Goal: Information Seeking & Learning: Find specific page/section

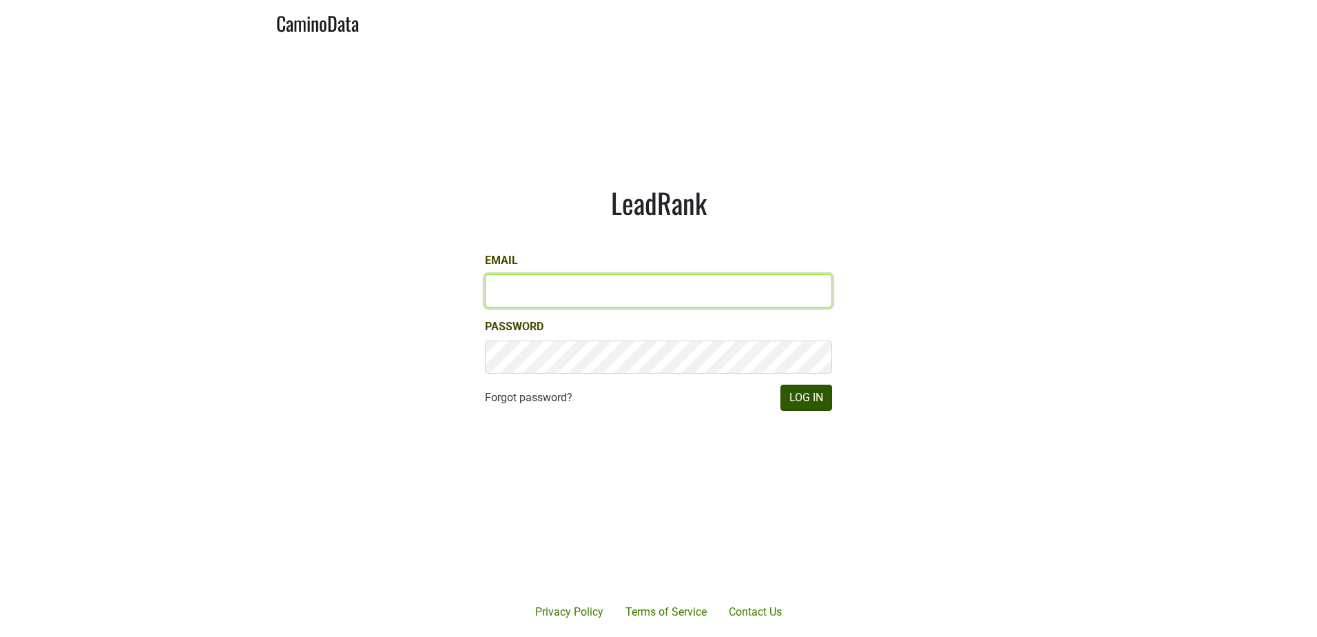
type input "jedwards@petermichaelwinery.com"
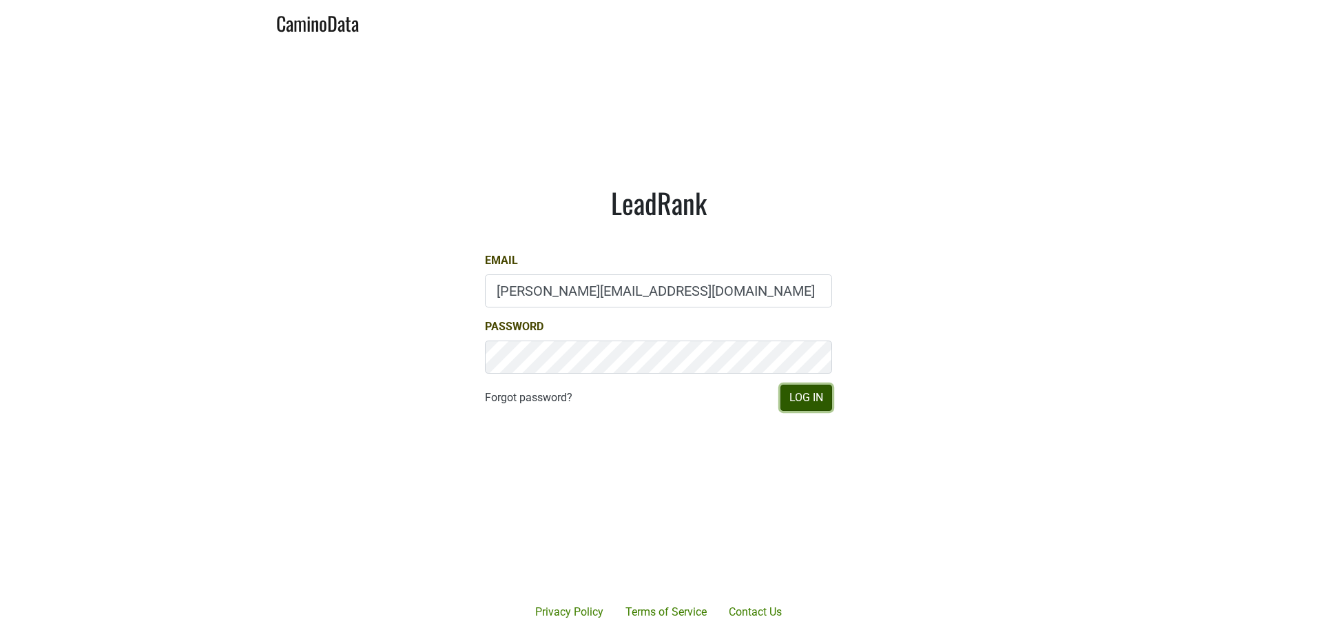
click at [793, 402] on button "Log In" at bounding box center [806, 397] width 52 height 26
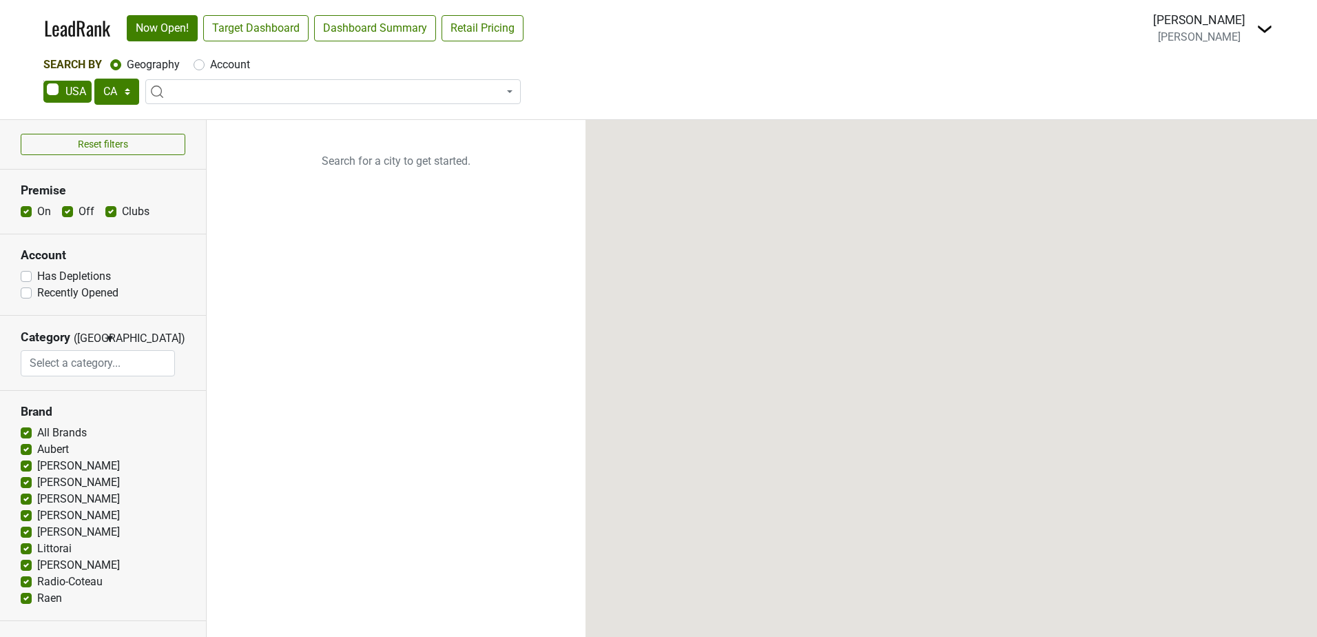
select select "CA"
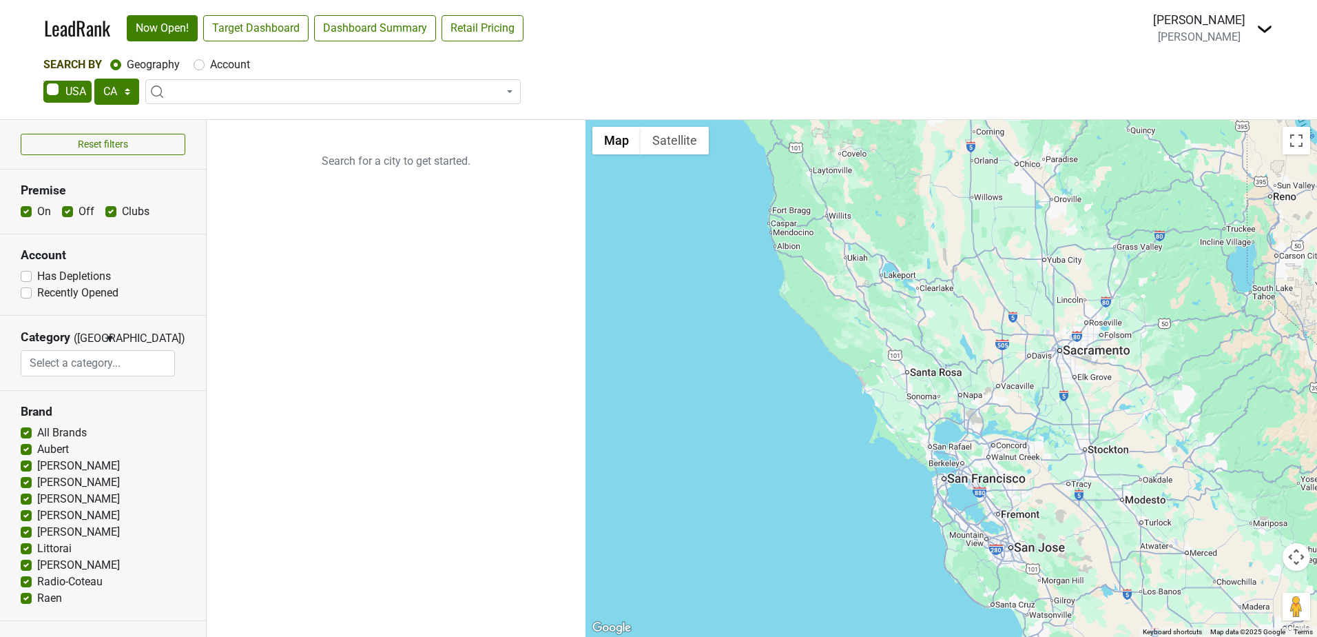
click at [199, 87] on span at bounding box center [332, 91] width 375 height 25
click at [130, 87] on select "AK AL AR AZ CA CO CT DC DE FL GA HI IA ID IL IN KS KY LA MA MD ME MI MN MO MS M…" at bounding box center [116, 92] width 45 height 26
click at [130, 84] on select "AK AL AR AZ CA CO CT DC DE FL GA HI IA ID IL IN KS KY LA MA MD ME MI MN MO MS M…" at bounding box center [116, 92] width 45 height 26
click at [53, 86] on span at bounding box center [67, 92] width 48 height 22
click at [44, 81] on input "checkbox" at bounding box center [43, 81] width 1 height 1
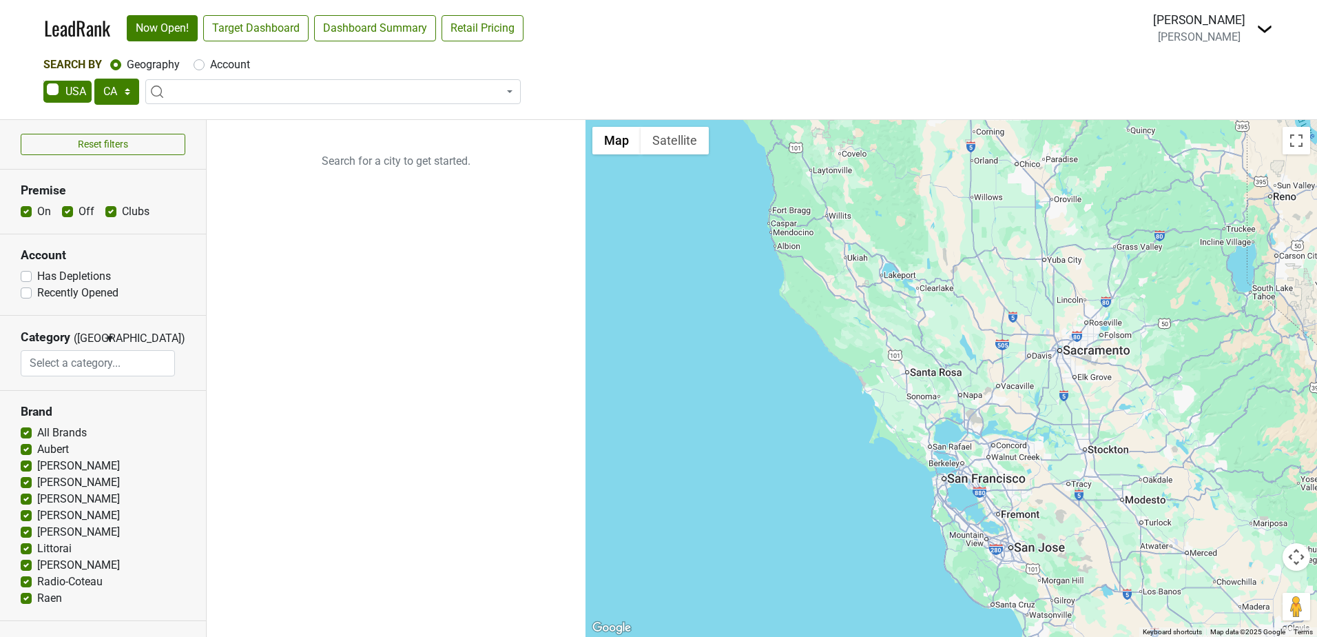
checkbox input "true"
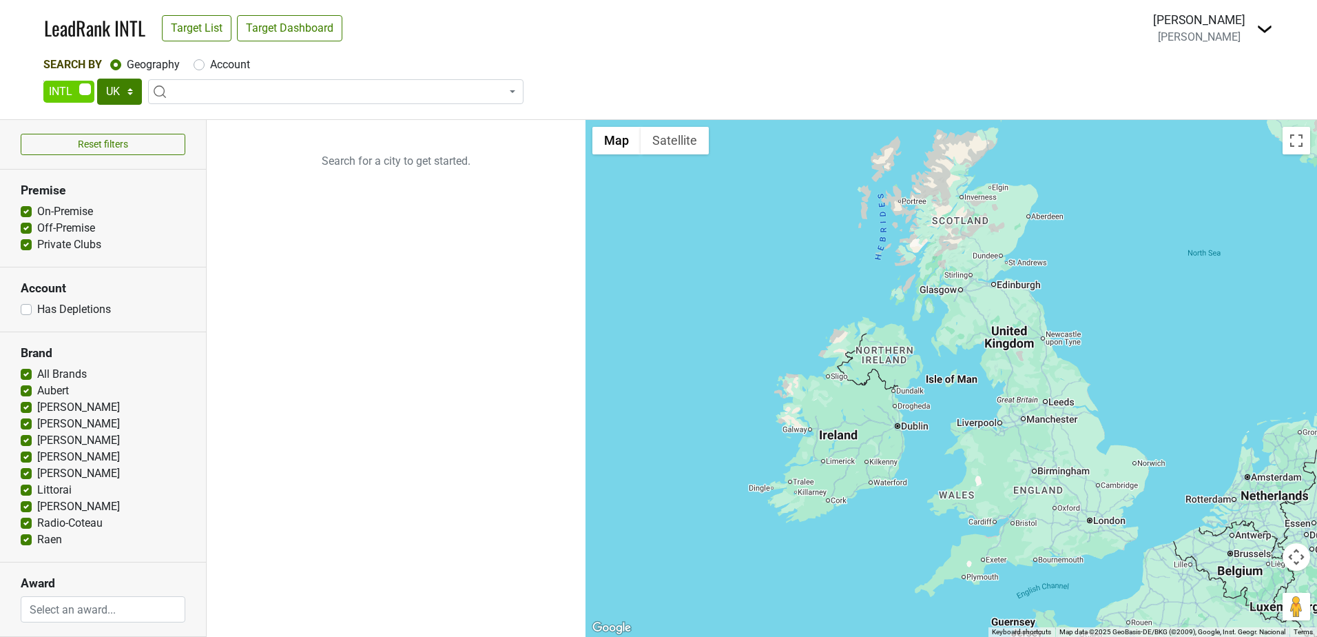
click at [83, 89] on span at bounding box center [68, 92] width 51 height 22
click at [44, 81] on input "checkbox" at bounding box center [43, 81] width 1 height 1
checkbox input "false"
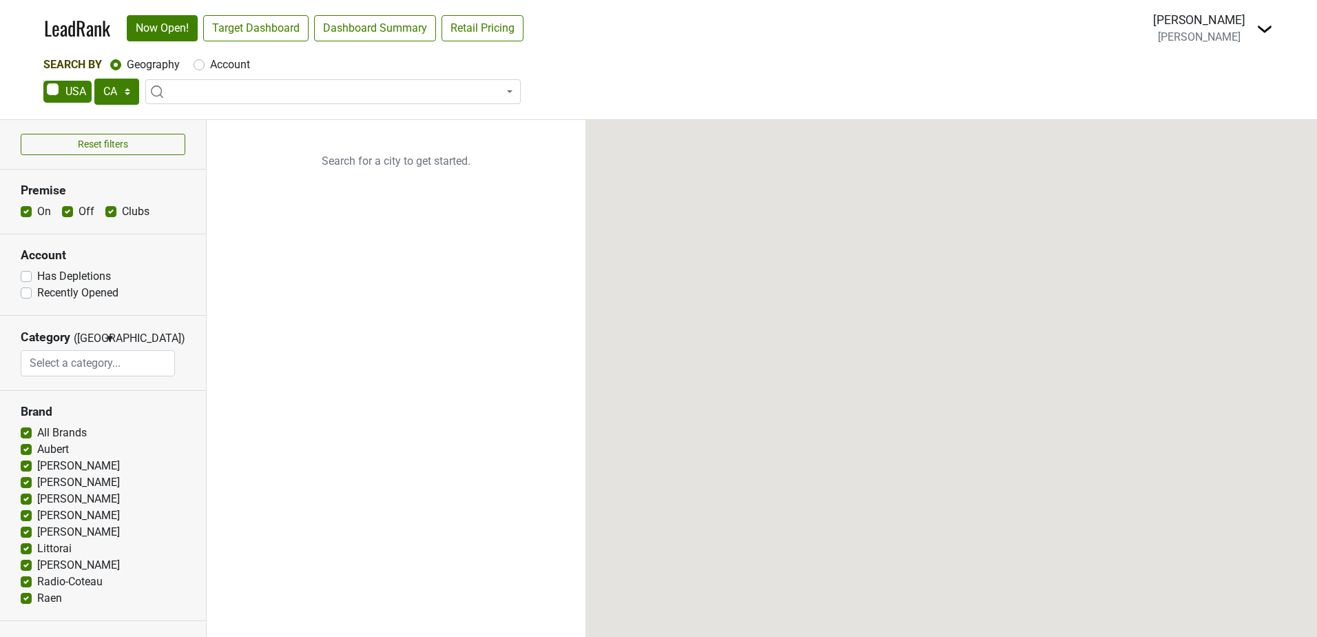
select select "CA"
select select
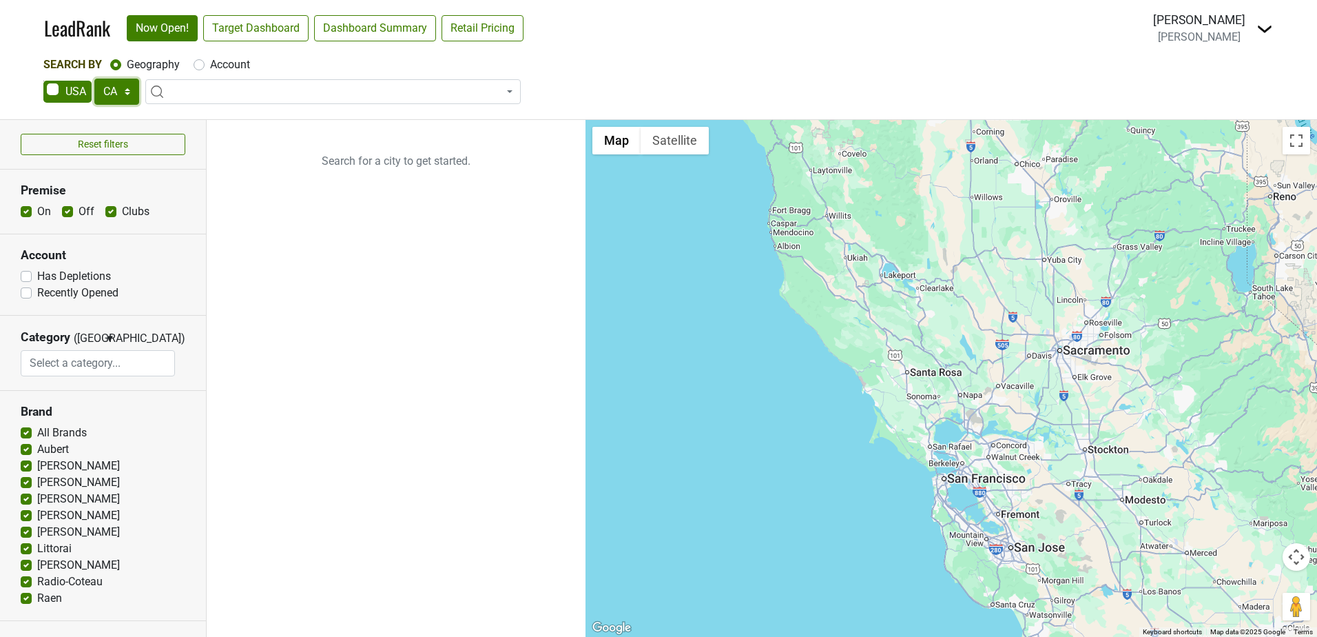
click at [118, 90] on select "AK AL AR AZ CA CO CT DC DE FL GA HI IA ID IL IN KS KY LA MA MD ME MI MN MO MS M…" at bounding box center [116, 92] width 45 height 26
select select "TX"
click at [94, 79] on select "AK AL AR AZ CA CO CT DC DE FL GA HI IA ID IL IN KS KY LA MA MD ME MI MN MO MS M…" at bounding box center [116, 92] width 45 height 26
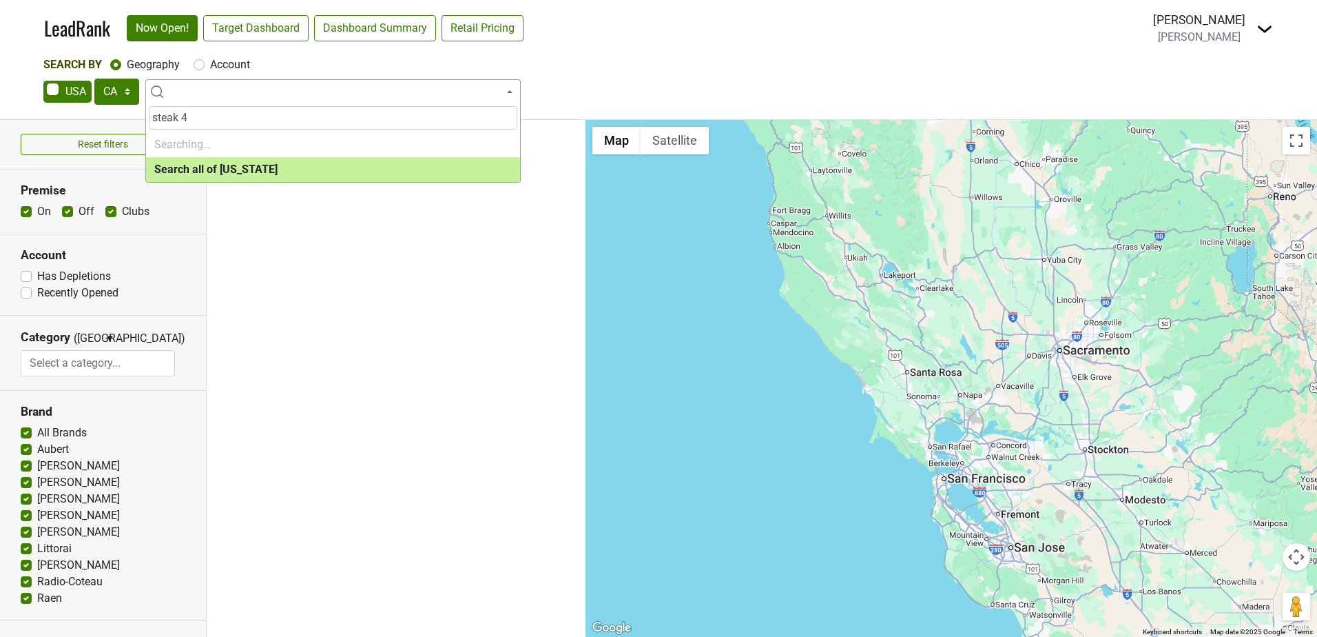
type input "steak 48"
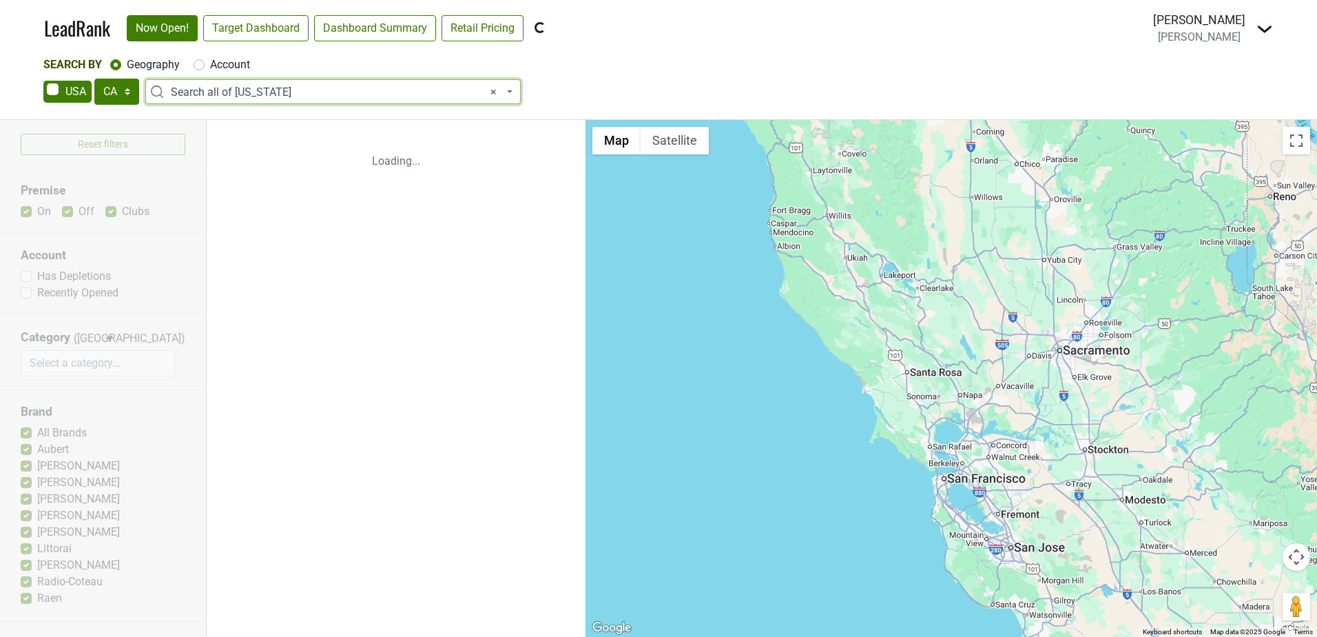
select select "ALL_TX"
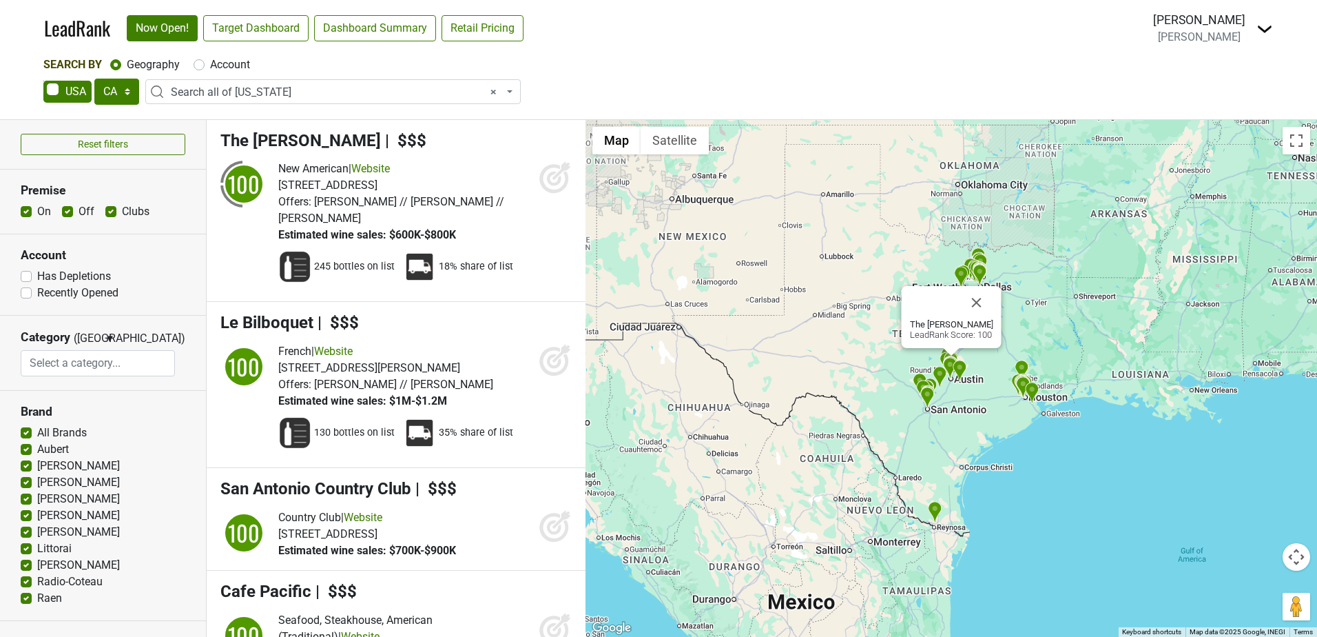
click at [324, 91] on span "× Search all of Texas" at bounding box center [337, 92] width 333 height 17
type input "steak 48"
click at [269, 86] on span "× Search all of Texas" at bounding box center [337, 92] width 333 height 17
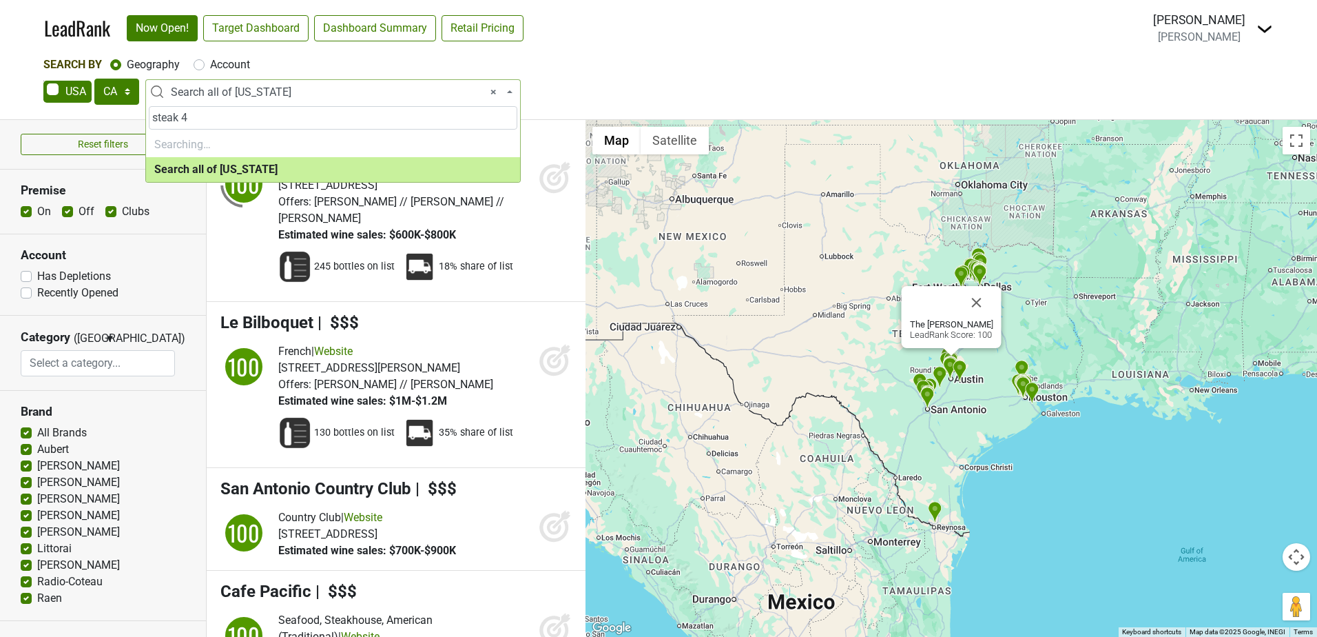
type input "steak 48"
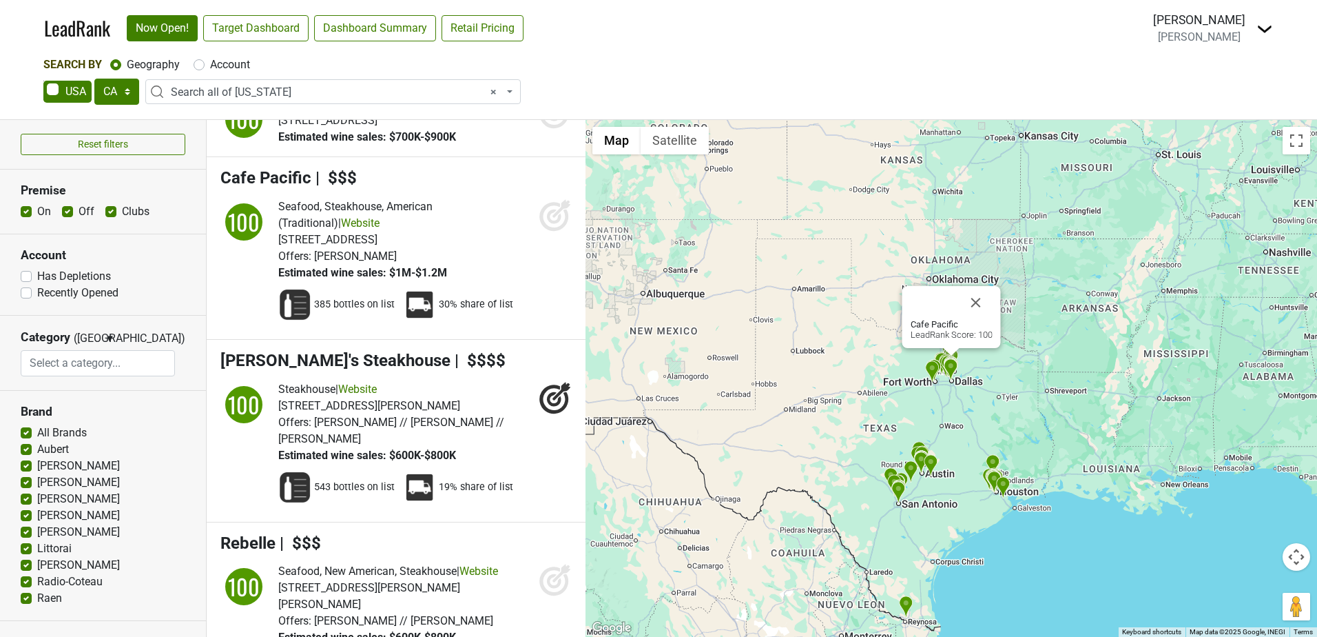
scroll to position [620, 0]
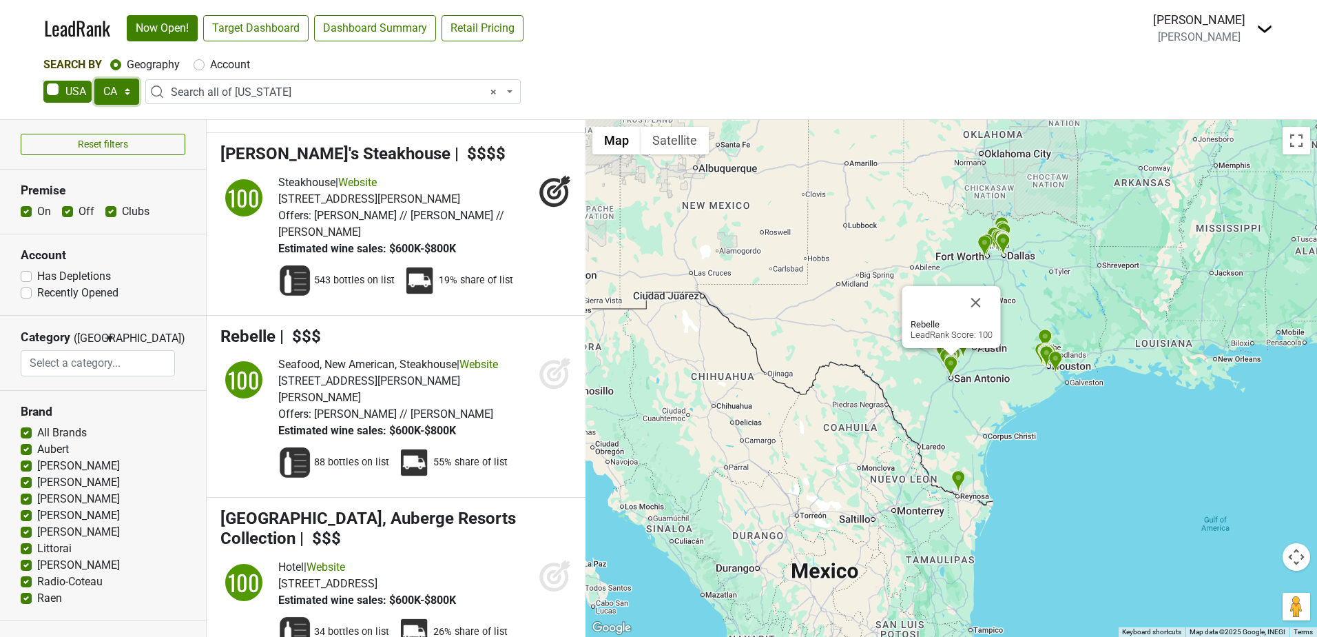
click at [121, 91] on select "AK AL AR AZ CA CO CT DC DE FL GA HI IA ID IL IN KS KY LA MA MD ME MI MN MO MS M…" at bounding box center [116, 92] width 45 height 26
select select "CA"
click at [94, 79] on select "AK AL AR AZ CA CO CT DC DE FL GA HI IA ID IL IN KS KY LA MA MD ME MI MN MO MS M…" at bounding box center [116, 92] width 45 height 26
select select
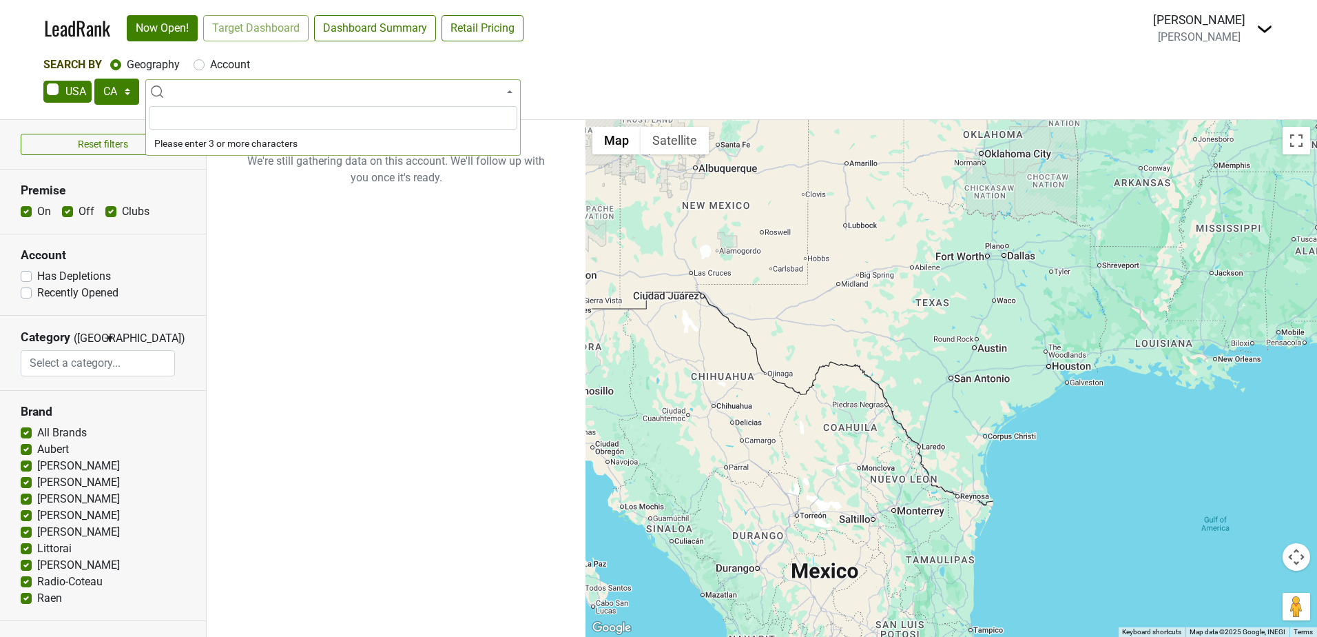
scroll to position [0, 0]
click at [191, 116] on input "search" at bounding box center [333, 117] width 369 height 23
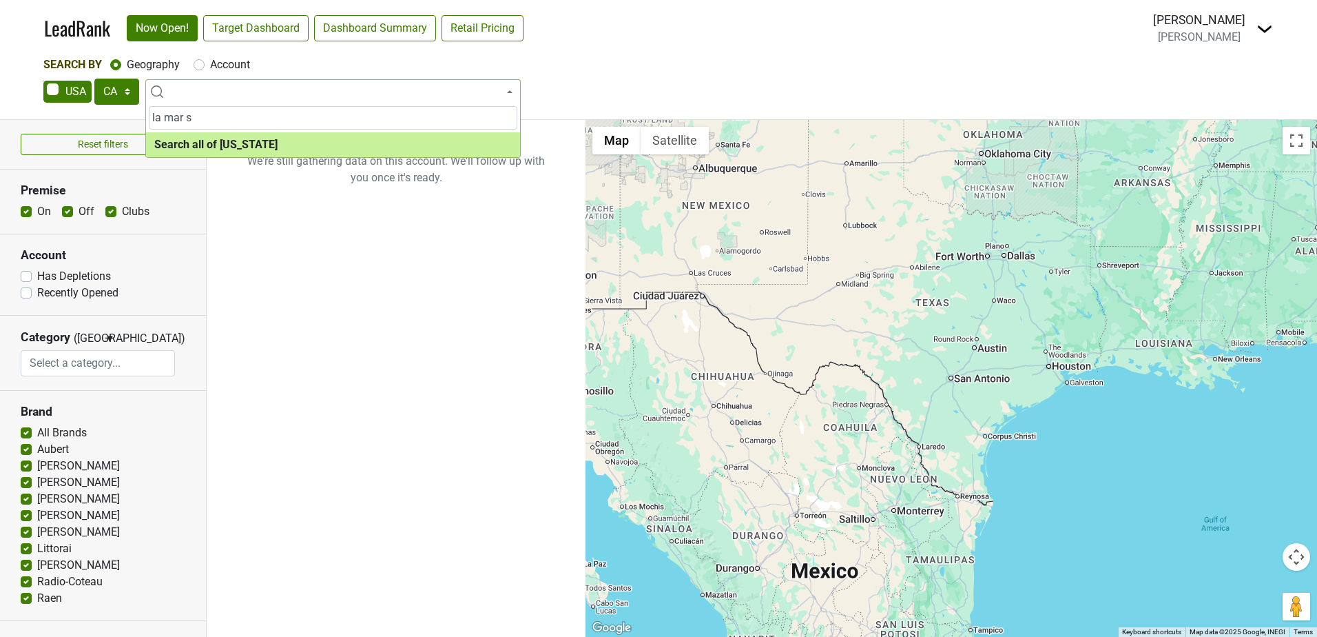
type input "la mar sf"
select select "ALL_CA"
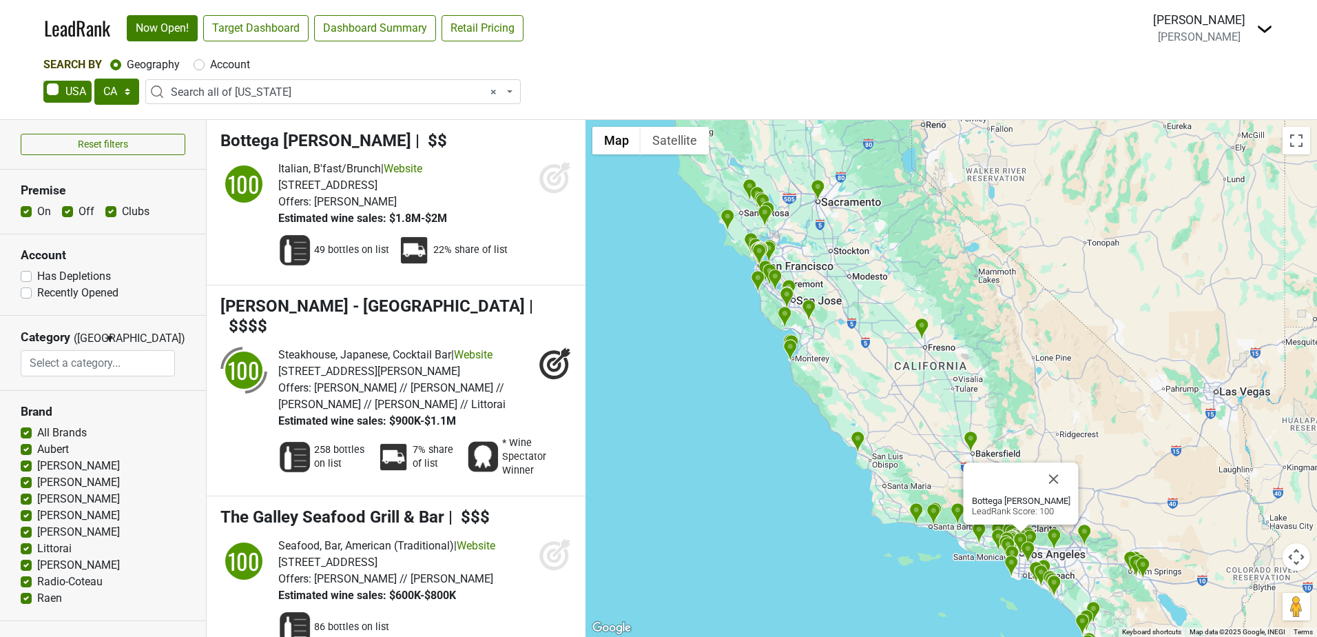
drag, startPoint x: 689, startPoint y: 212, endPoint x: 759, endPoint y: 391, distance: 192.4
click at [759, 391] on div "Bottega Louie LeadRank Score: 100" at bounding box center [952, 378] width 732 height 517
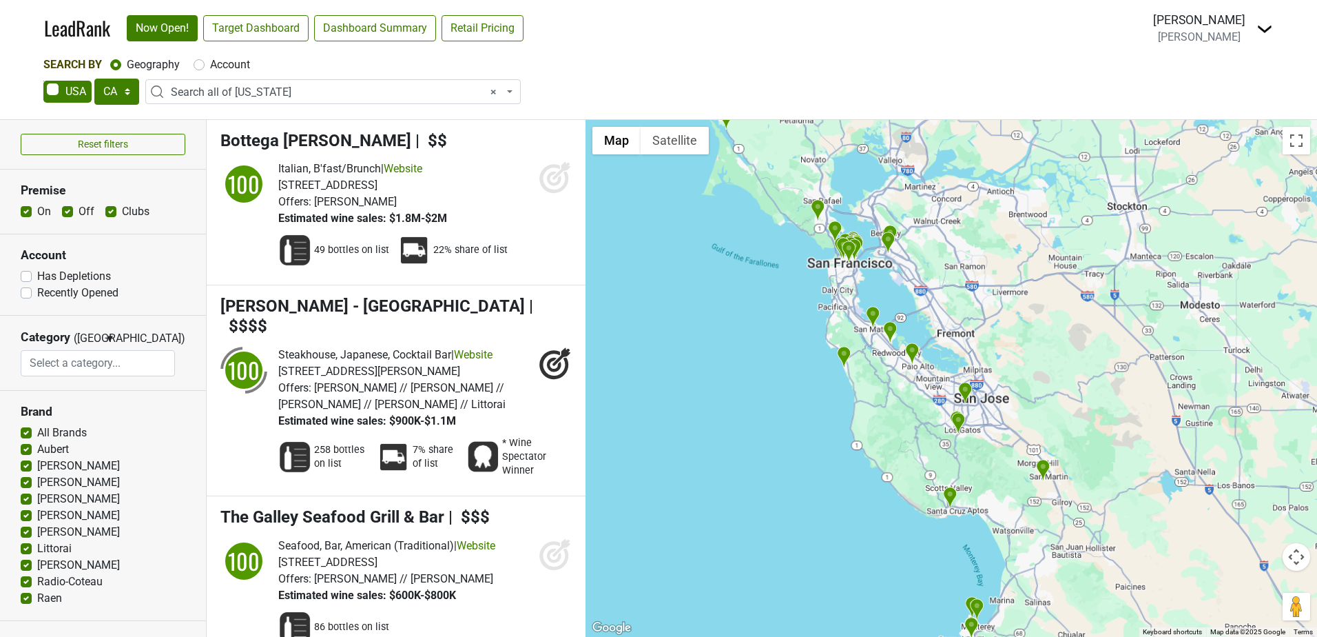
drag, startPoint x: 744, startPoint y: 262, endPoint x: 795, endPoint y: 605, distance: 346.8
click at [795, 605] on div "Bottega Louie LeadRank Score: 100" at bounding box center [952, 378] width 732 height 517
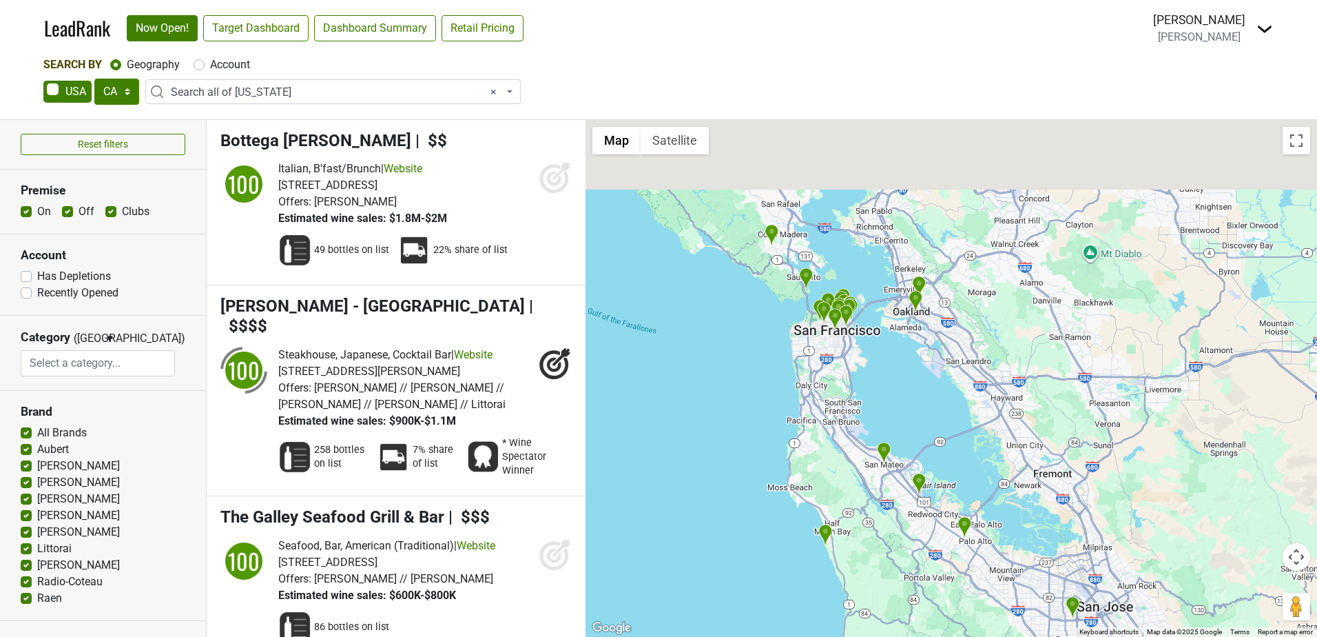
drag, startPoint x: 865, startPoint y: 252, endPoint x: 785, endPoint y: 382, distance: 152.2
click at [785, 380] on div "Bottega Louie LeadRank Score: 100" at bounding box center [952, 378] width 732 height 517
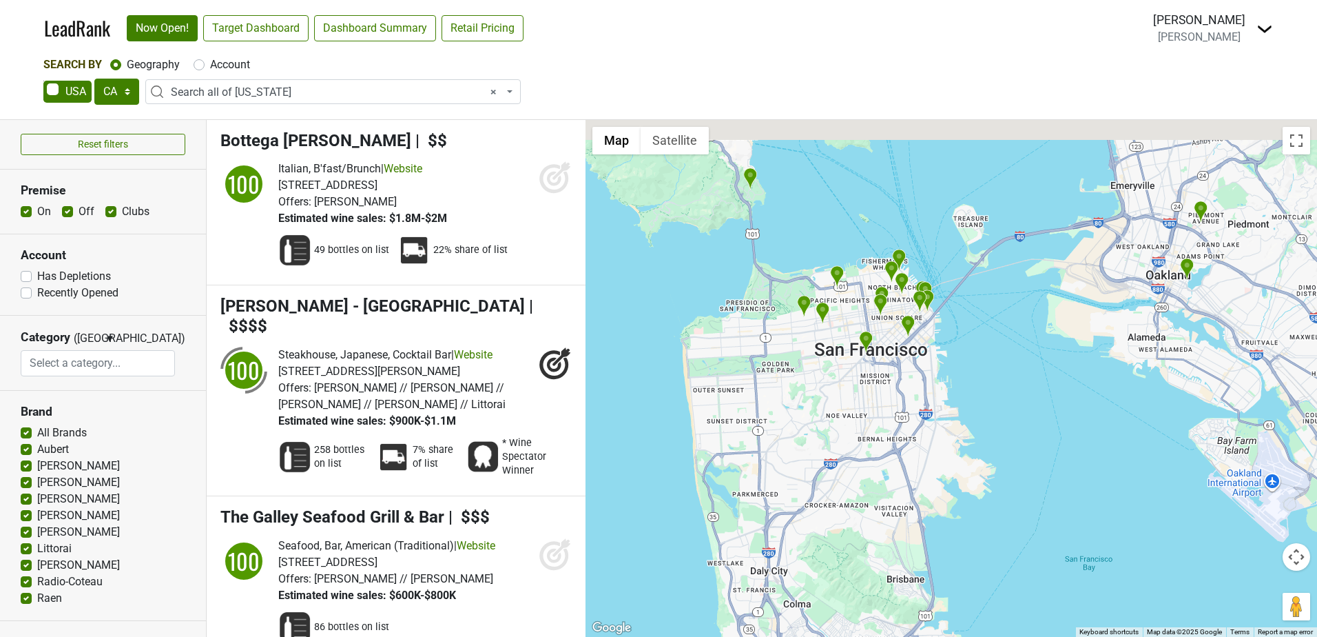
drag, startPoint x: 820, startPoint y: 384, endPoint x: 773, endPoint y: 449, distance: 80.9
click at [773, 449] on div "Bottega Louie LeadRank Score: 100" at bounding box center [952, 378] width 732 height 517
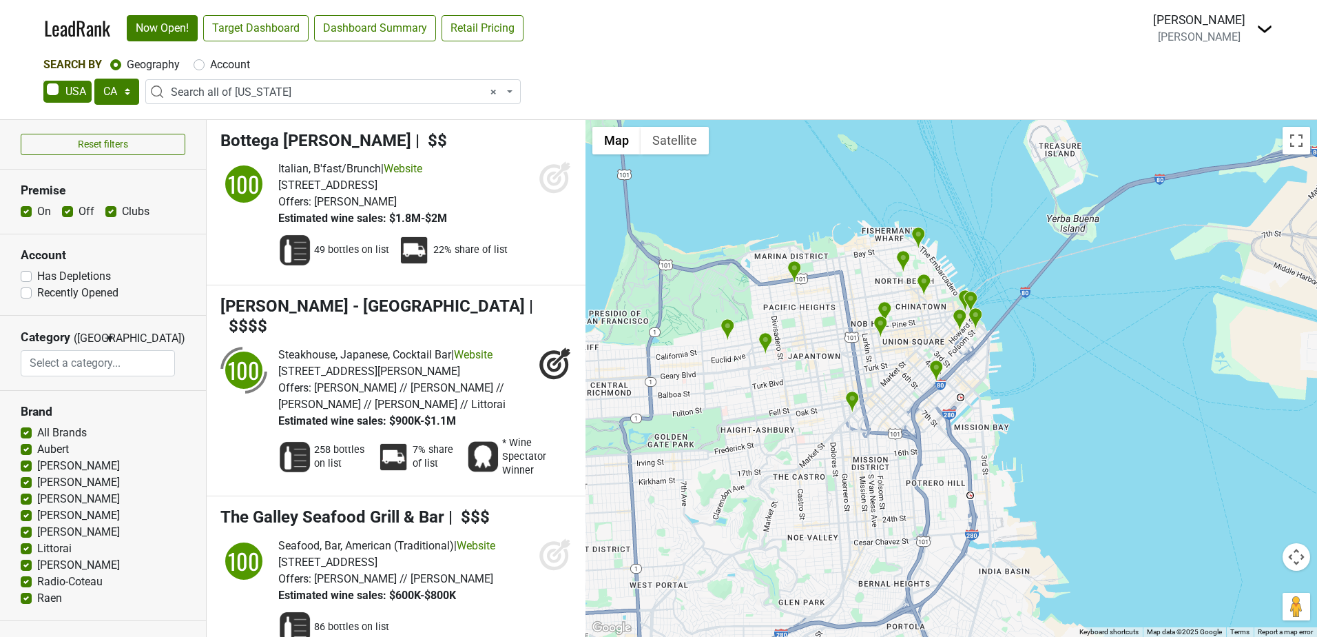
drag, startPoint x: 826, startPoint y: 331, endPoint x: 825, endPoint y: 338, distance: 7.6
click at [825, 338] on div "Bottega Louie LeadRank Score: 100" at bounding box center [952, 378] width 732 height 517
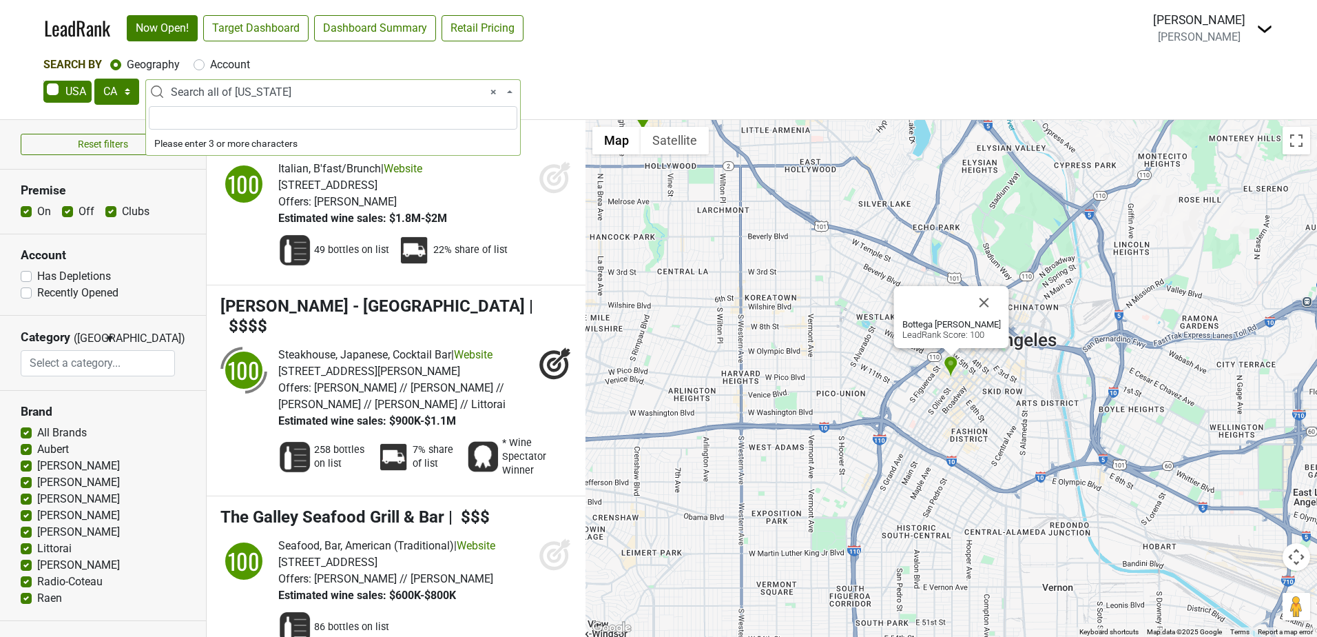
click at [351, 86] on span "× Search all of California" at bounding box center [337, 92] width 333 height 17
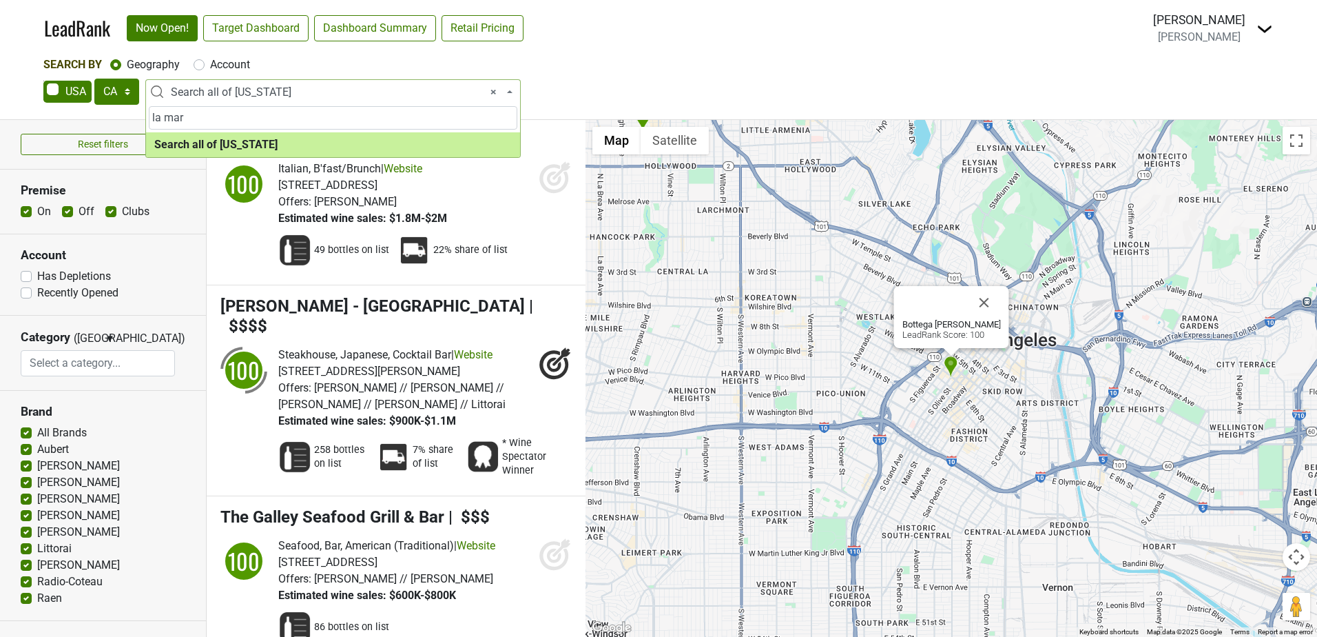
type input "la mar"
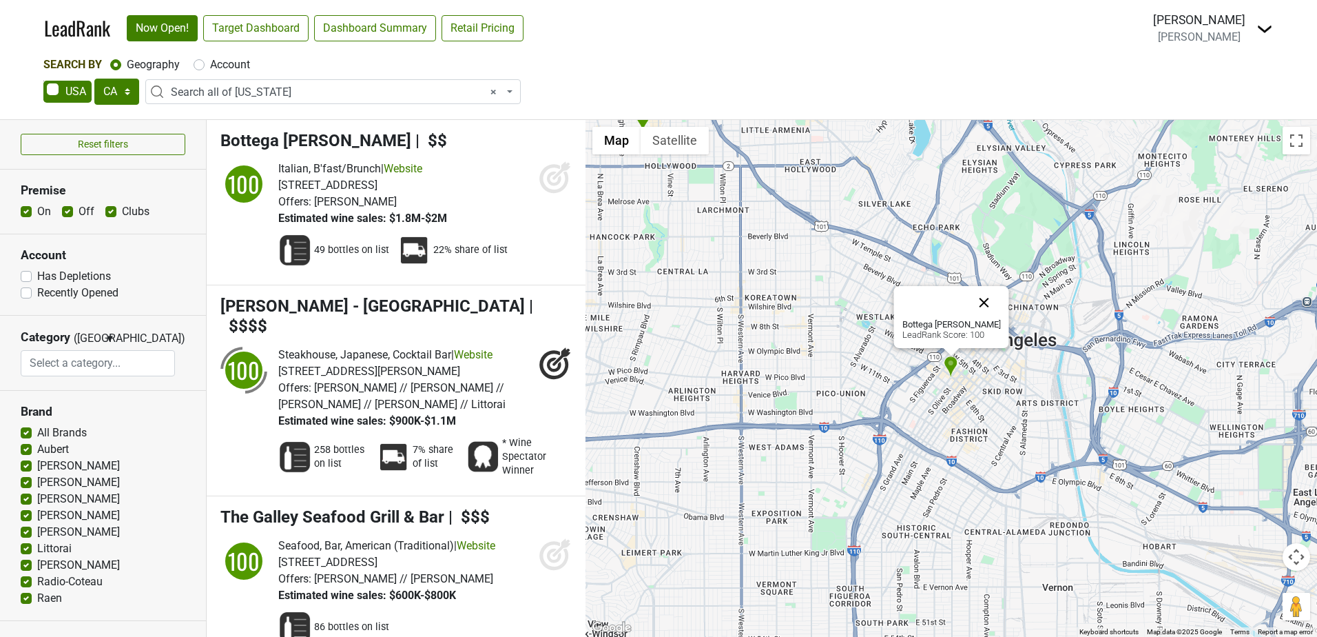
click at [974, 293] on button "Close" at bounding box center [984, 302] width 33 height 33
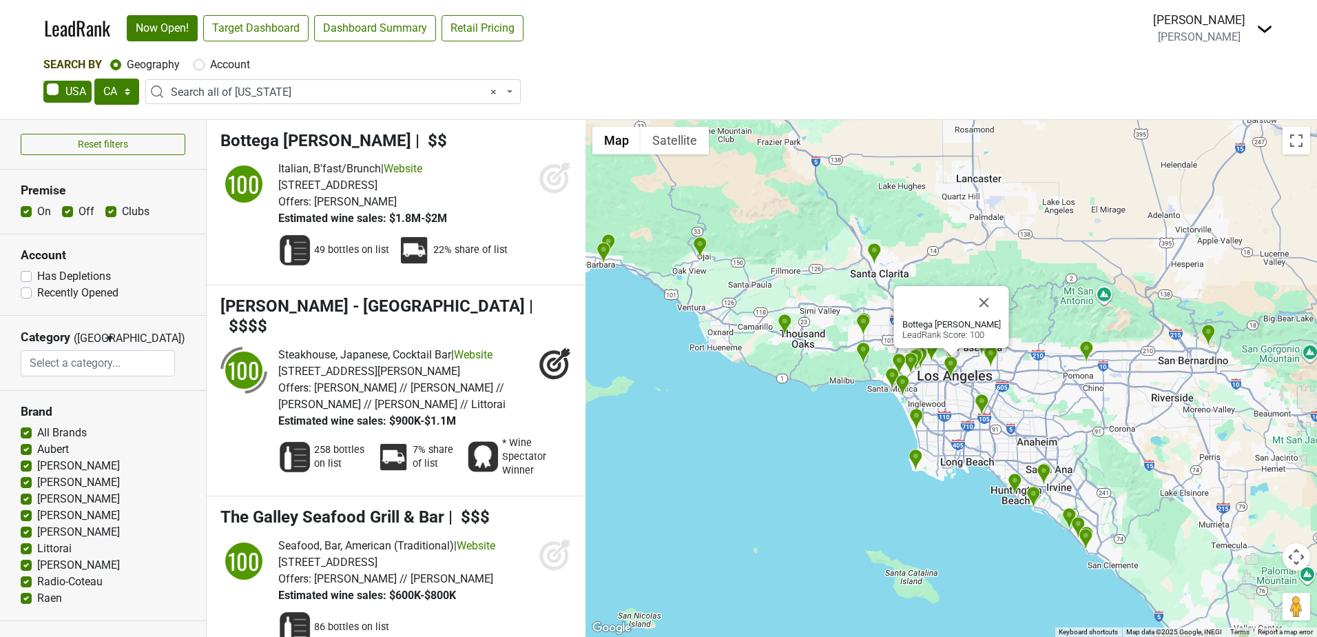
click at [217, 83] on span "× Search all of California" at bounding box center [332, 91] width 375 height 25
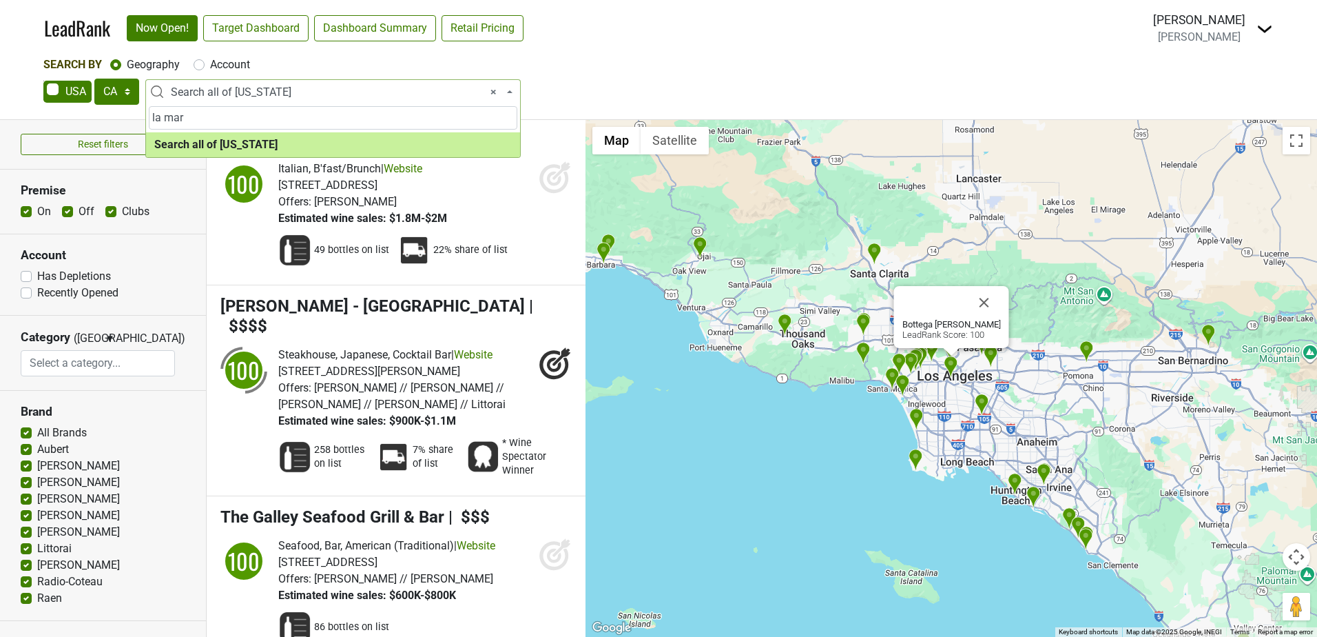
type input "la mar"
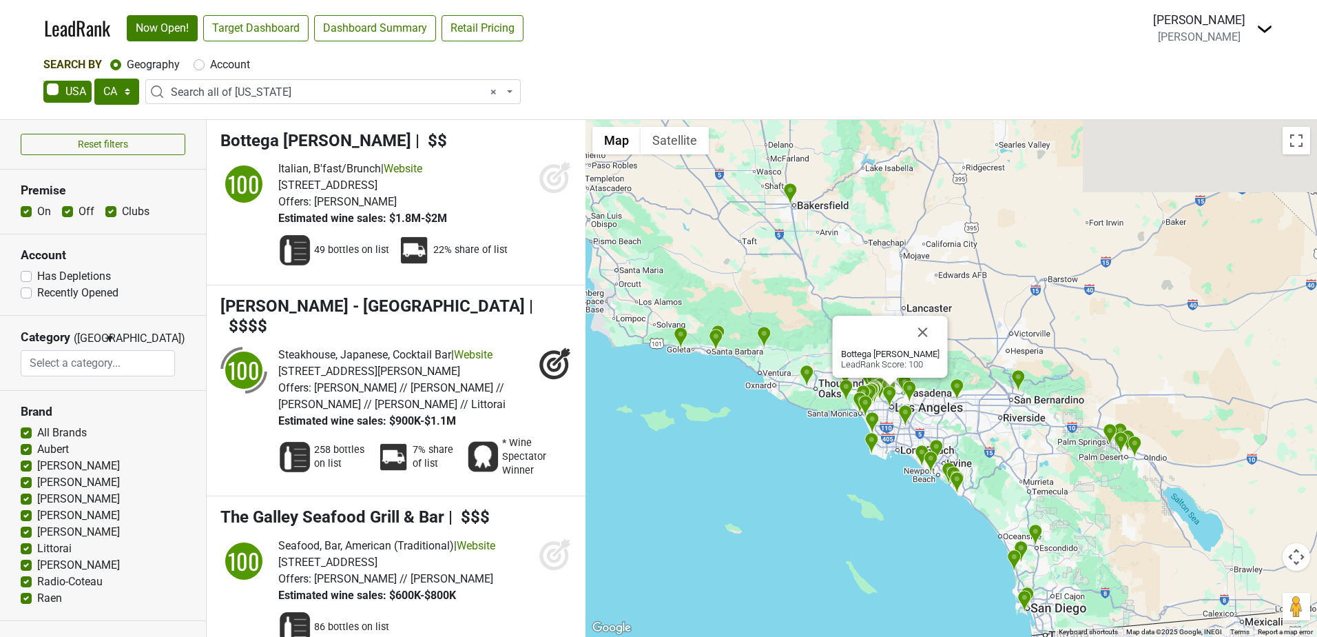
drag, startPoint x: 749, startPoint y: 353, endPoint x: 1082, endPoint y: 541, distance: 382.5
click at [1082, 541] on div "Bottega Louie LeadRank Score: 100" at bounding box center [952, 378] width 732 height 517
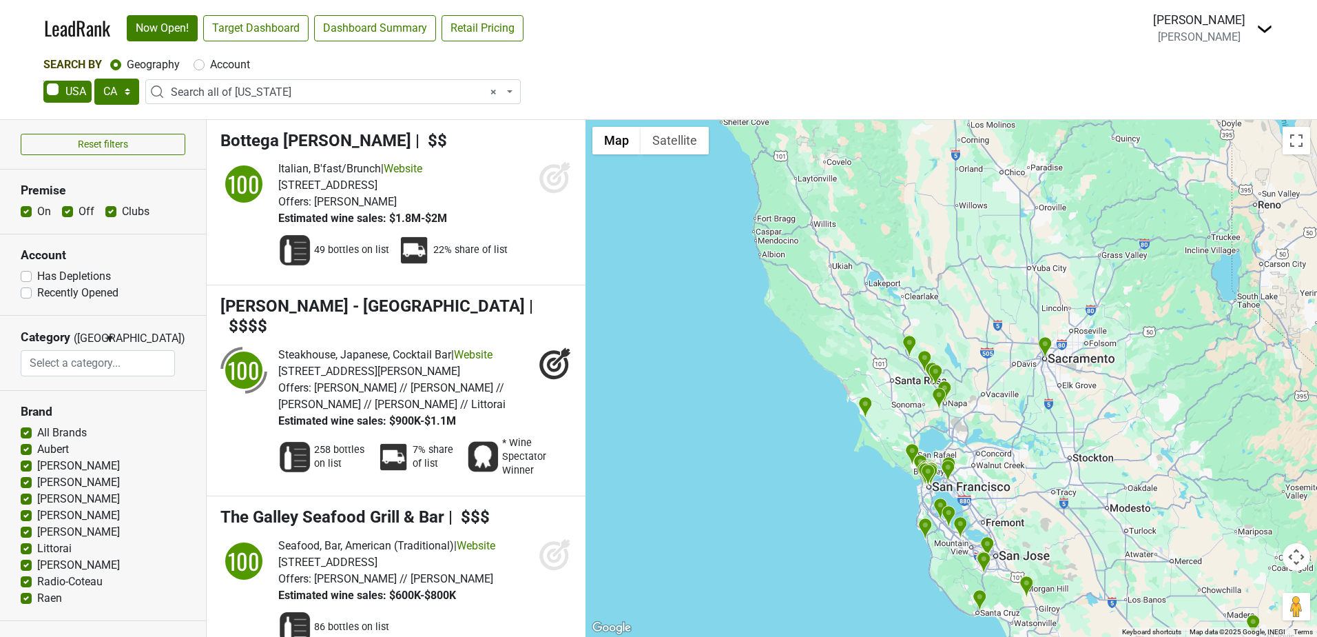
drag, startPoint x: 1017, startPoint y: 319, endPoint x: 1077, endPoint y: 672, distance: 357.6
click at [1077, 636] on html "LeadRank Now Open! Target Dashboard Dashboard Summary Retail Pricing Loading...…" at bounding box center [658, 318] width 1317 height 637
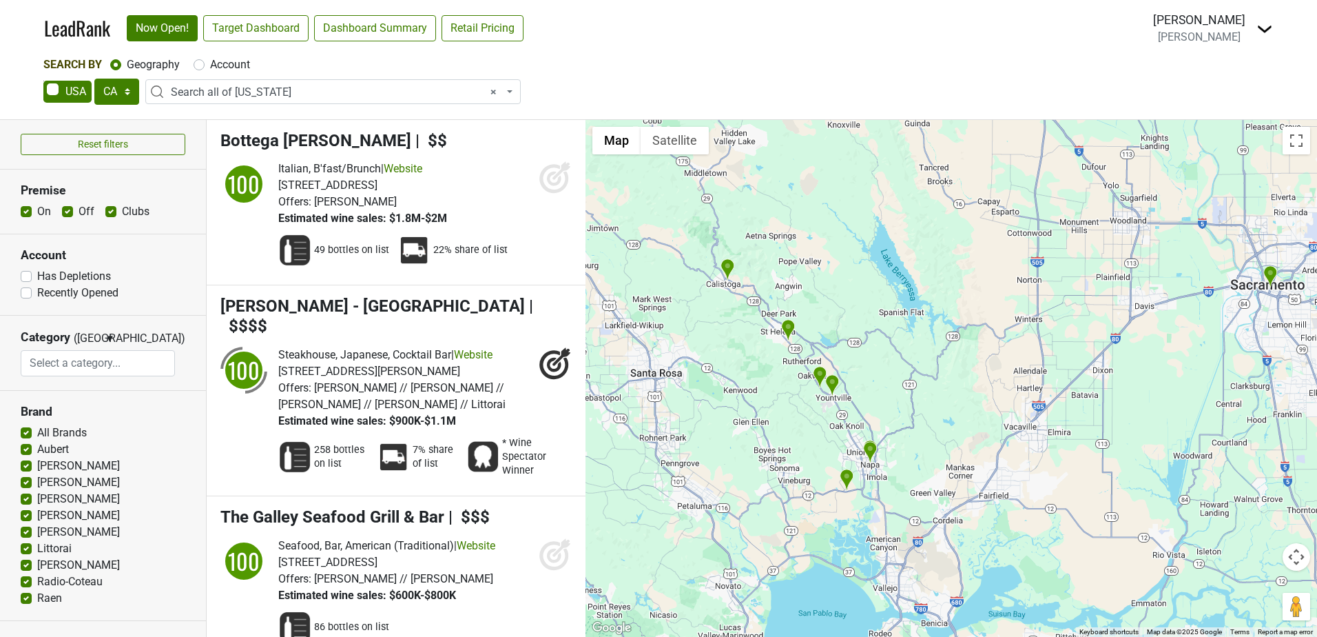
drag, startPoint x: 917, startPoint y: 460, endPoint x: 935, endPoint y: 393, distance: 70.0
click at [935, 391] on div "Bottega Louie LeadRank Score: 100" at bounding box center [952, 378] width 732 height 517
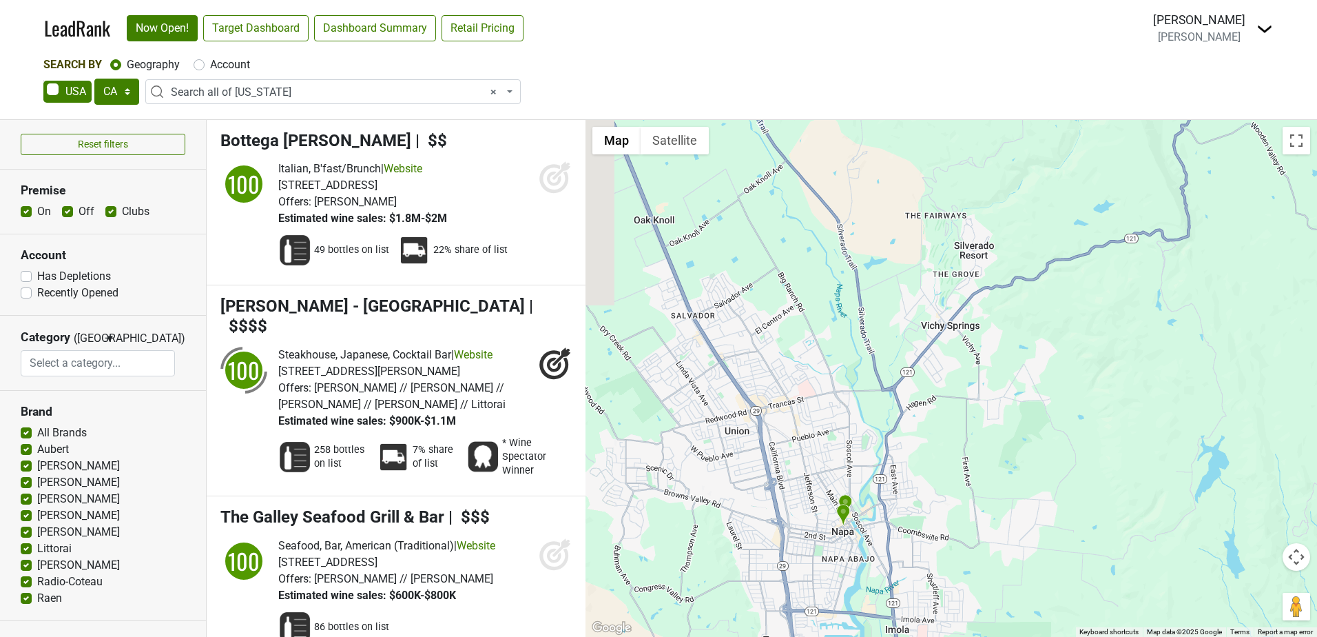
drag, startPoint x: 776, startPoint y: 476, endPoint x: 1008, endPoint y: 394, distance: 245.5
click at [1008, 394] on div "Bottega Louie LeadRank Score: 100" at bounding box center [952, 378] width 732 height 517
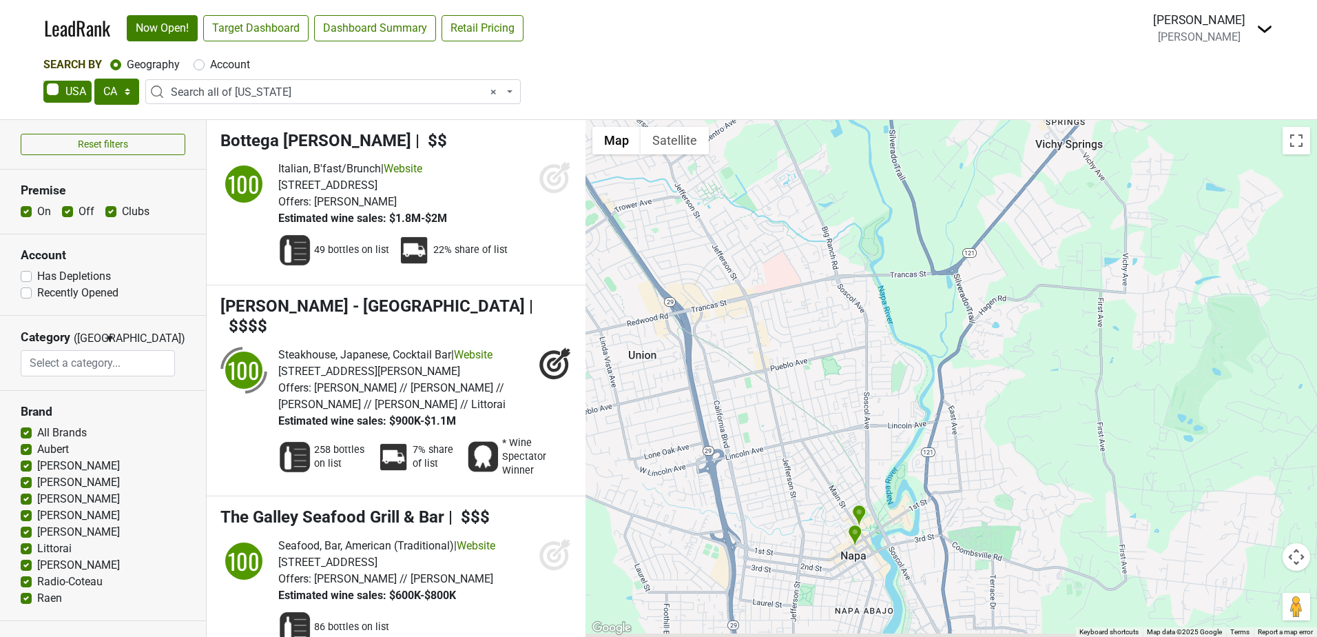
drag, startPoint x: 846, startPoint y: 473, endPoint x: 860, endPoint y: 458, distance: 20.5
click at [860, 458] on div "Bottega Louie LeadRank Score: 100" at bounding box center [952, 378] width 732 height 517
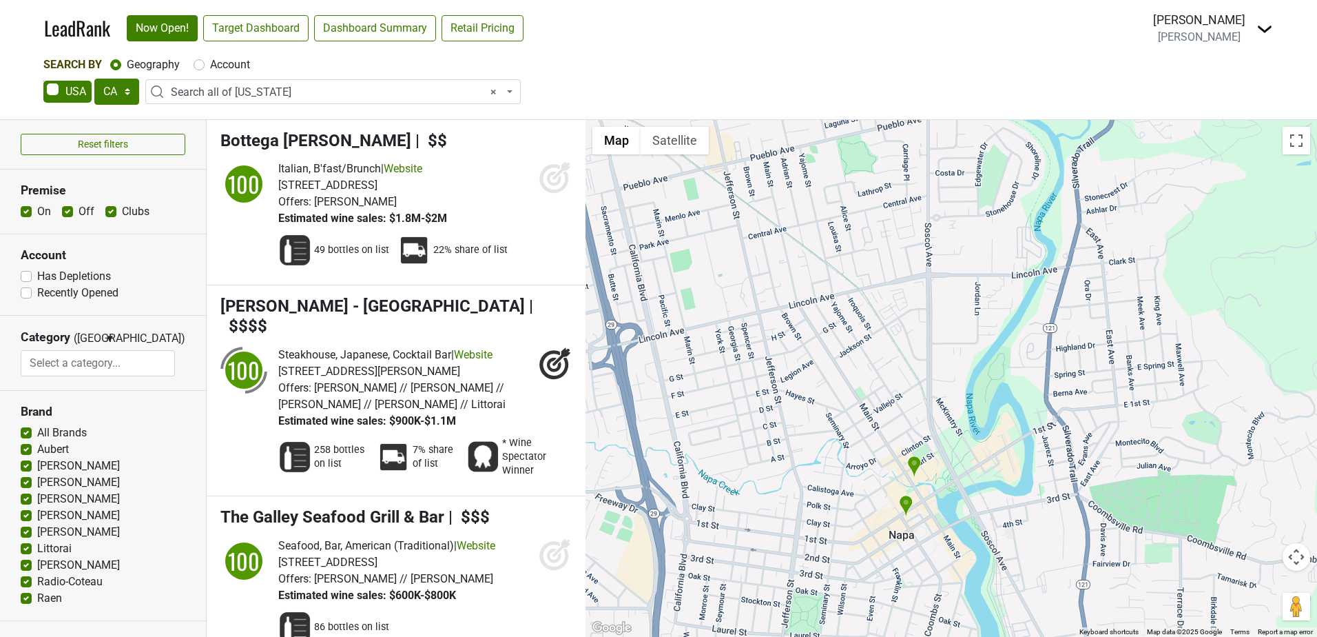
drag, startPoint x: 852, startPoint y: 538, endPoint x: 877, endPoint y: 447, distance: 94.3
click at [877, 447] on div "Bottega Louie LeadRank Score: 100" at bounding box center [952, 378] width 732 height 517
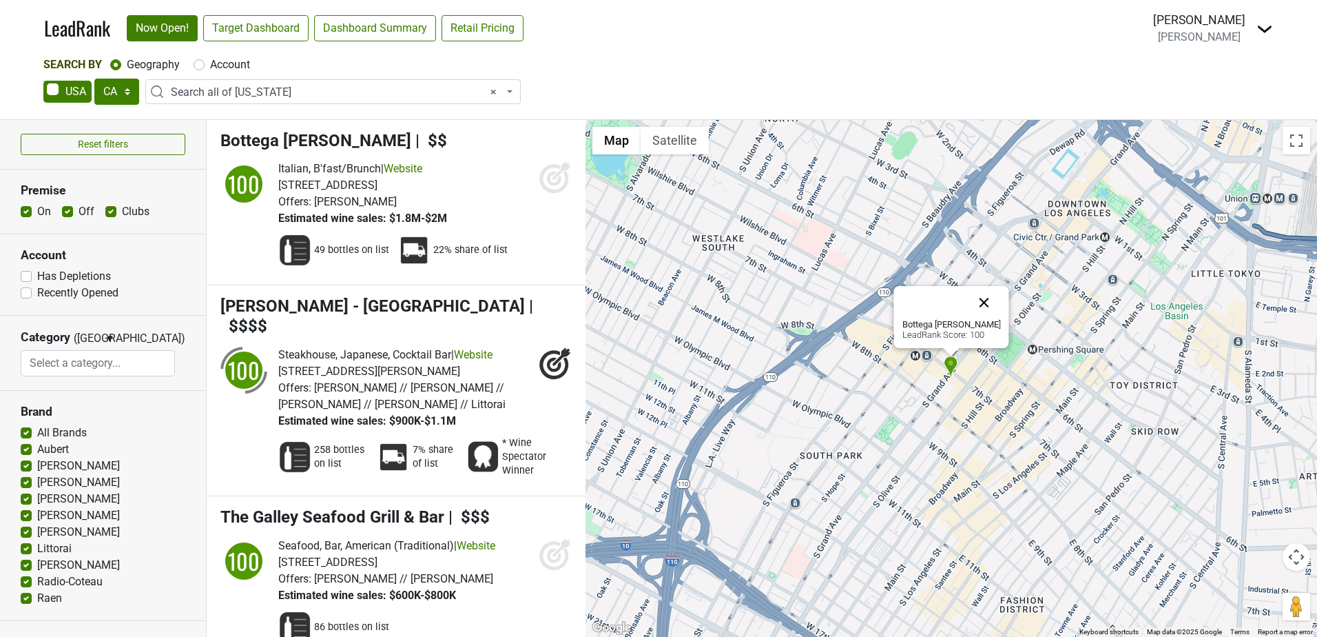
click at [973, 301] on button "Close" at bounding box center [984, 302] width 33 height 33
drag, startPoint x: 307, startPoint y: 90, endPoint x: 285, endPoint y: 92, distance: 22.2
click at [276, 92] on span "× Search all of California" at bounding box center [337, 92] width 333 height 17
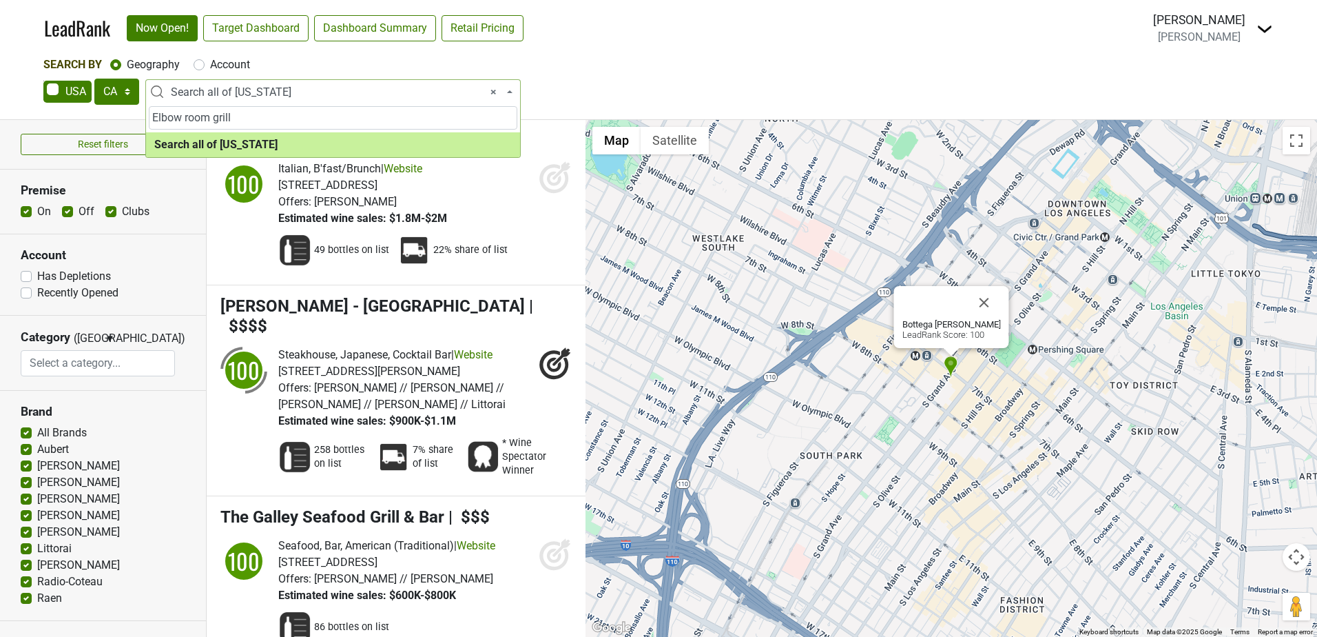
type input "Elbow room grill"
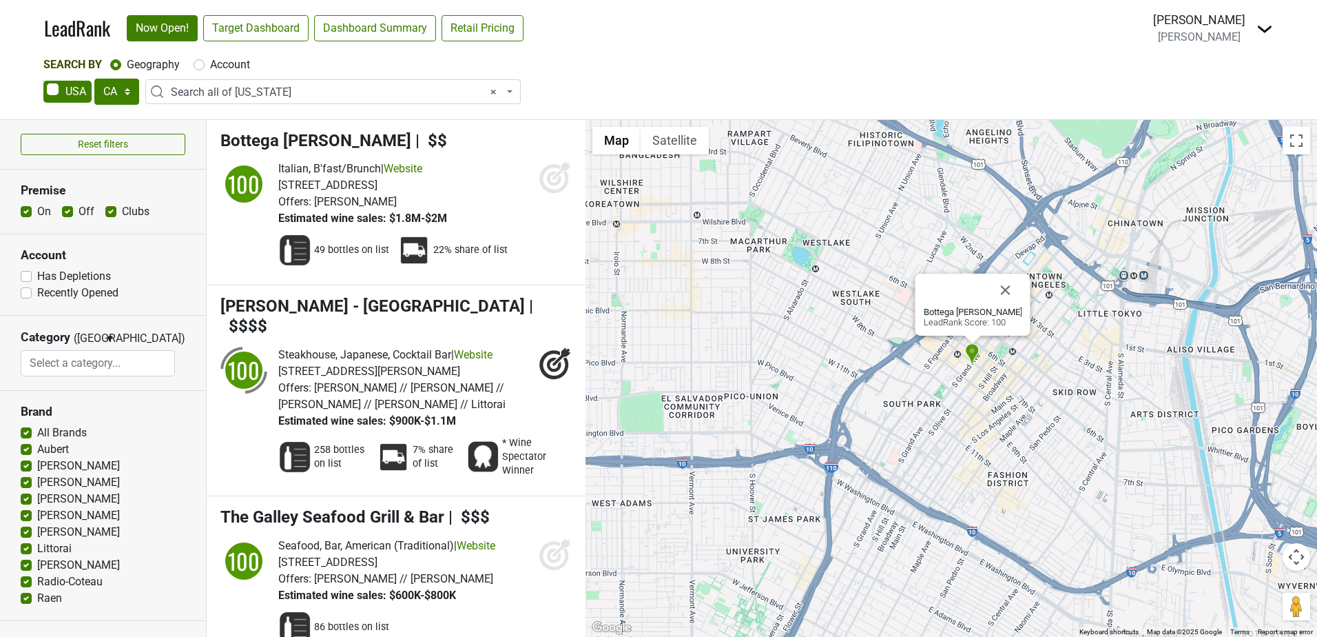
click at [1004, 285] on button "Close" at bounding box center [1005, 289] width 33 height 33
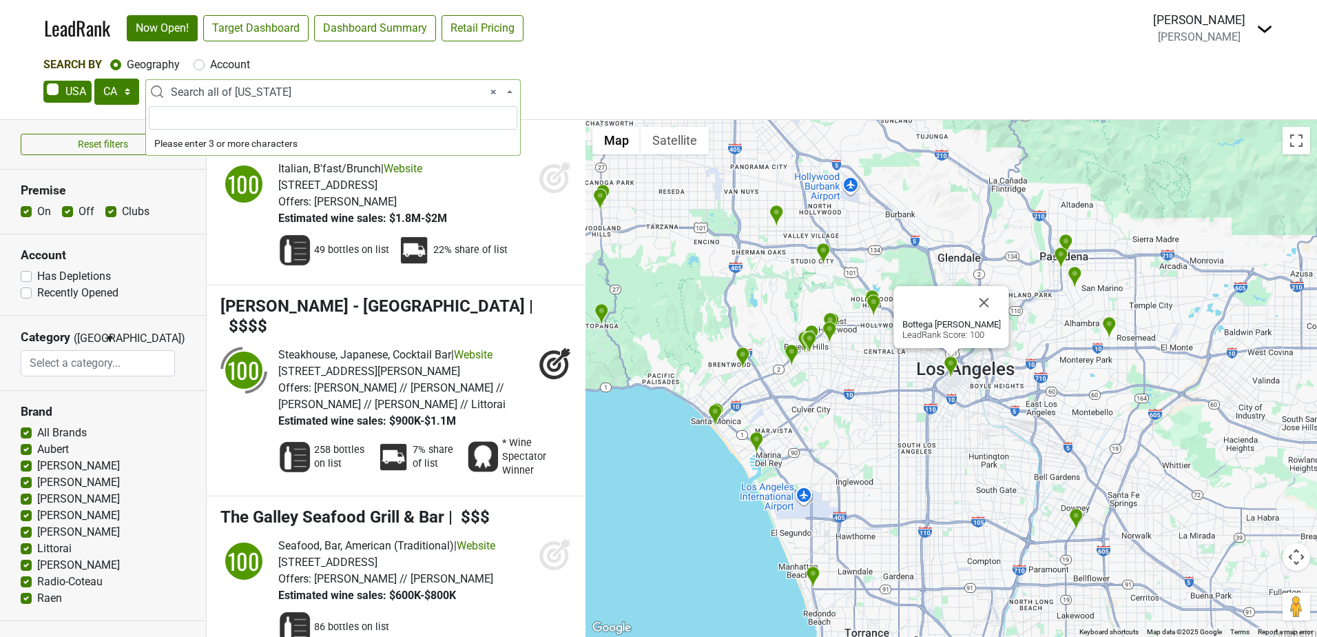
click at [256, 87] on span "× Search all of California" at bounding box center [337, 92] width 333 height 17
click at [242, 114] on input "search" at bounding box center [333, 117] width 369 height 23
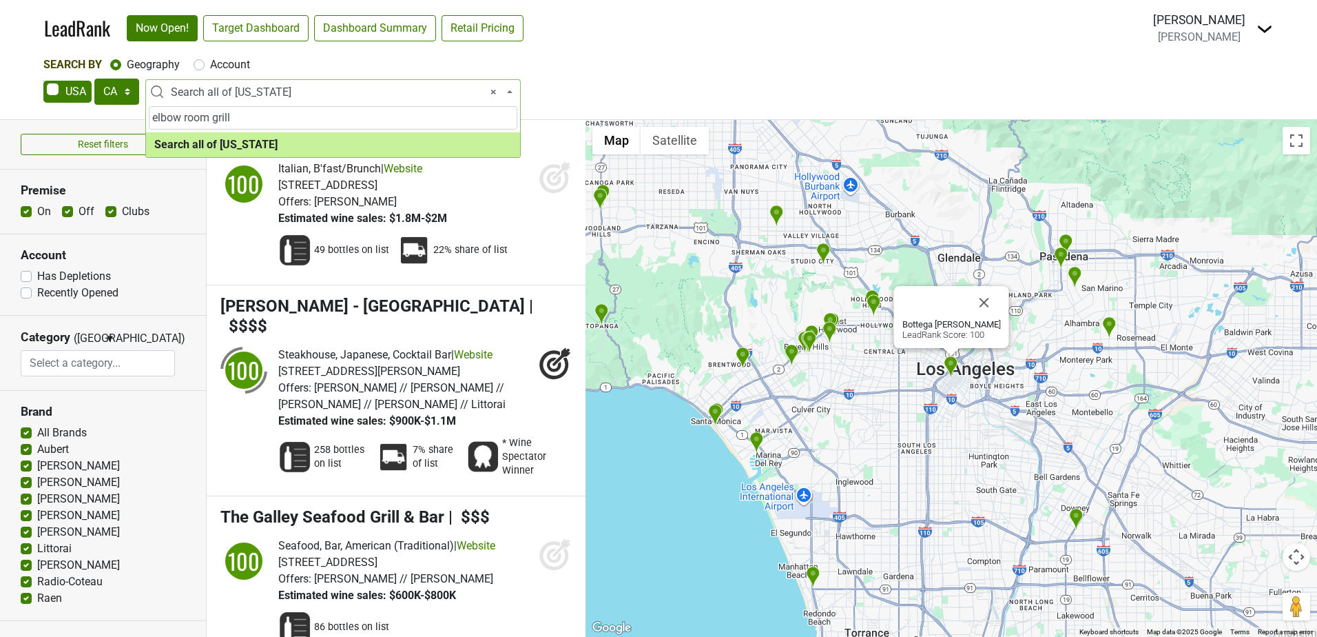
type input "elbow room grill"
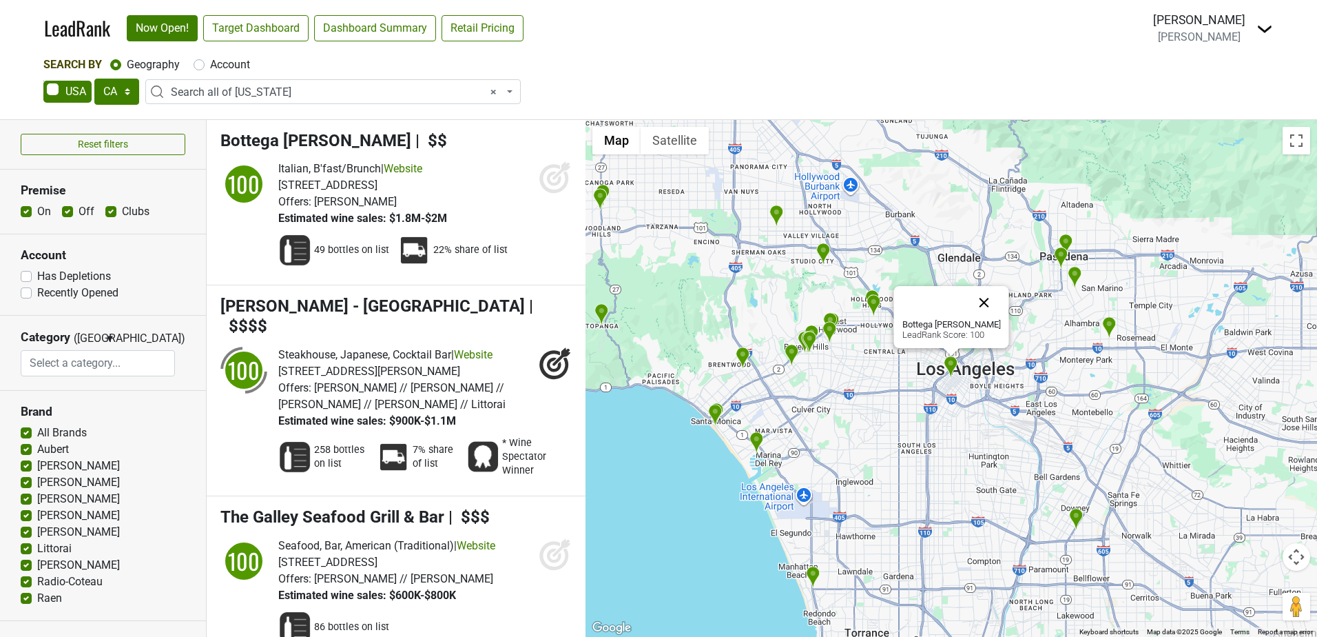
click at [982, 304] on button "Close" at bounding box center [984, 302] width 33 height 33
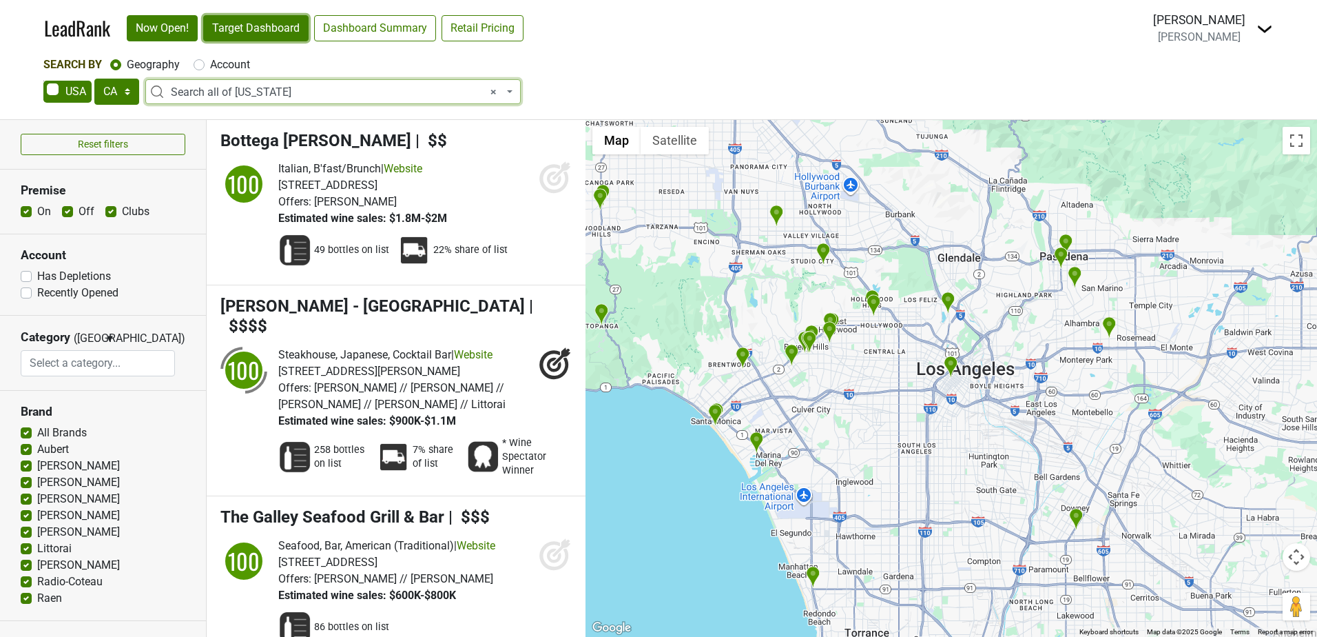
click at [234, 31] on link "Target Dashboard" at bounding box center [255, 28] width 105 height 26
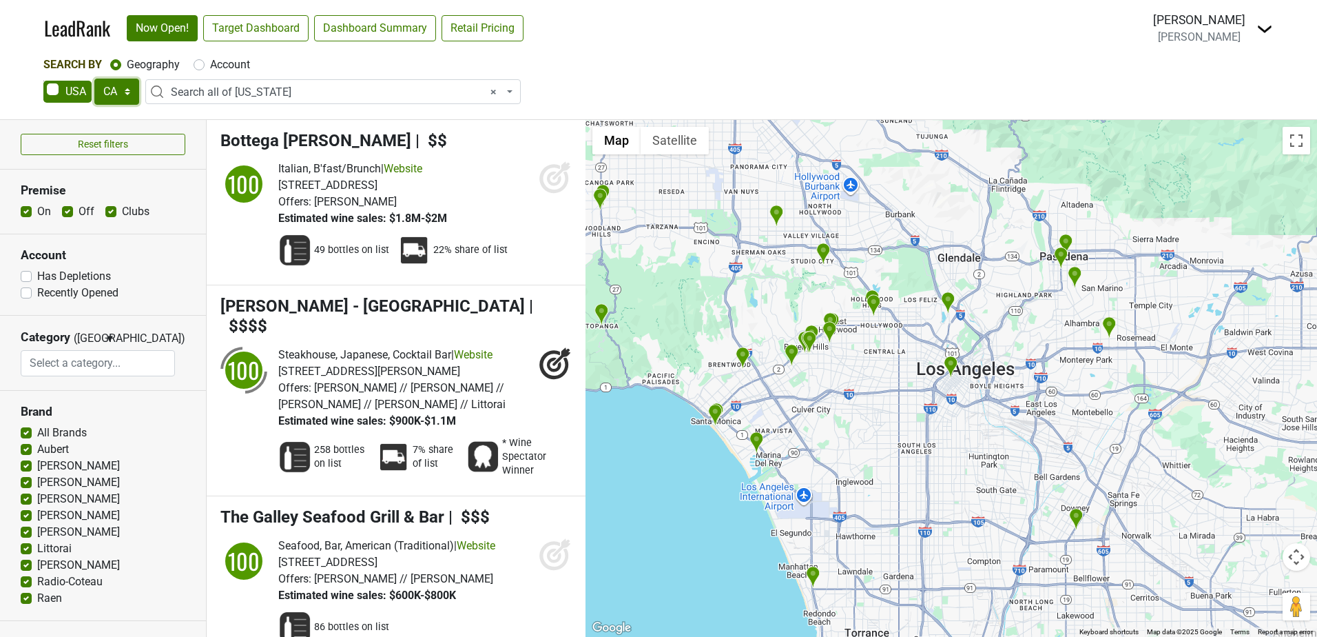
click at [122, 85] on select "AK AL AR AZ CA CO CT DC DE FL GA HI IA ID IL IN KS KY LA MA MD ME MI MN MO MS M…" at bounding box center [116, 92] width 45 height 26
select select "CO"
click at [94, 79] on select "AK AL AR AZ CA CO CT DC DE FL GA HI IA ID IL IN KS KY LA MA MD ME MI MN MO MS M…" at bounding box center [116, 92] width 45 height 26
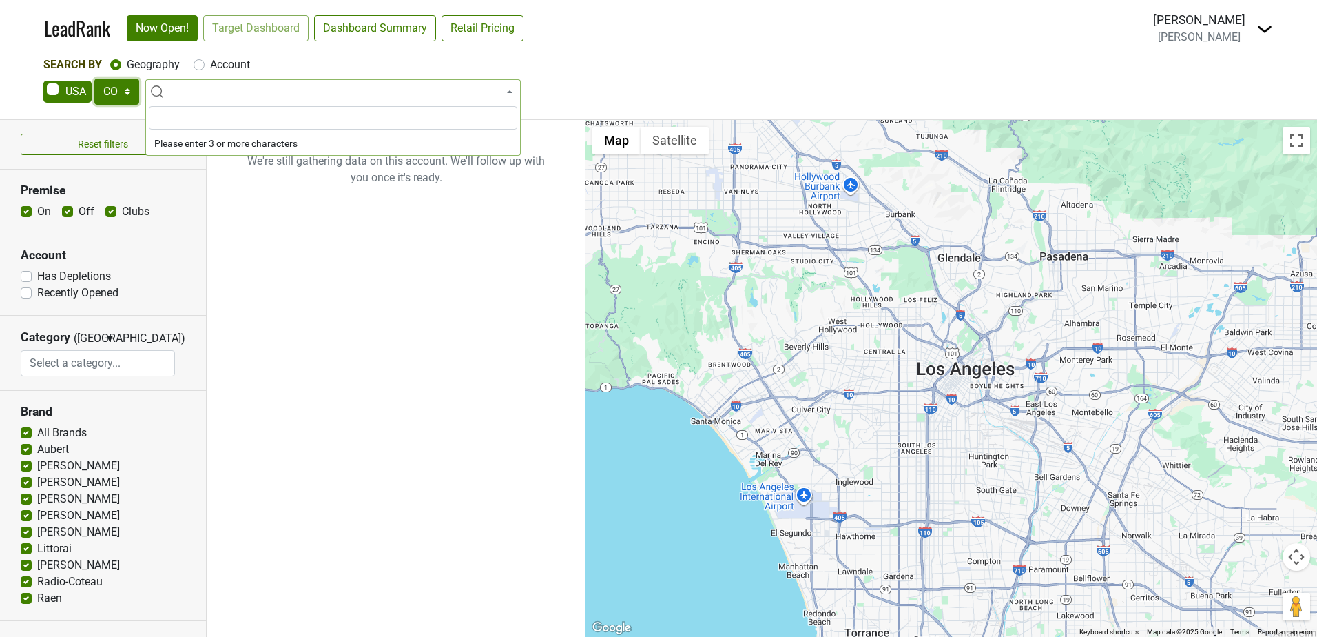
select select
click at [298, 34] on link "Target Dashboard" at bounding box center [255, 28] width 105 height 26
click at [121, 87] on select "AK AL AR AZ CA CO CT DC DE FL GA HI IA ID IL IN KS KY LA MA MD ME MI MN MO MS M…" at bounding box center [116, 92] width 45 height 26
click at [94, 79] on select "AK AL AR AZ CA CO CT DC DE FL GA HI IA ID IL IN KS KY LA MA MD ME MI MN MO MS M…" at bounding box center [116, 92] width 45 height 26
click at [261, 24] on link "Target Dashboard" at bounding box center [255, 28] width 105 height 26
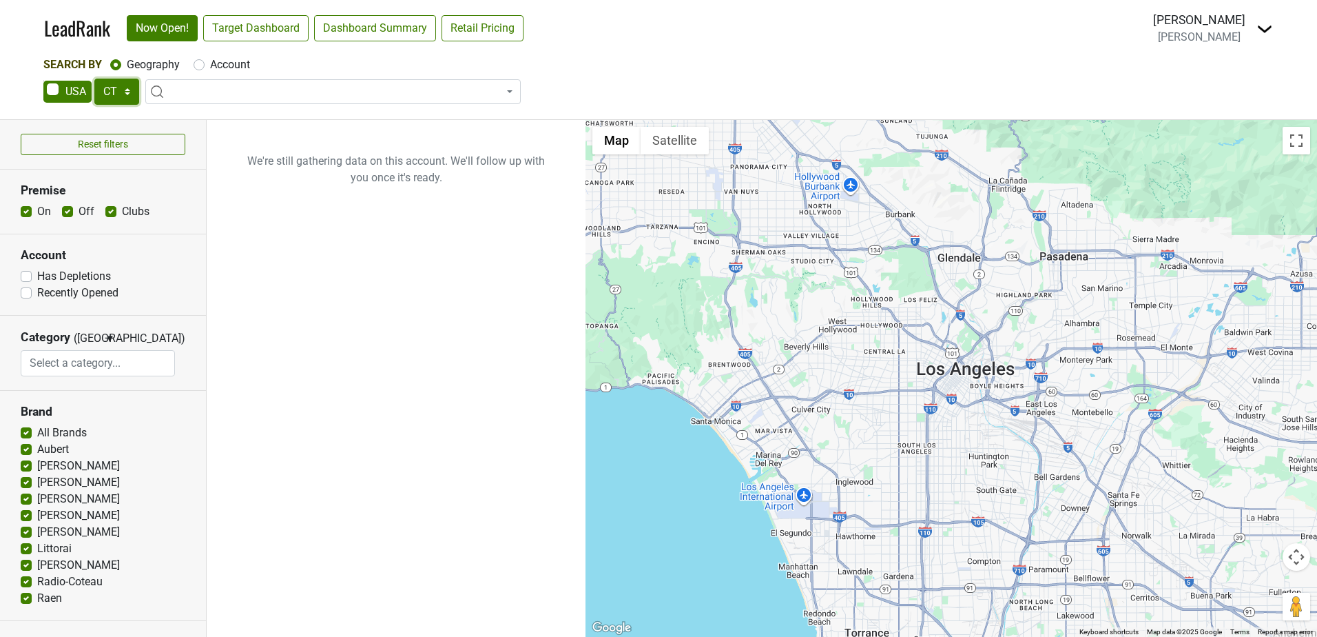
click at [123, 87] on select "AK AL AR AZ CA CO CT DC DE FL GA HI IA ID IL IN KS KY LA MA MD ME MI MN MO MS M…" at bounding box center [116, 92] width 45 height 26
click at [94, 79] on select "AK AL AR AZ CA CO CT DC DE FL GA HI IA ID IL IN KS KY LA MA MD ME MI MN MO MS M…" at bounding box center [116, 92] width 45 height 26
click at [273, 28] on link "Target Dashboard" at bounding box center [255, 28] width 105 height 26
click at [113, 90] on select "AK AL AR AZ CA CO CT DC DE FL GA HI IA ID IL IN KS KY LA MA MD ME MI MN MO MS M…" at bounding box center [116, 92] width 45 height 26
click at [94, 79] on select "AK AL AR AZ CA CO CT DC DE FL GA HI IA ID IL IN KS KY LA MA MD ME MI MN MO MS M…" at bounding box center [116, 92] width 45 height 26
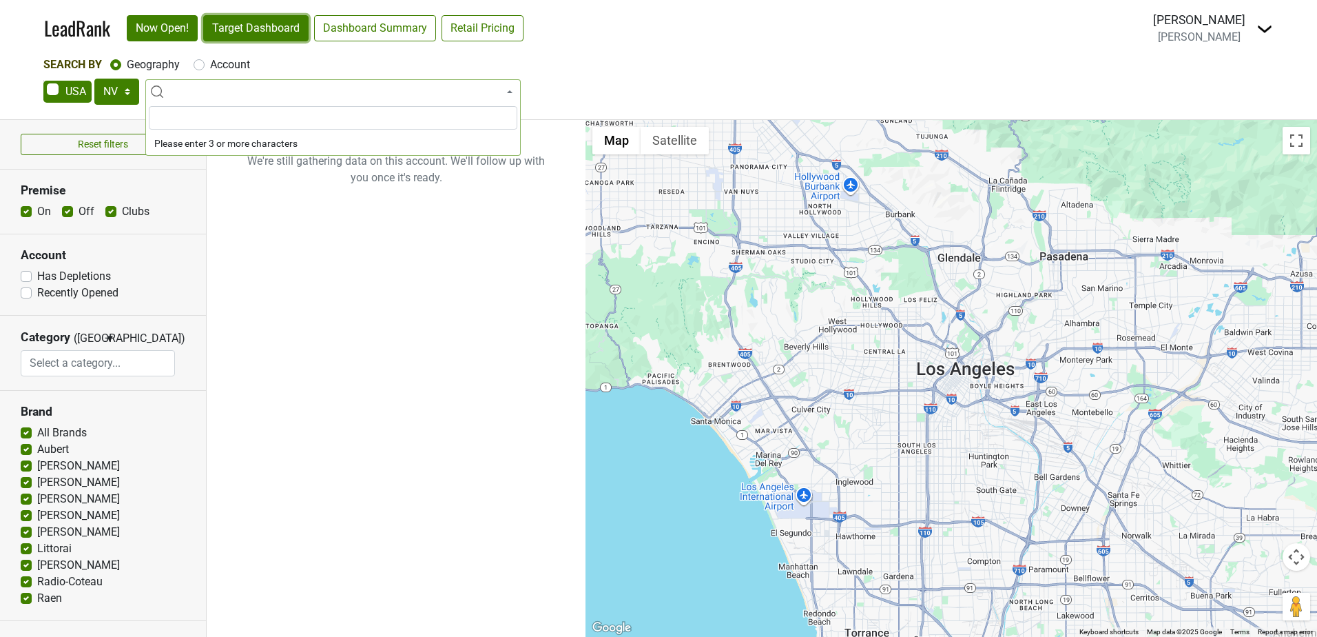
click at [237, 21] on link "Target Dashboard" at bounding box center [255, 28] width 105 height 26
click at [123, 88] on select "AK AL AR AZ CA CO CT DC DE FL GA HI IA ID IL IN KS KY LA MA MD ME MI MN MO MS M…" at bounding box center [116, 92] width 45 height 26
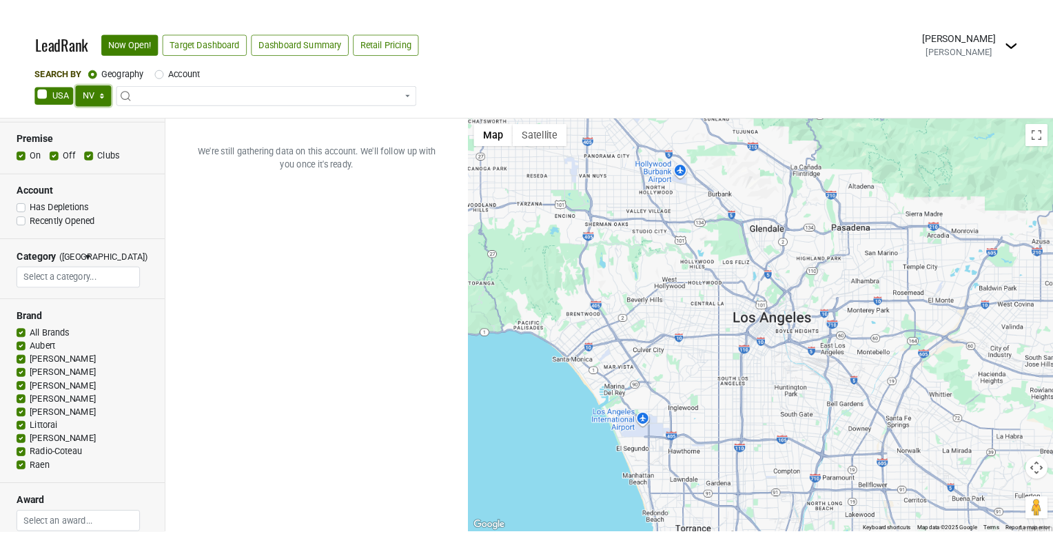
scroll to position [69, 0]
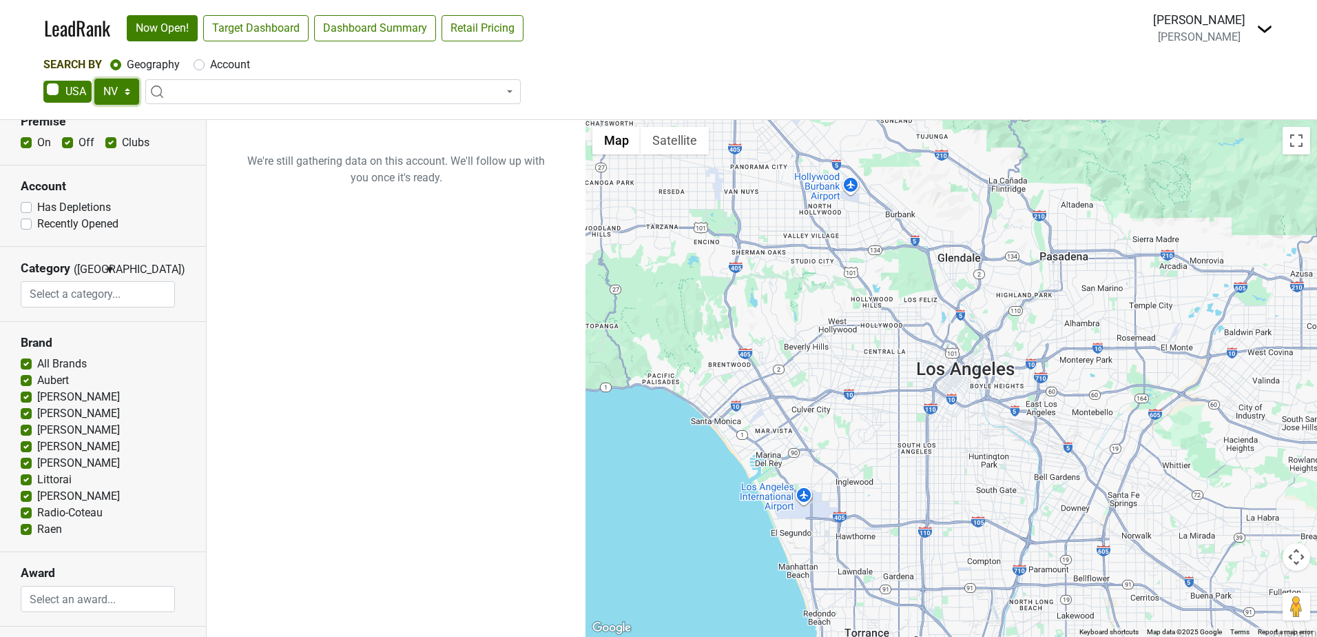
click at [127, 90] on select "AK AL AR AZ CA CO CT DC DE FL GA HI IA ID IL IN KS KY LA MA MD ME MI MN MO MS M…" at bounding box center [116, 92] width 45 height 26
click at [94, 79] on select "AK AL AR AZ CA CO CT DC DE FL GA HI IA ID IL IN KS KY LA MA MD ME MI MN MO MS M…" at bounding box center [116, 92] width 45 height 26
click at [238, 31] on link "Target Dashboard" at bounding box center [255, 28] width 105 height 26
click at [116, 90] on select "AK AL AR AZ CA CO CT DC DE FL GA HI IA ID IL IN KS KY LA MA MD ME MI MN MO MS M…" at bounding box center [116, 92] width 45 height 26
click at [94, 79] on select "AK AL AR AZ CA CO CT DC DE FL GA HI IA ID IL IN KS KY LA MA MD ME MI MN MO MS M…" at bounding box center [116, 92] width 45 height 26
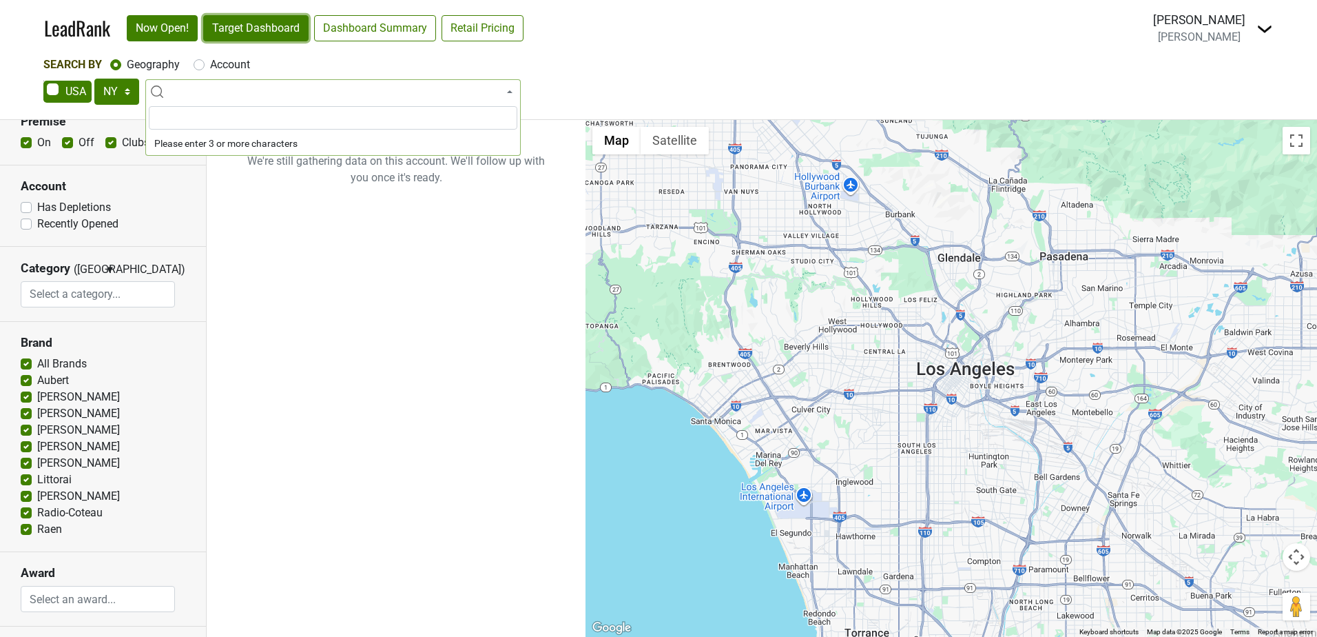
click at [273, 29] on link "Target Dashboard" at bounding box center [255, 28] width 105 height 26
click at [134, 89] on select "AK AL AR AZ CA CO CT DC DE FL GA HI IA ID IL IN KS KY LA MA MD ME MI MN MO MS M…" at bounding box center [116, 92] width 45 height 26
select select "CA"
click at [94, 79] on select "AK AL AR AZ CA CO CT DC DE FL GA HI IA ID IL IN KS KY LA MA MD ME MI MN MO MS M…" at bounding box center [116, 92] width 45 height 26
click at [212, 125] on input "search" at bounding box center [333, 117] width 369 height 23
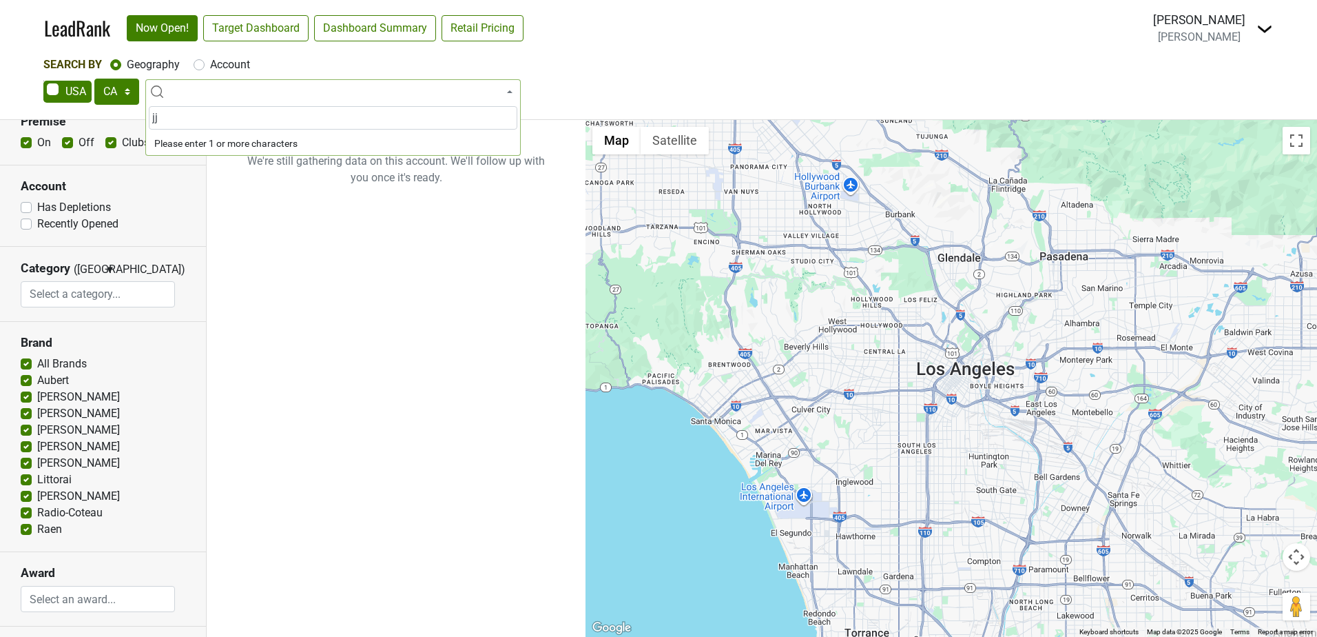
click at [309, 119] on input "jj" at bounding box center [333, 117] width 369 height 23
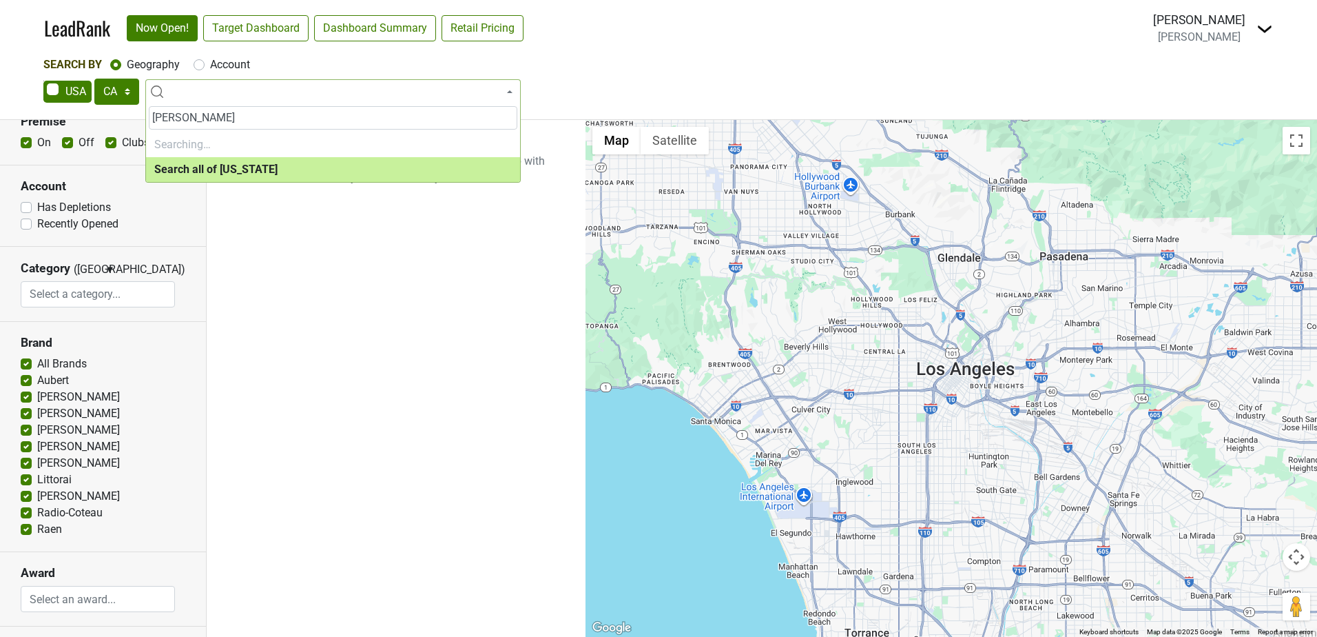
type input "jj buck"
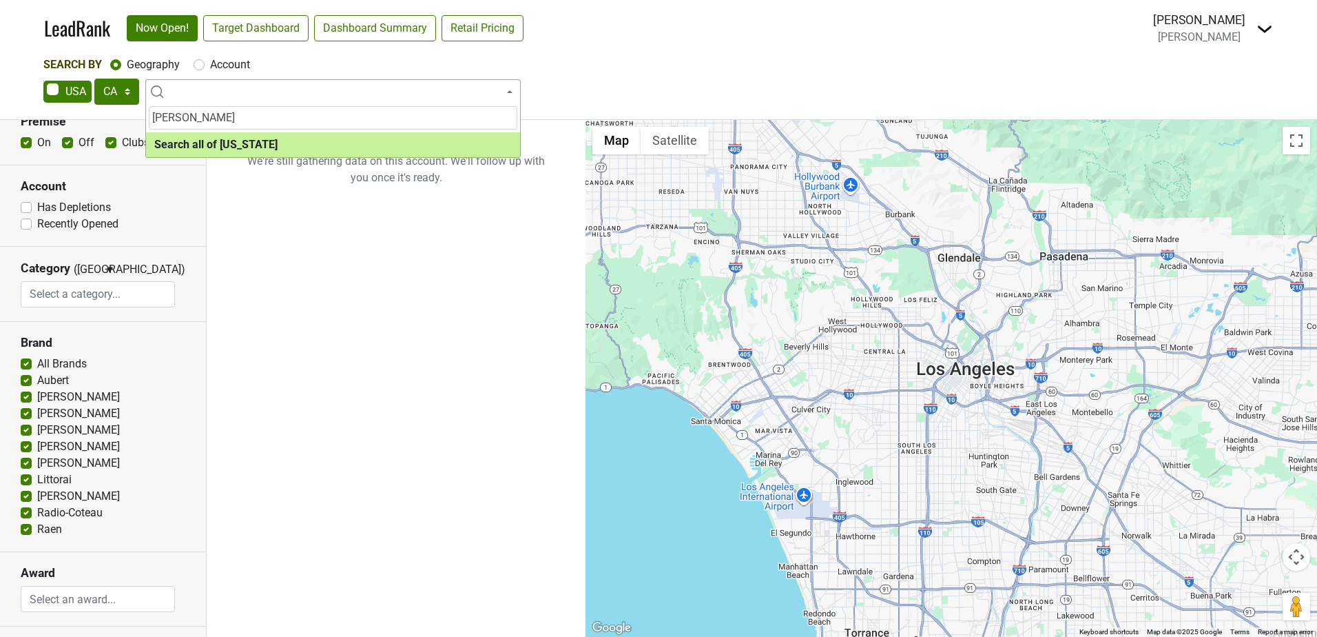
select select "ALL_CA"
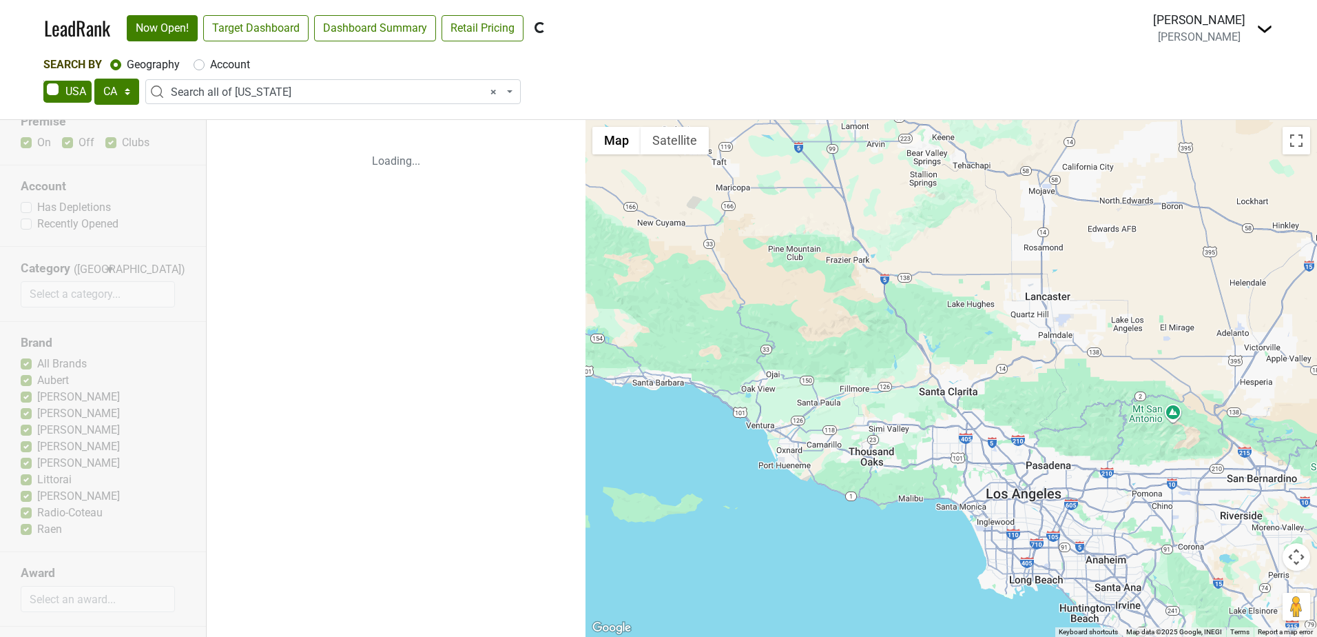
drag, startPoint x: 947, startPoint y: 484, endPoint x: 1044, endPoint y: 566, distance: 126.6
click at [1044, 566] on div at bounding box center [952, 378] width 732 height 517
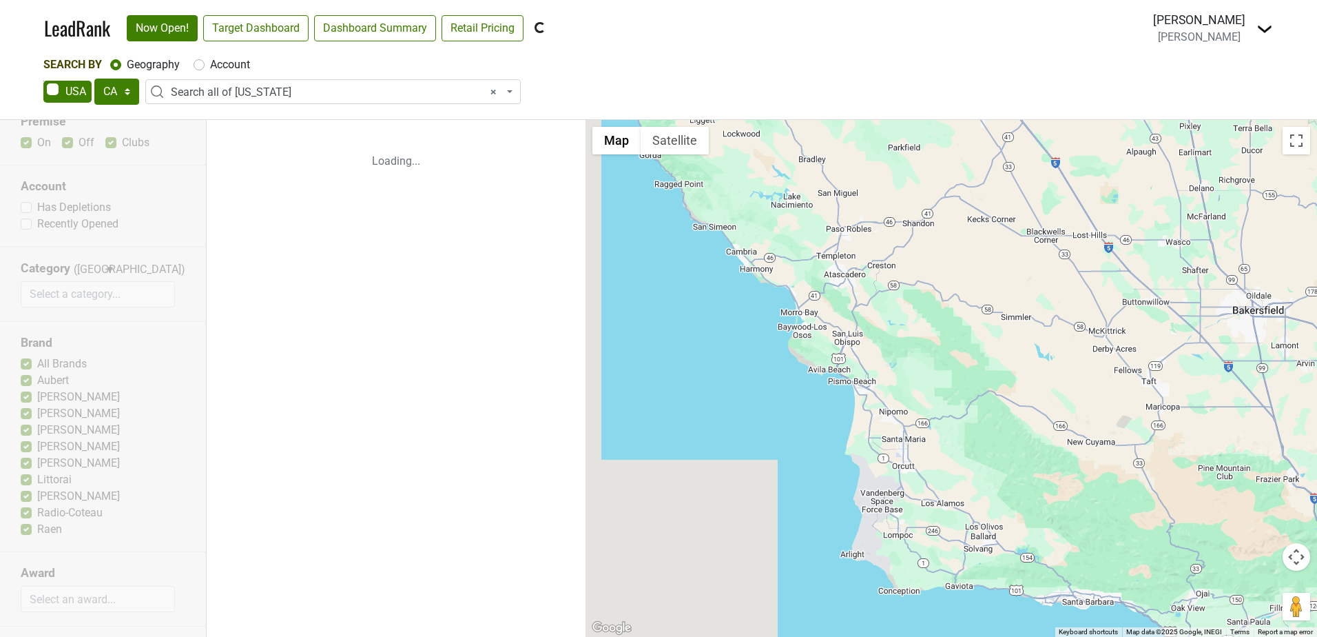
drag, startPoint x: 814, startPoint y: 408, endPoint x: 1148, endPoint y: 515, distance: 350.7
click at [1139, 511] on div at bounding box center [952, 378] width 732 height 517
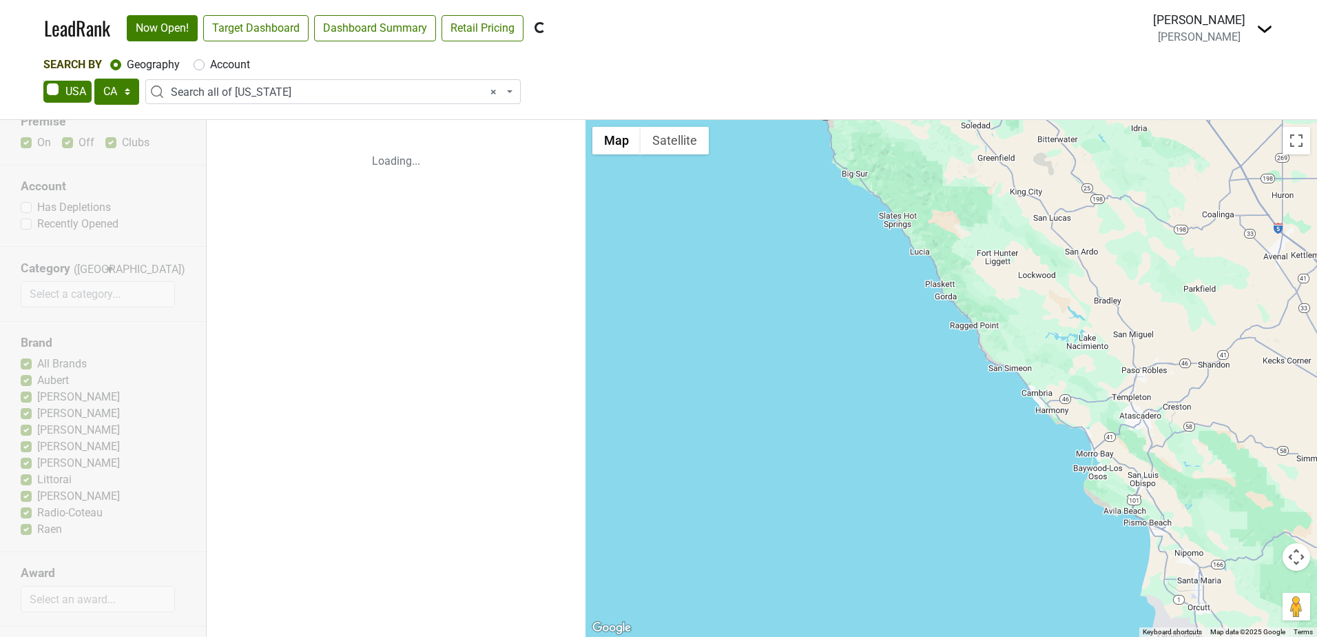
drag, startPoint x: 992, startPoint y: 488, endPoint x: 796, endPoint y: 501, distance: 196.1
click at [796, 501] on div at bounding box center [952, 378] width 732 height 517
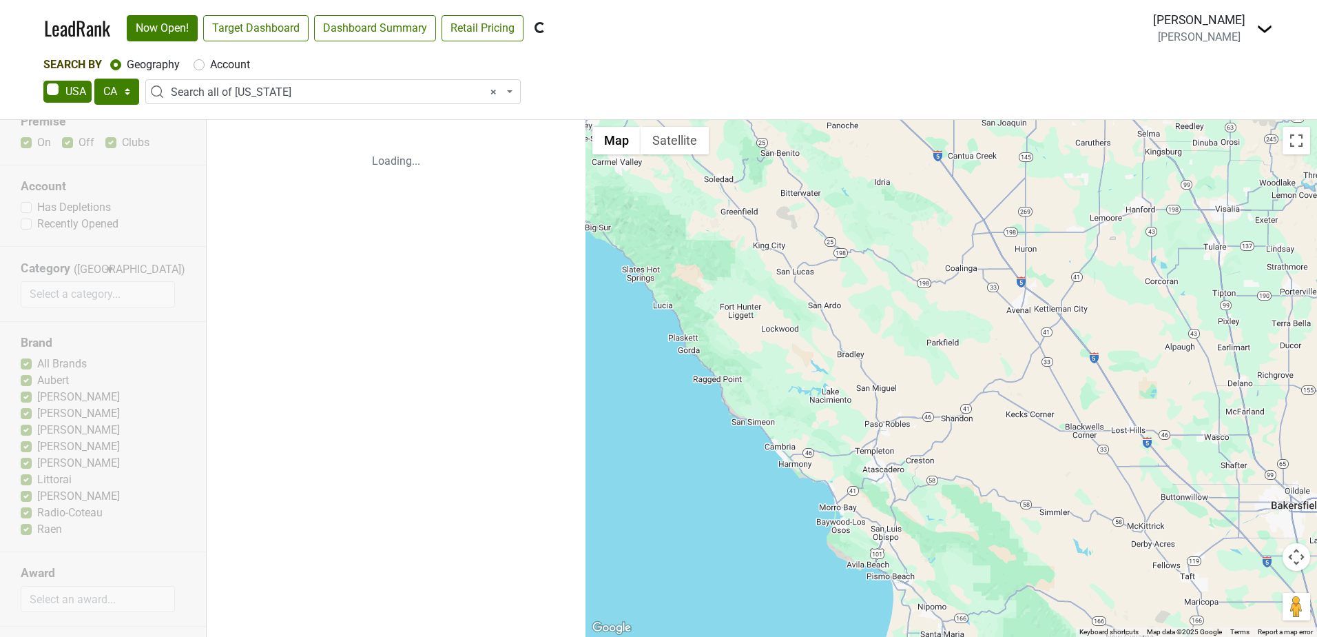
drag, startPoint x: 1137, startPoint y: 341, endPoint x: 885, endPoint y: 390, distance: 256.1
click at [885, 390] on div at bounding box center [952, 378] width 732 height 517
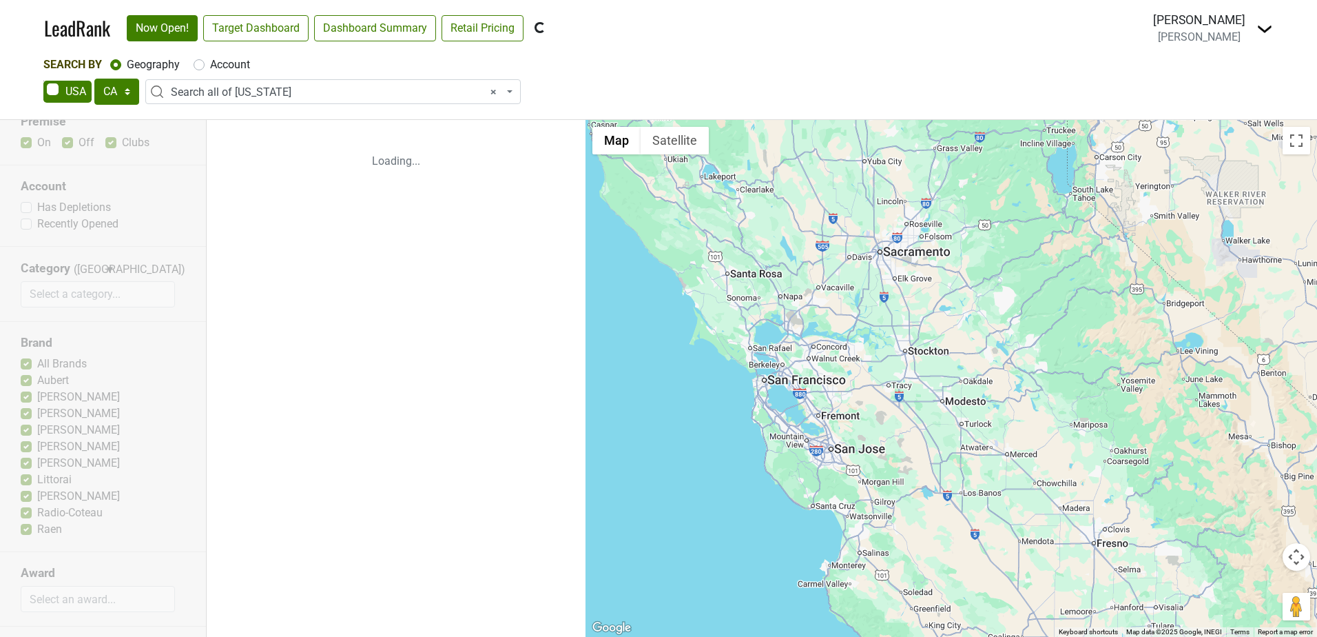
drag, startPoint x: 843, startPoint y: 262, endPoint x: 938, endPoint y: 537, distance: 291.3
click at [943, 545] on div at bounding box center [952, 378] width 732 height 517
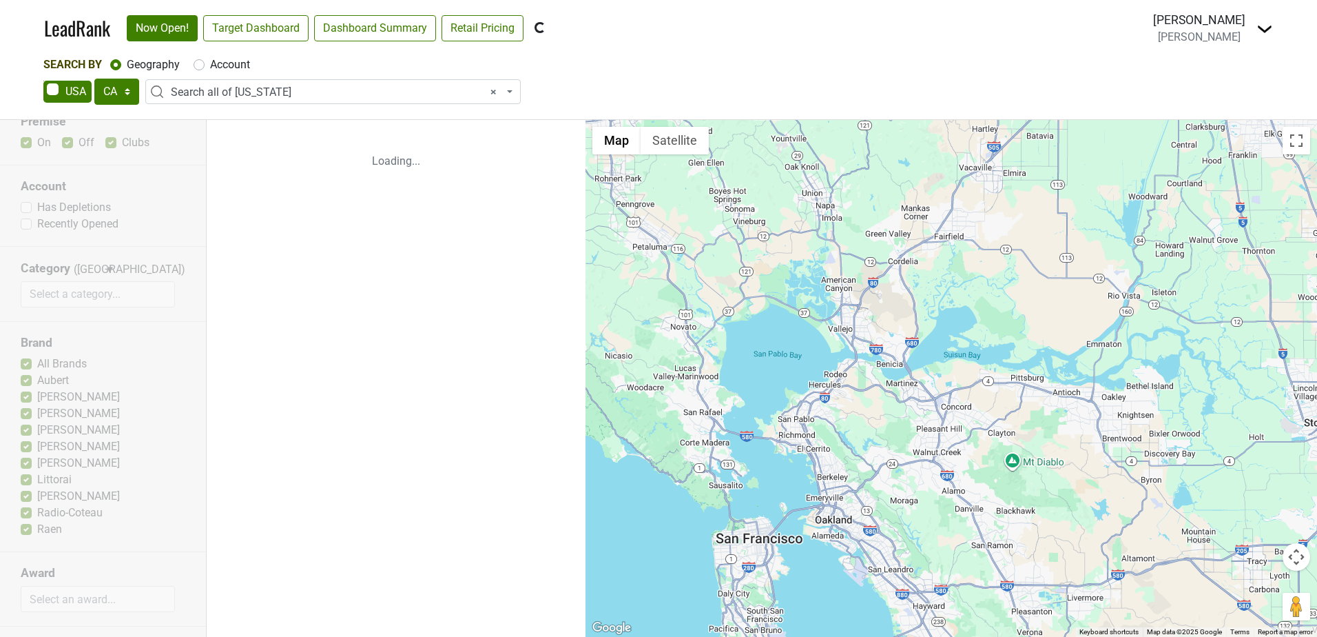
drag, startPoint x: 940, startPoint y: 517, endPoint x: 949, endPoint y: 346, distance: 171.8
click at [949, 346] on div at bounding box center [952, 378] width 732 height 517
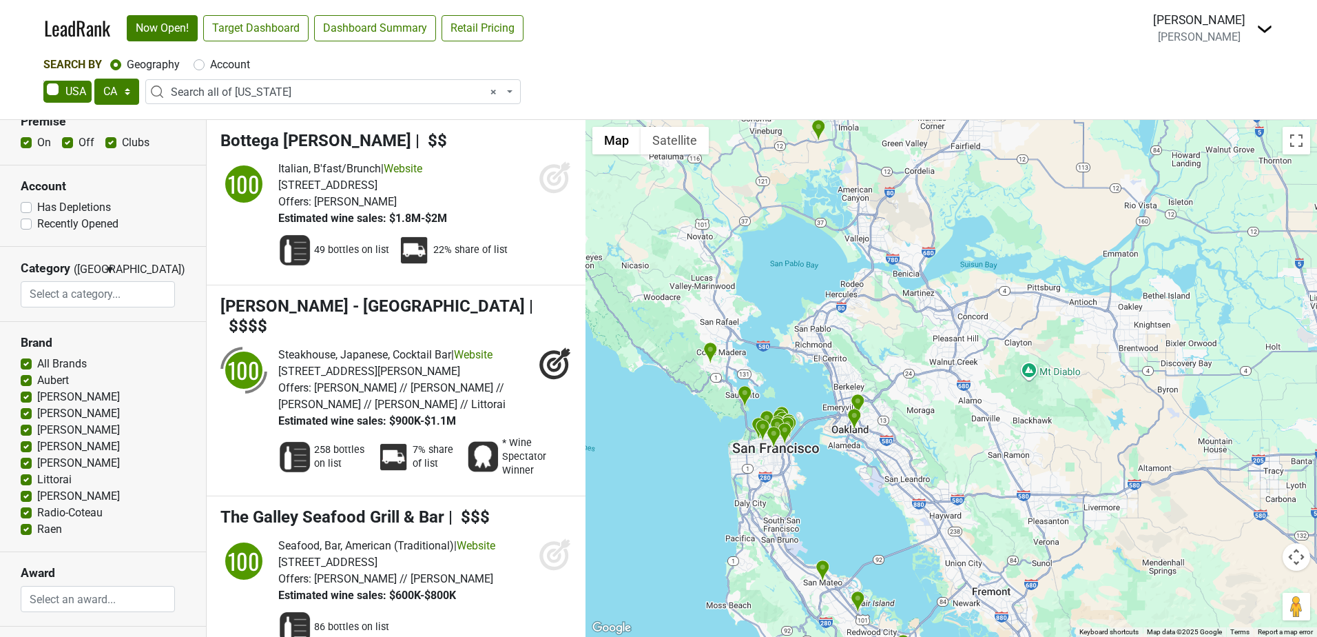
drag, startPoint x: 855, startPoint y: 130, endPoint x: 857, endPoint y: 475, distance: 345.8
click at [857, 475] on div at bounding box center [952, 378] width 732 height 517
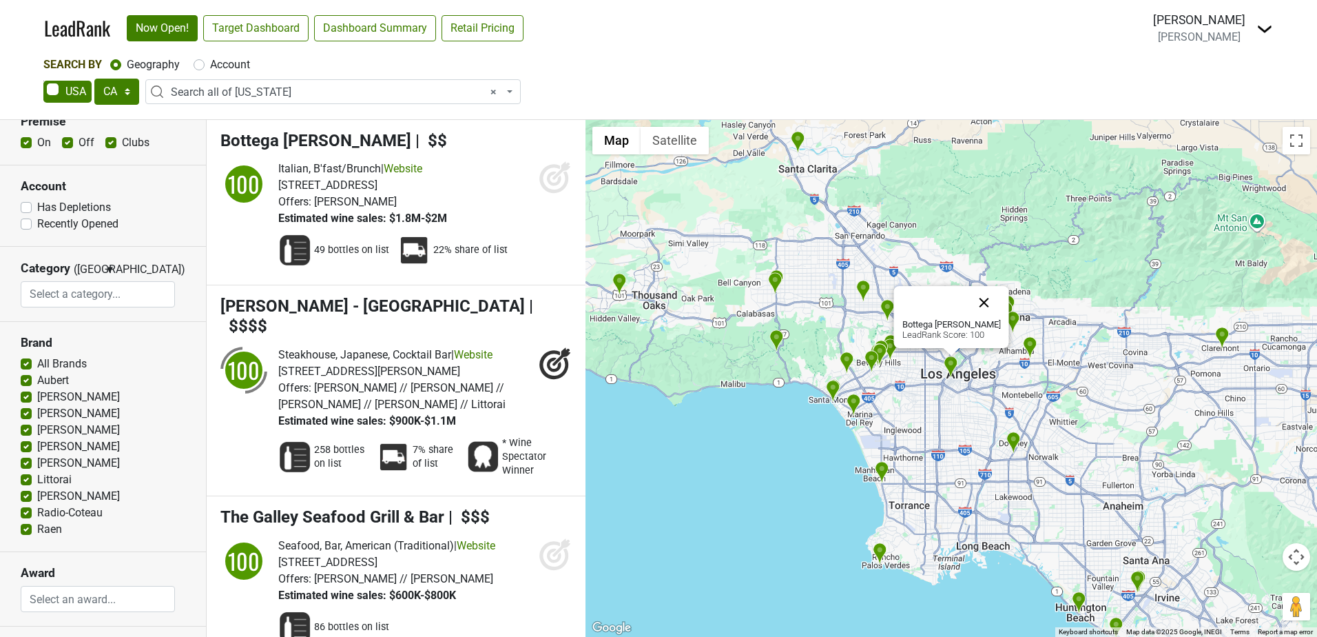
click at [977, 302] on button "Close" at bounding box center [984, 302] width 33 height 33
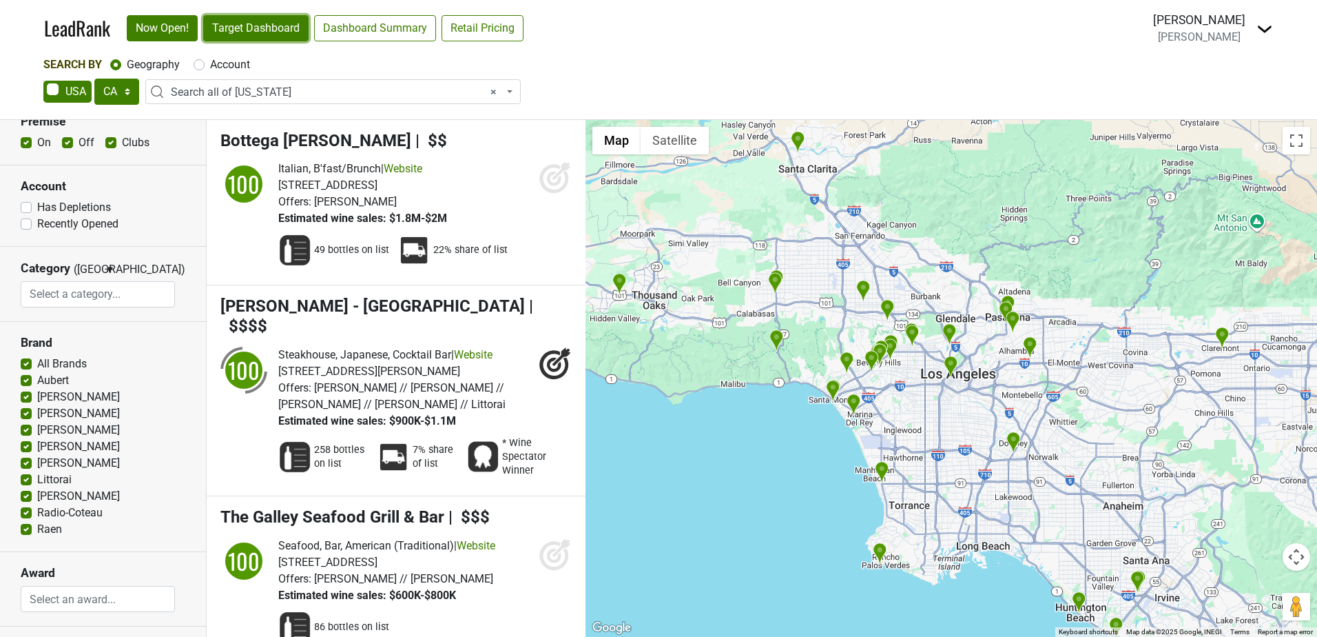
click at [239, 35] on link "Target Dashboard" at bounding box center [255, 28] width 105 height 26
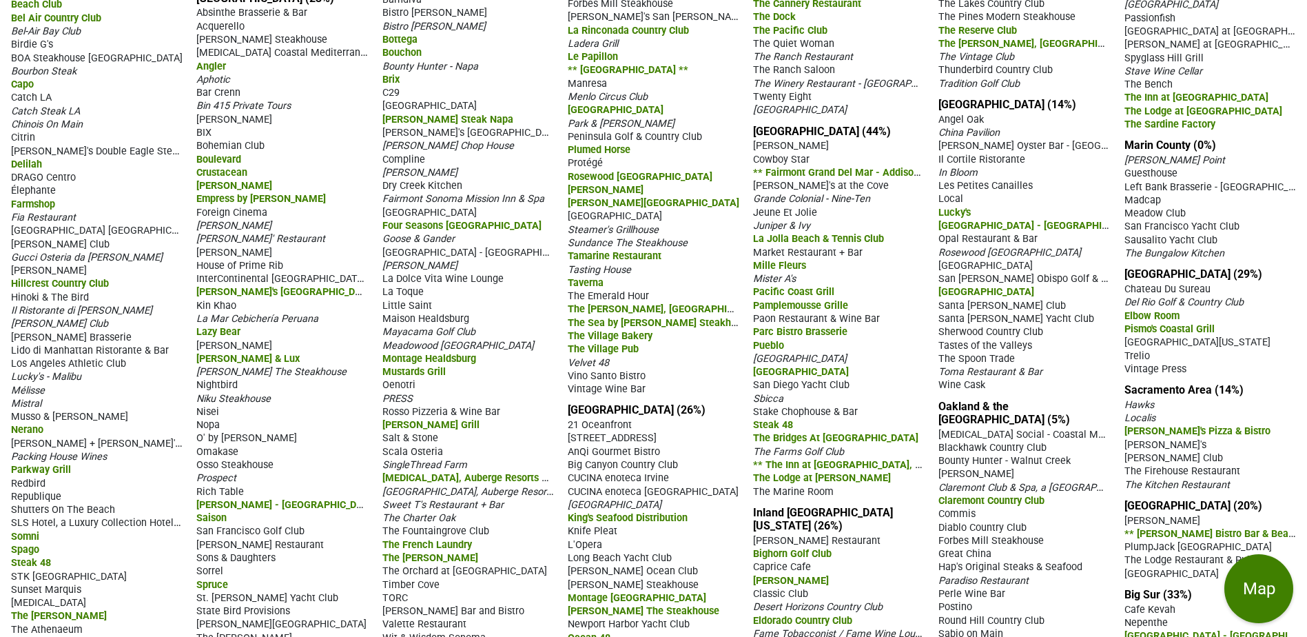
scroll to position [138, 0]
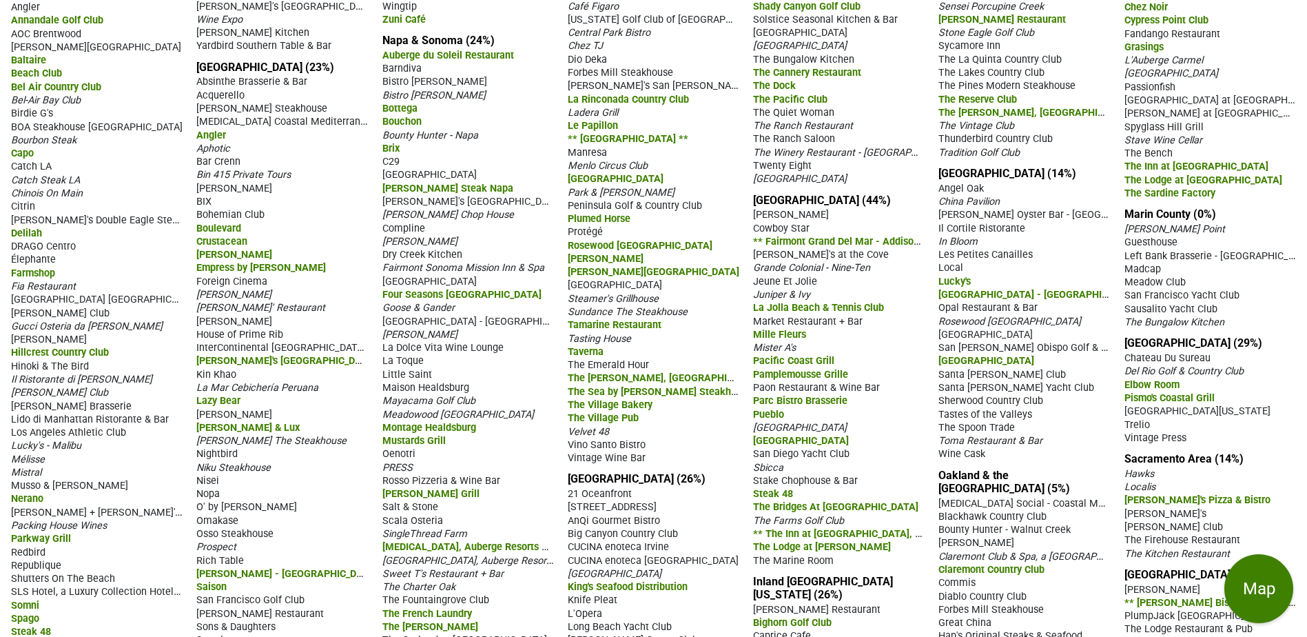
click at [408, 234] on span "Compline" at bounding box center [403, 229] width 43 height 12
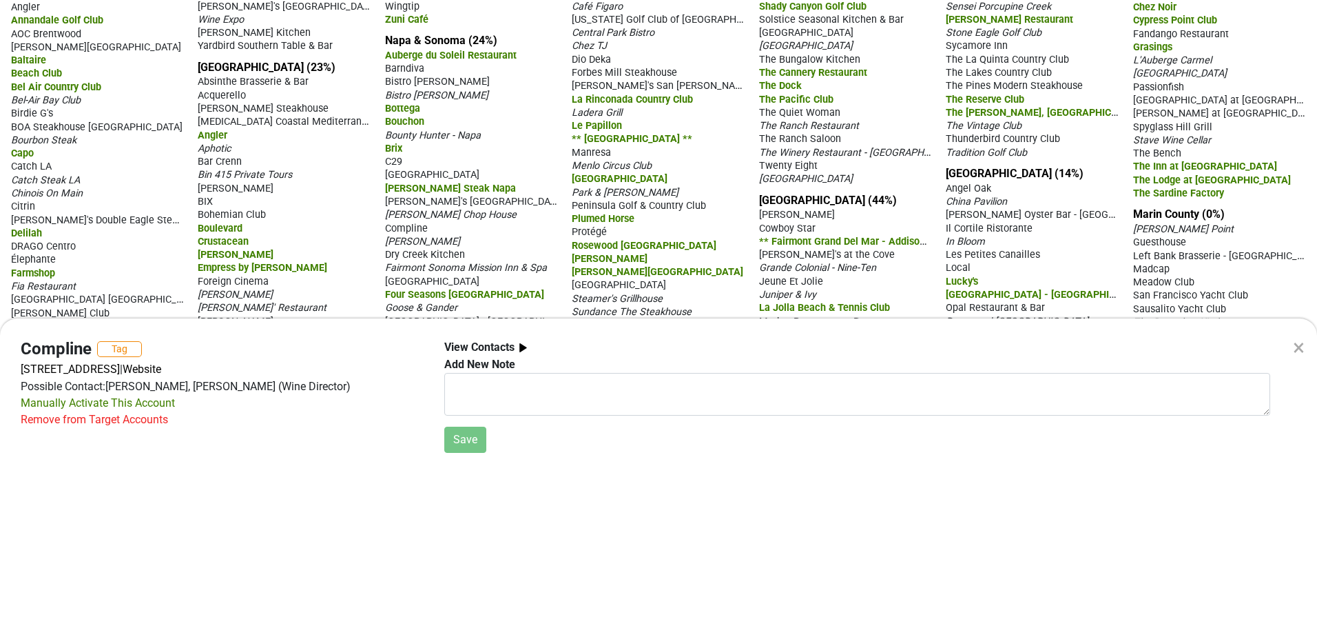
click at [1300, 338] on div "×" at bounding box center [1299, 347] width 12 height 33
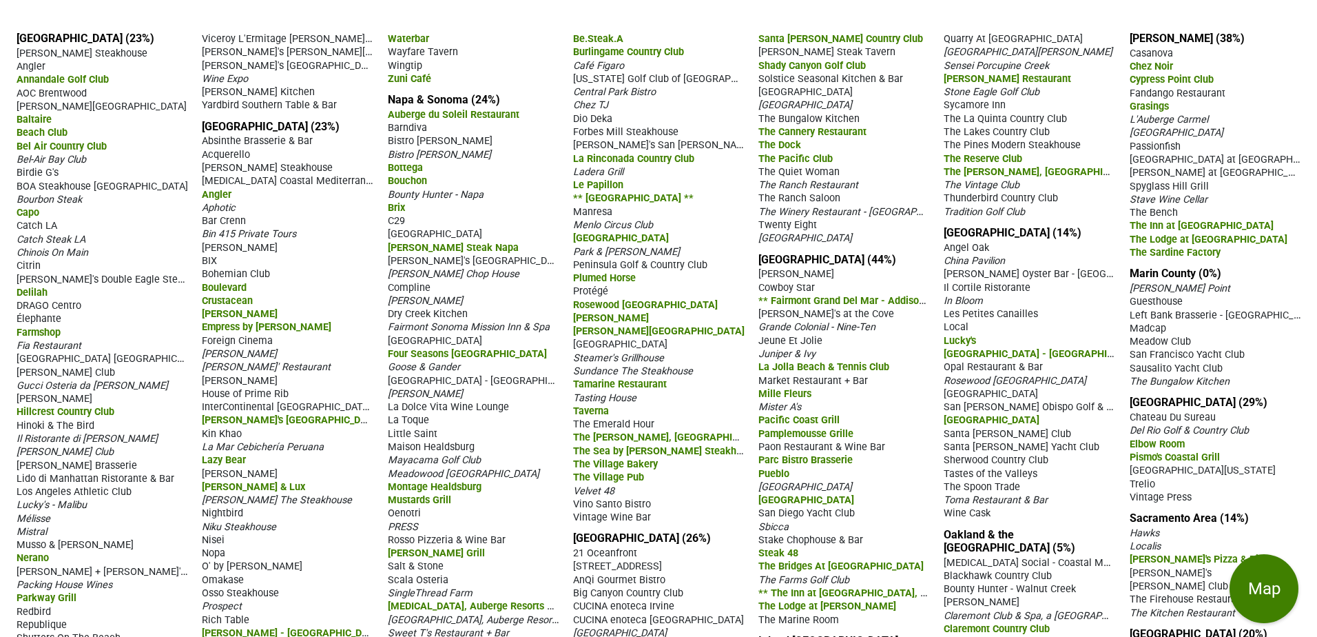
scroll to position [0, 0]
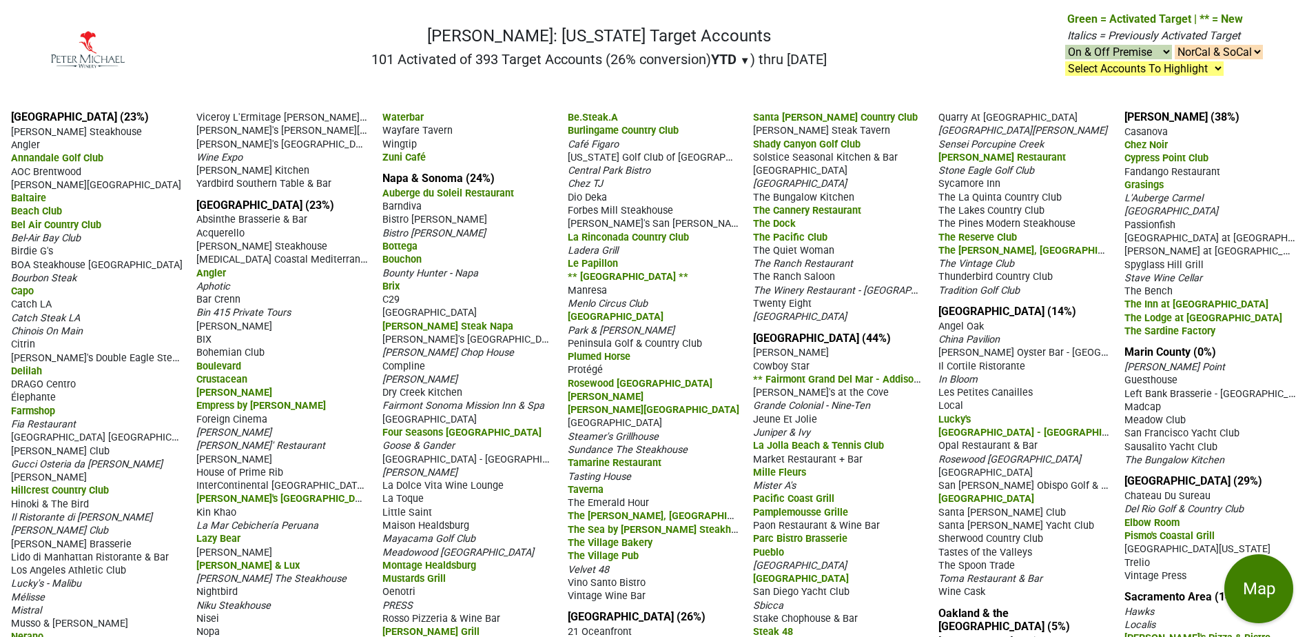
click at [943, 63] on nav "[PERSON_NAME]: [US_STATE] Target Accounts 101 Activated of 393 Target Accounts …" at bounding box center [653, 55] width 1241 height 88
click at [283, 531] on span "La Mar Cebichería Peruana" at bounding box center [257, 525] width 122 height 12
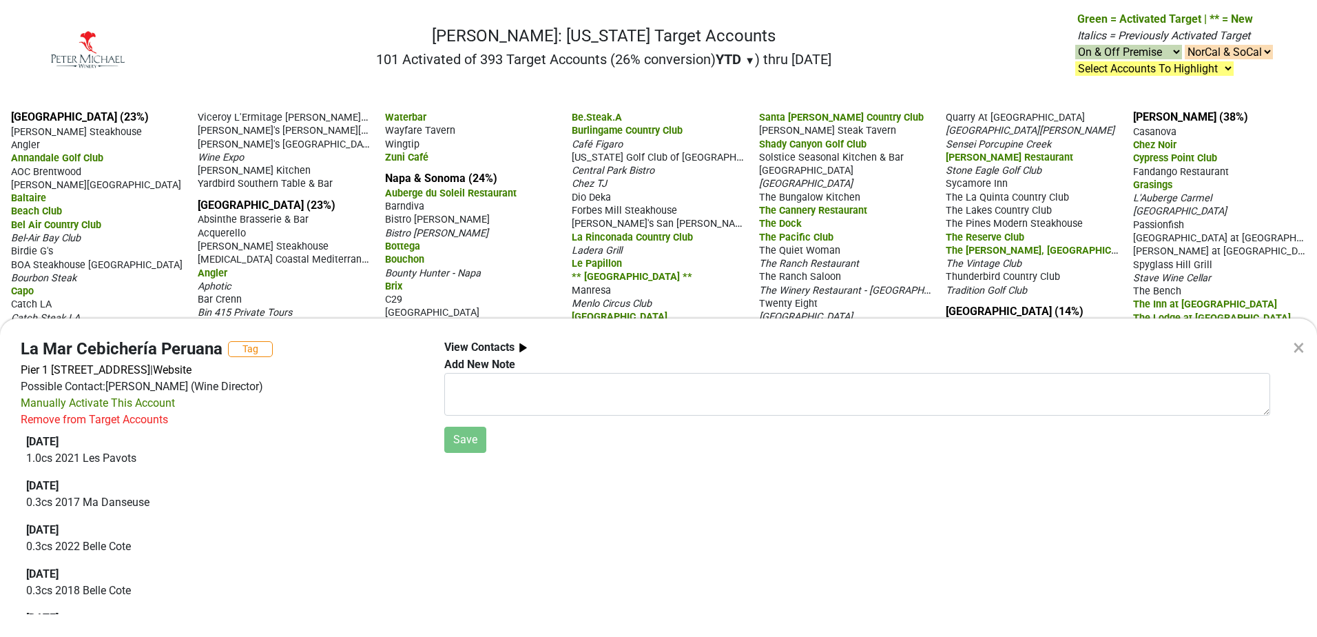
click at [1301, 346] on div "×" at bounding box center [1299, 347] width 12 height 33
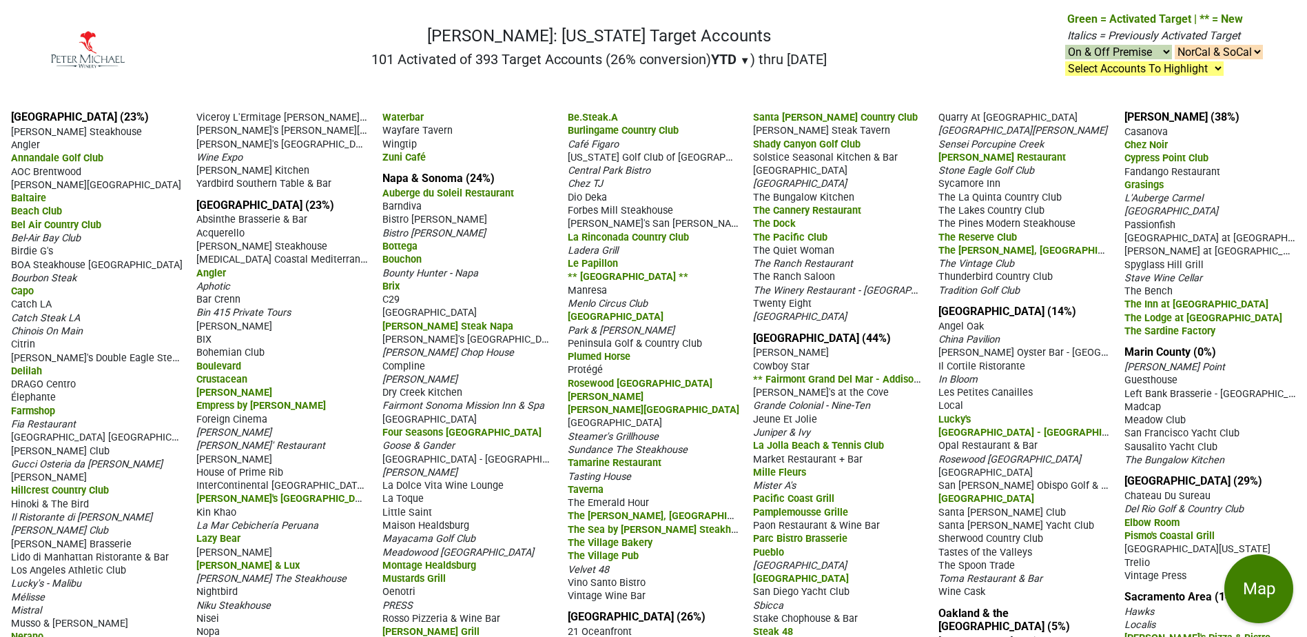
click at [404, 372] on span "Compline" at bounding box center [403, 366] width 43 height 12
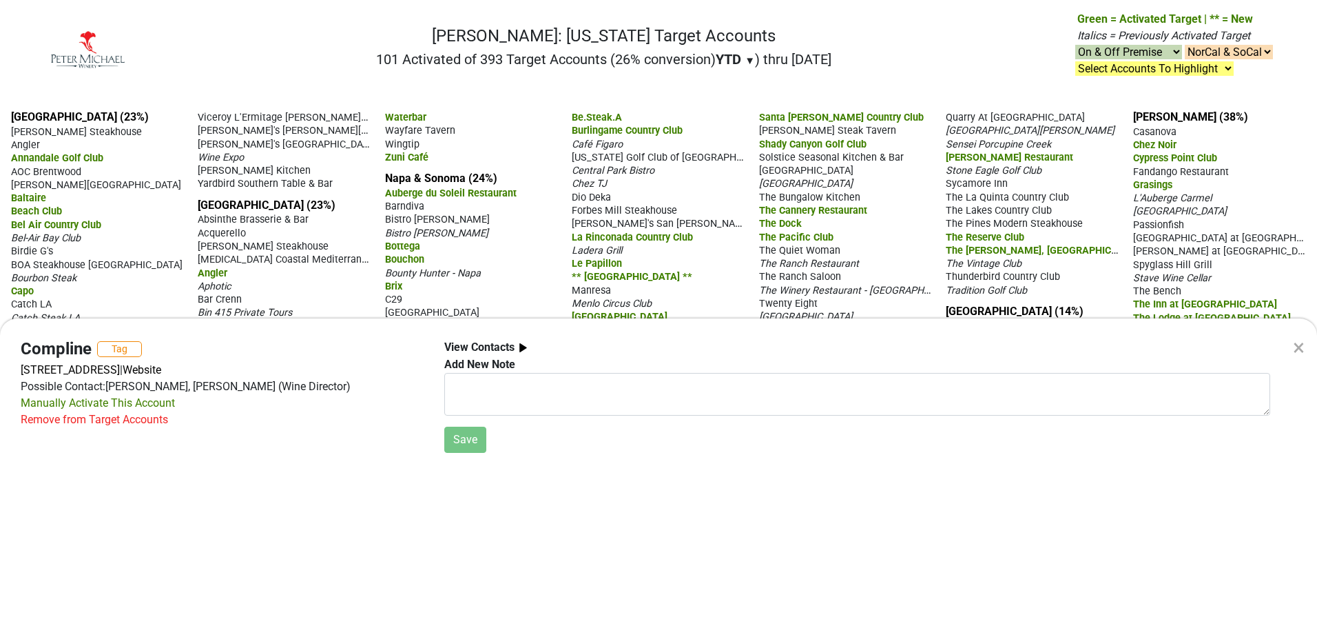
click at [1297, 349] on div "×" at bounding box center [1299, 347] width 12 height 33
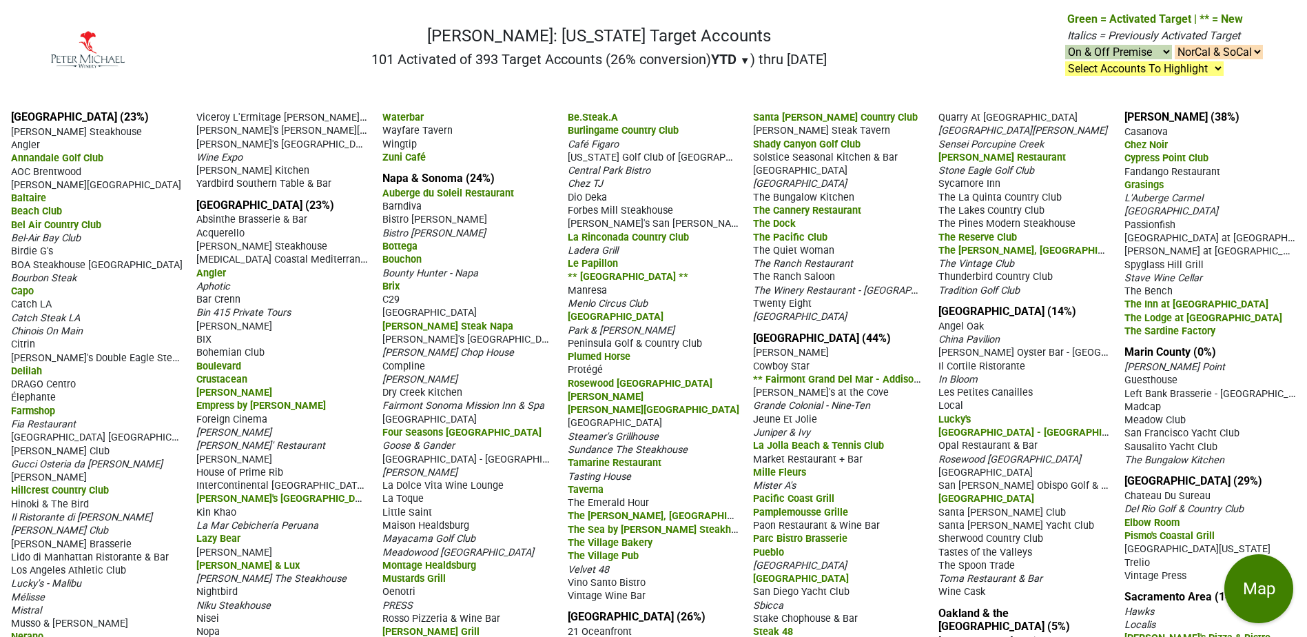
click at [1158, 517] on span "Elbow Room" at bounding box center [1151, 523] width 55 height 12
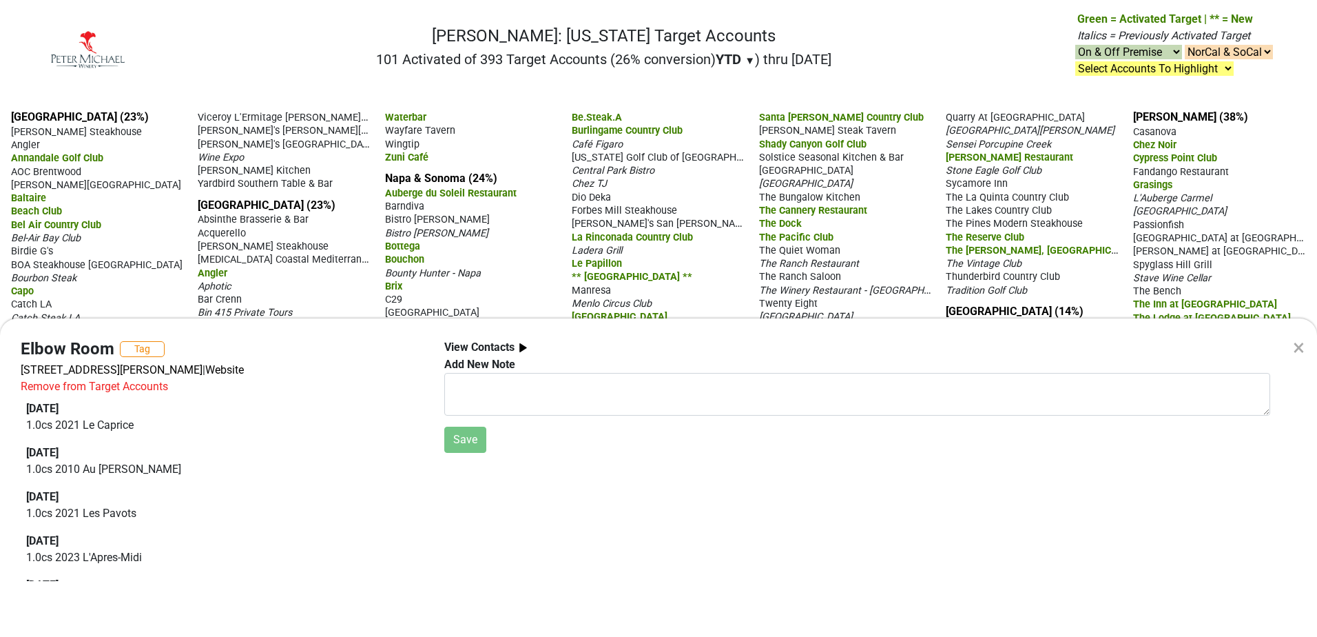
click at [409, 355] on div "Elbow Room Tag" at bounding box center [222, 349] width 403 height 20
click at [1294, 347] on div "×" at bounding box center [1299, 347] width 12 height 33
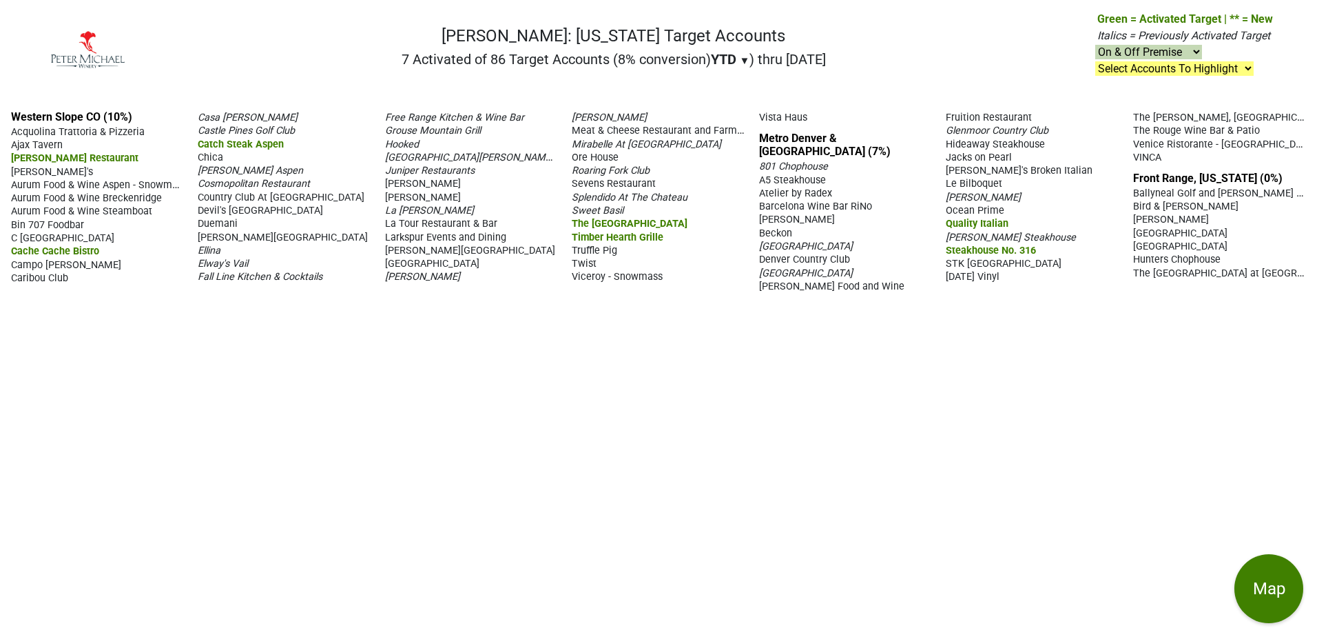
click at [992, 50] on nav "[PERSON_NAME]: [US_STATE] Target Accounts 7 Activated of 86 Target Accounts (8%…" at bounding box center [658, 55] width 1251 height 88
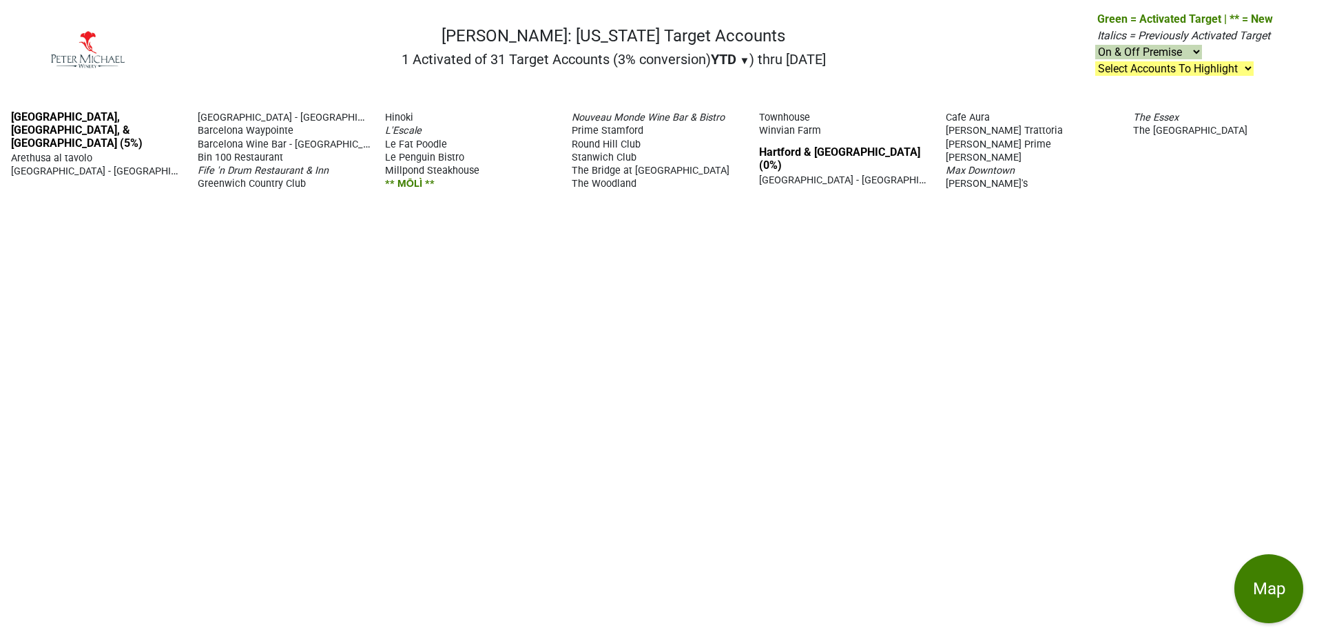
click at [981, 48] on nav "[PERSON_NAME]: [US_STATE] Target Accounts 1 Activated of 31 Target Accounts (3%…" at bounding box center [658, 55] width 1251 height 88
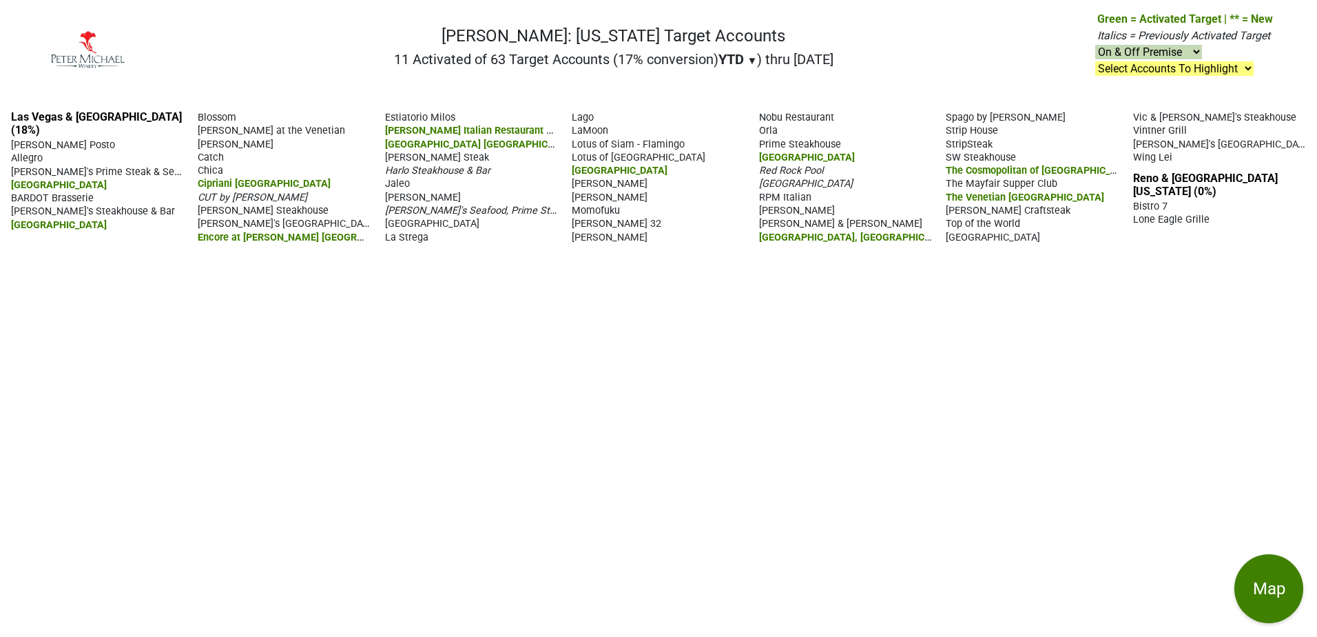
click at [411, 231] on span "La Strega" at bounding box center [406, 237] width 43 height 12
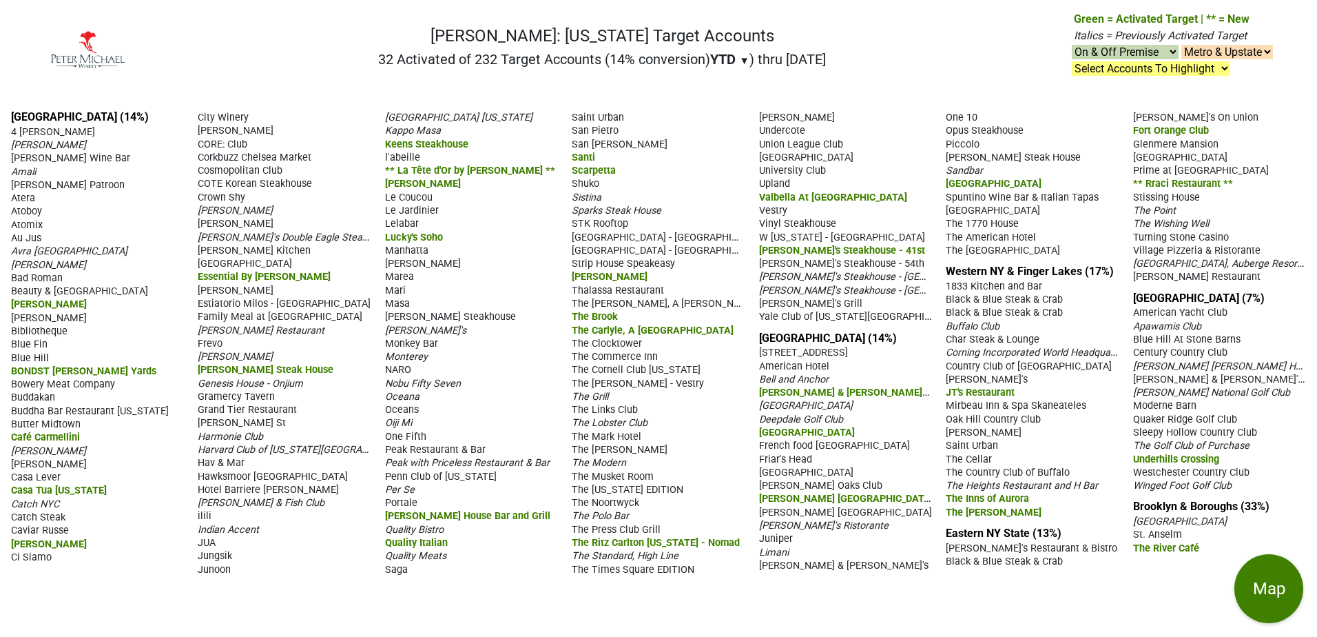
click at [892, 25] on nav "Peter Michael: New York Target Accounts 32 Activated of 232 Target Accounts (14…" at bounding box center [658, 55] width 1251 height 88
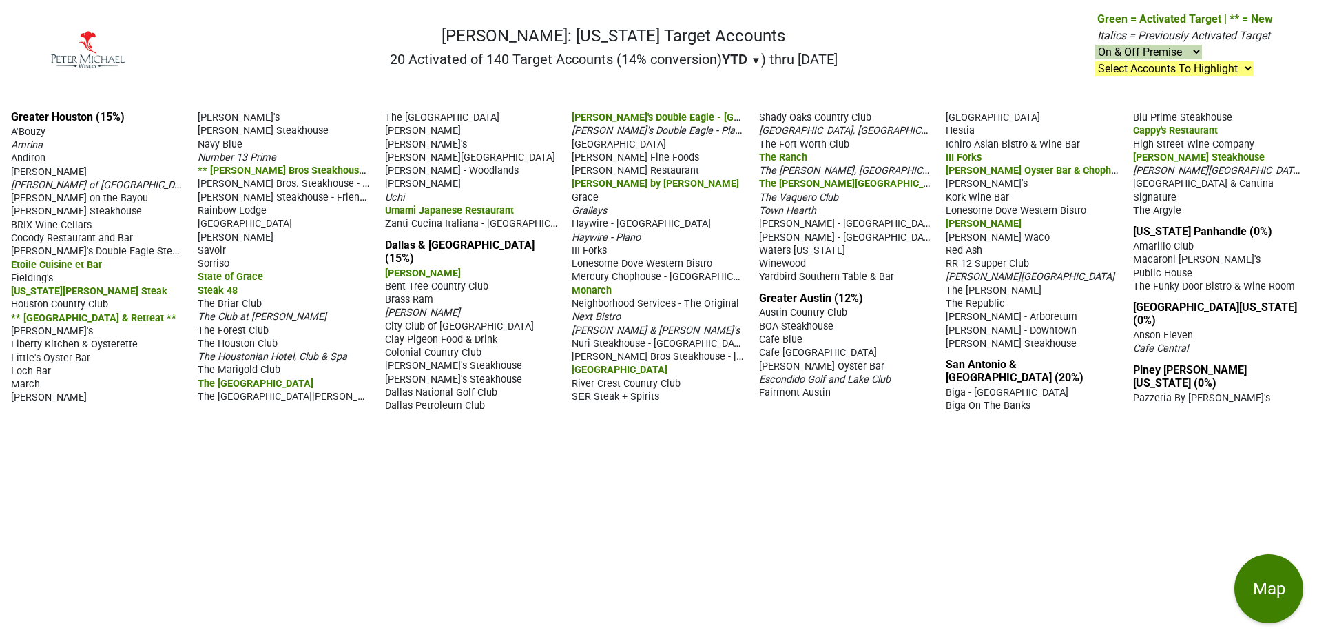
click at [921, 29] on nav "[PERSON_NAME]: [US_STATE] Target Accounts 20 Activated of 140 Target Accounts (…" at bounding box center [658, 55] width 1251 height 88
click at [214, 296] on span "Steak 48" at bounding box center [218, 291] width 40 height 12
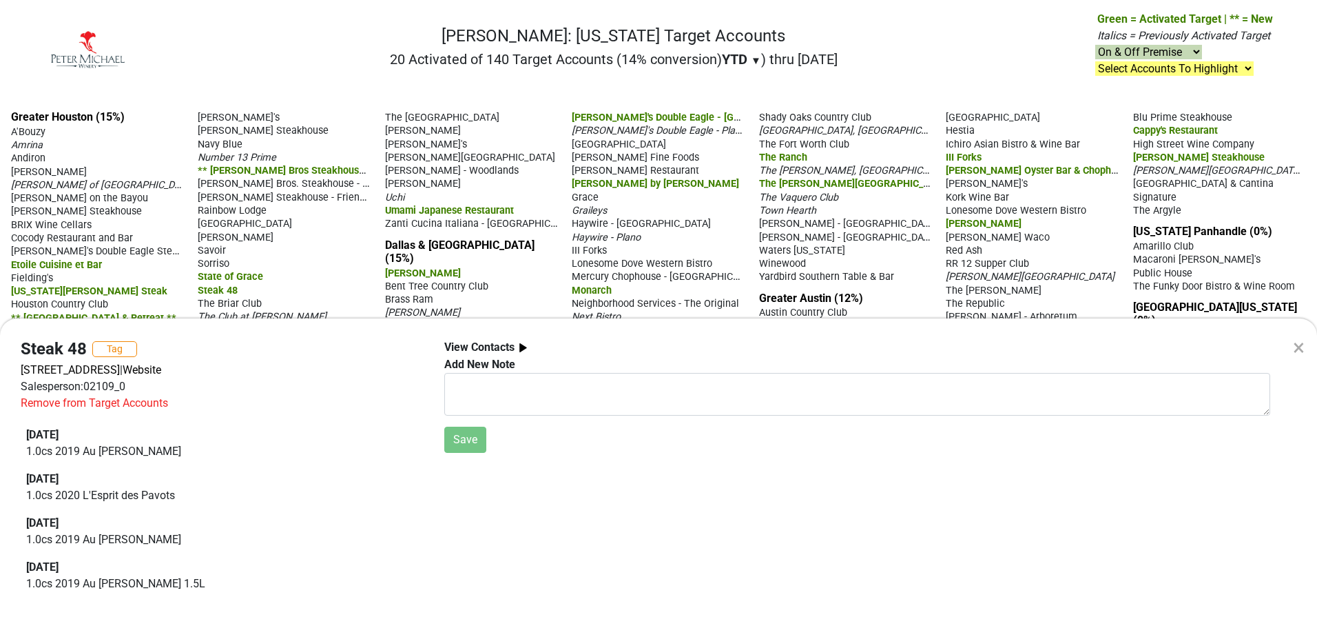
scroll to position [183, 0]
click at [1293, 338] on div "×" at bounding box center [1299, 347] width 12 height 33
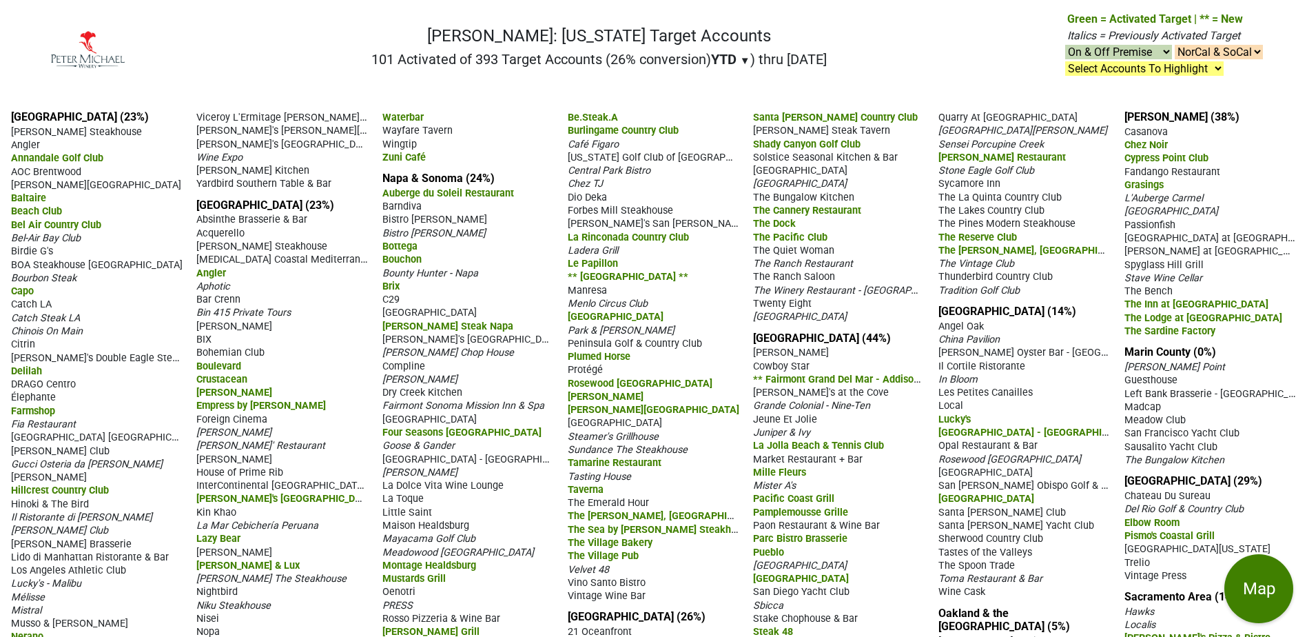
click at [938, 68] on nav "[PERSON_NAME]: [US_STATE] Target Accounts 101 Activated of 393 Target Accounts …" at bounding box center [653, 55] width 1241 height 88
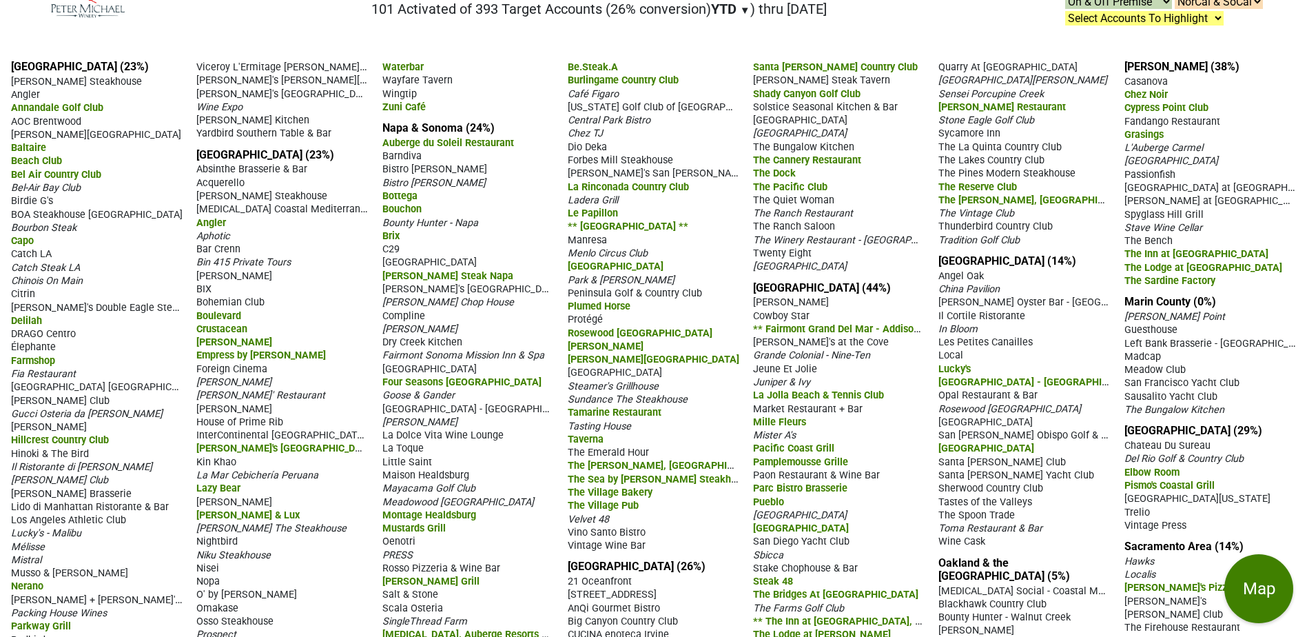
scroll to position [69, 0]
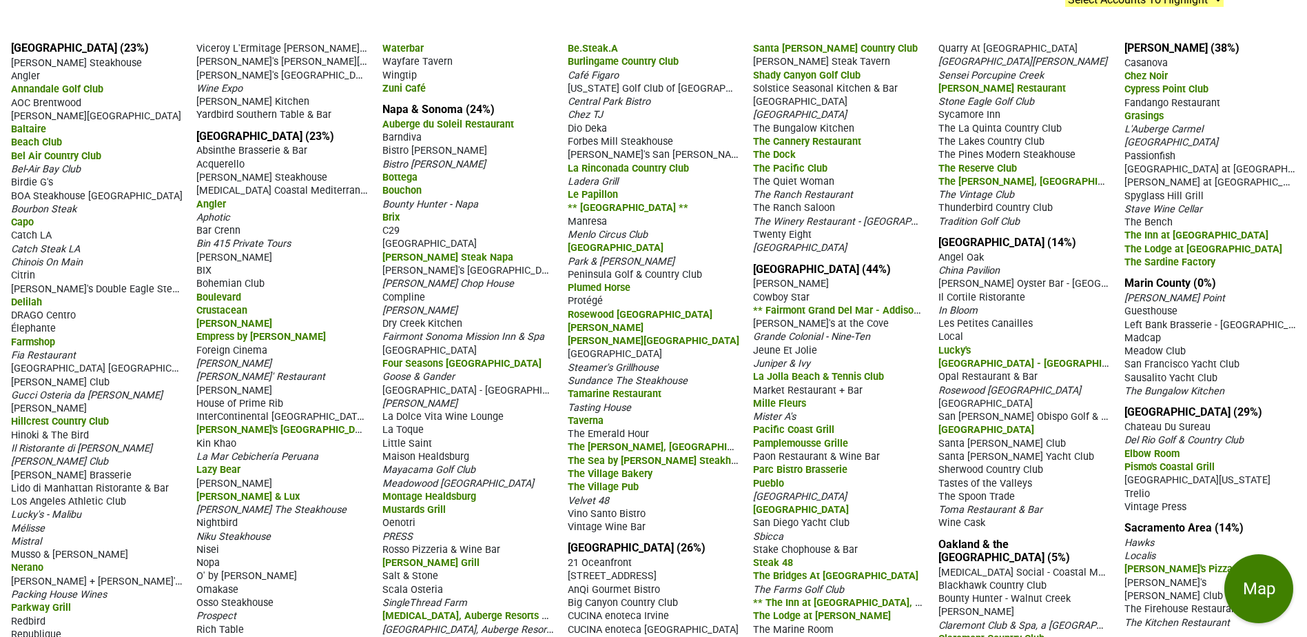
click at [56, 457] on span "[PERSON_NAME] Club" at bounding box center [59, 461] width 97 height 12
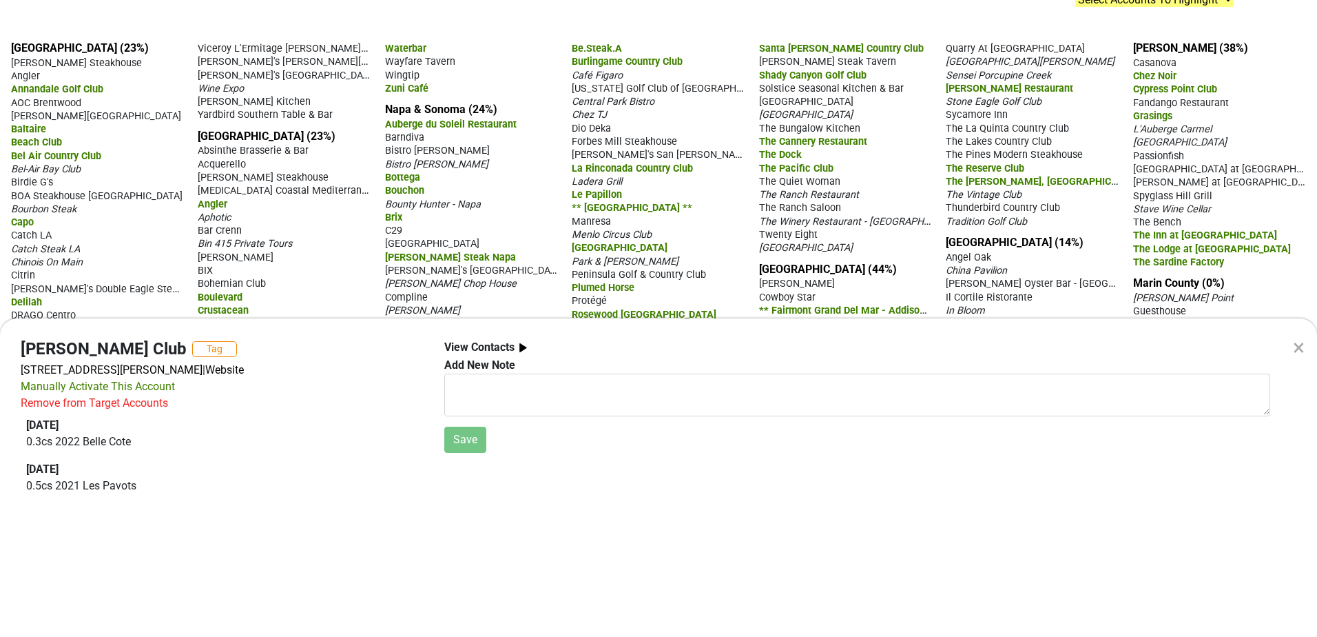
click at [363, 194] on div "× [PERSON_NAME] Club Tag [STREET_ADDRESS][PERSON_NAME] | Website Manually Activ…" at bounding box center [658, 318] width 1317 height 637
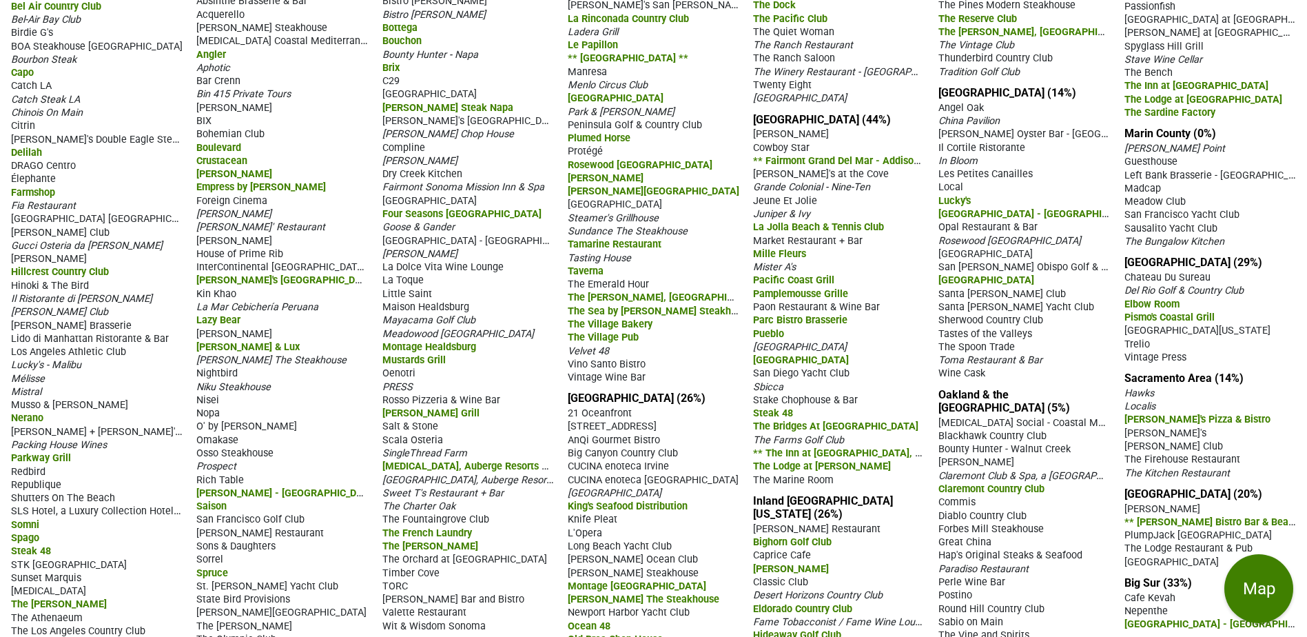
scroll to position [287, 0]
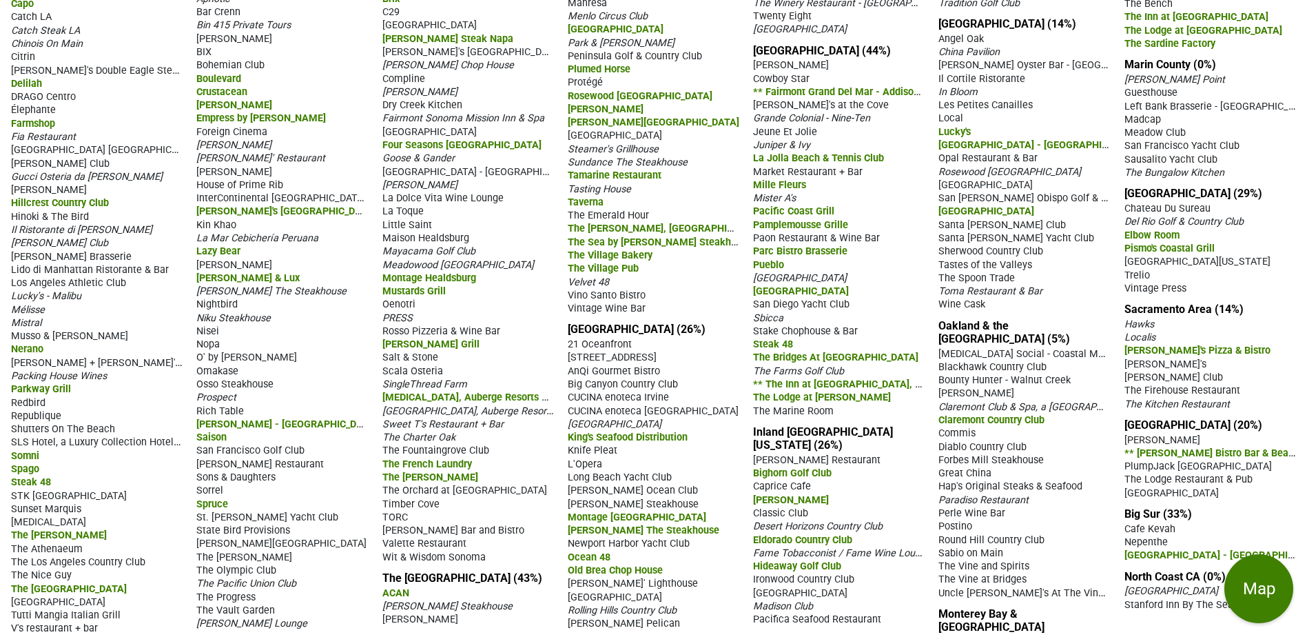
click at [986, 572] on span "The Vine and Spirits" at bounding box center [983, 566] width 91 height 12
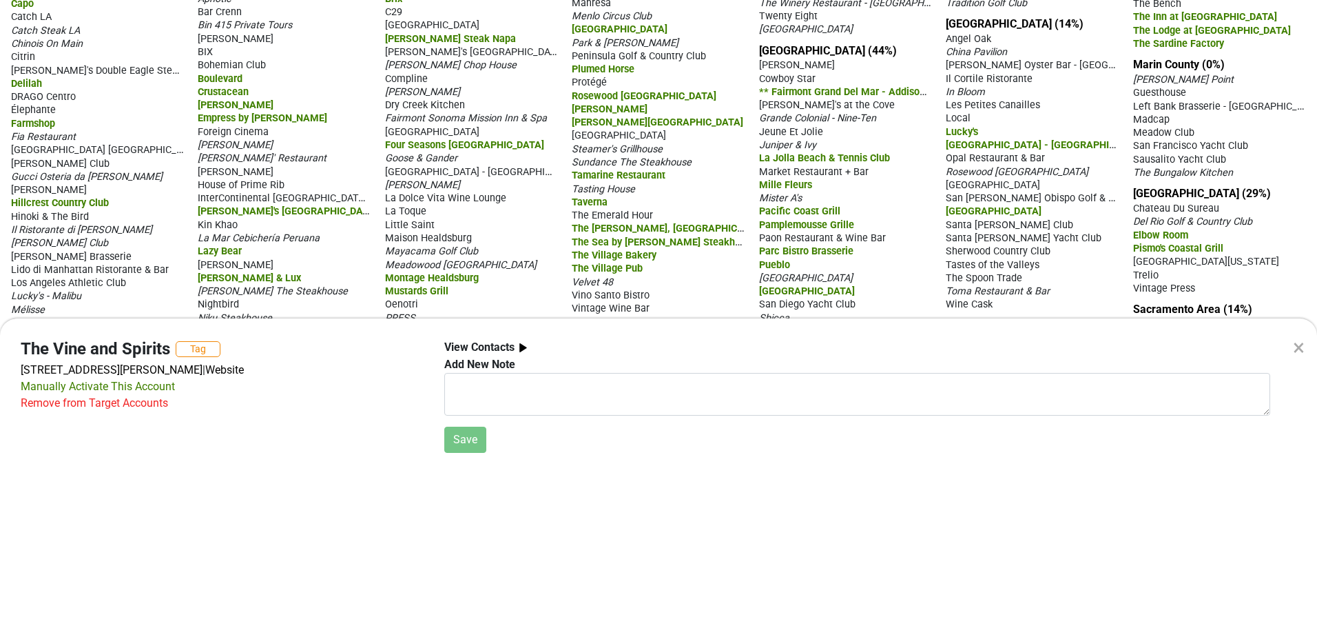
click at [1297, 344] on div "×" at bounding box center [1299, 347] width 12 height 33
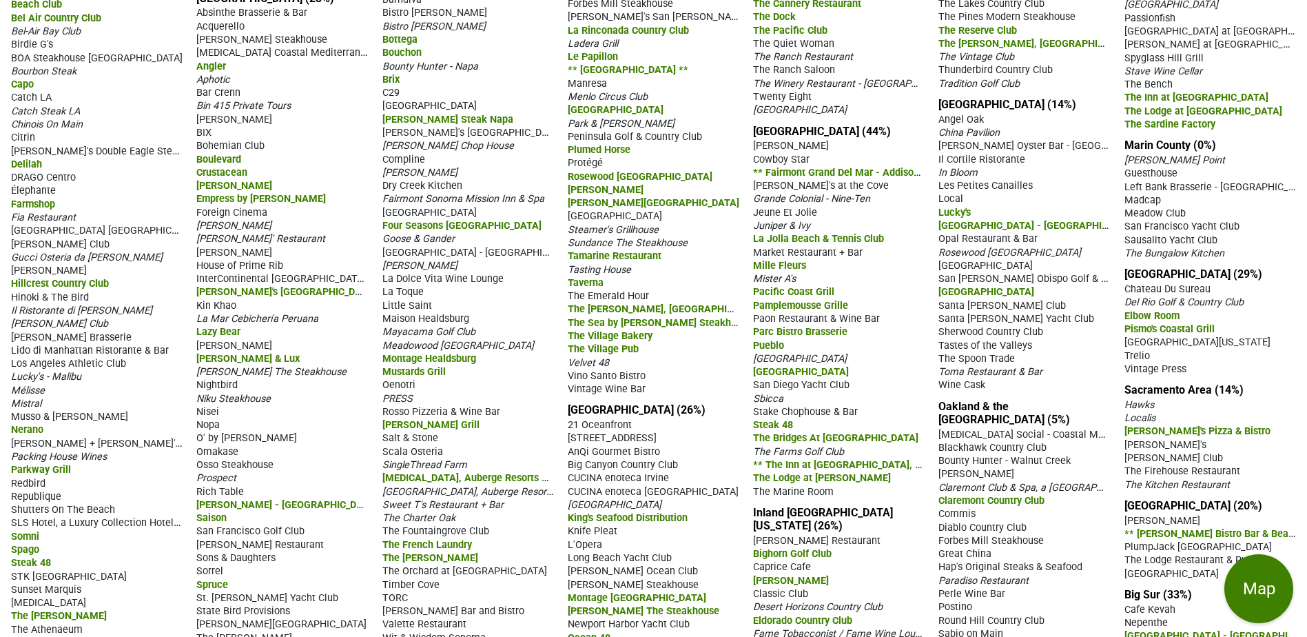
scroll to position [276, 0]
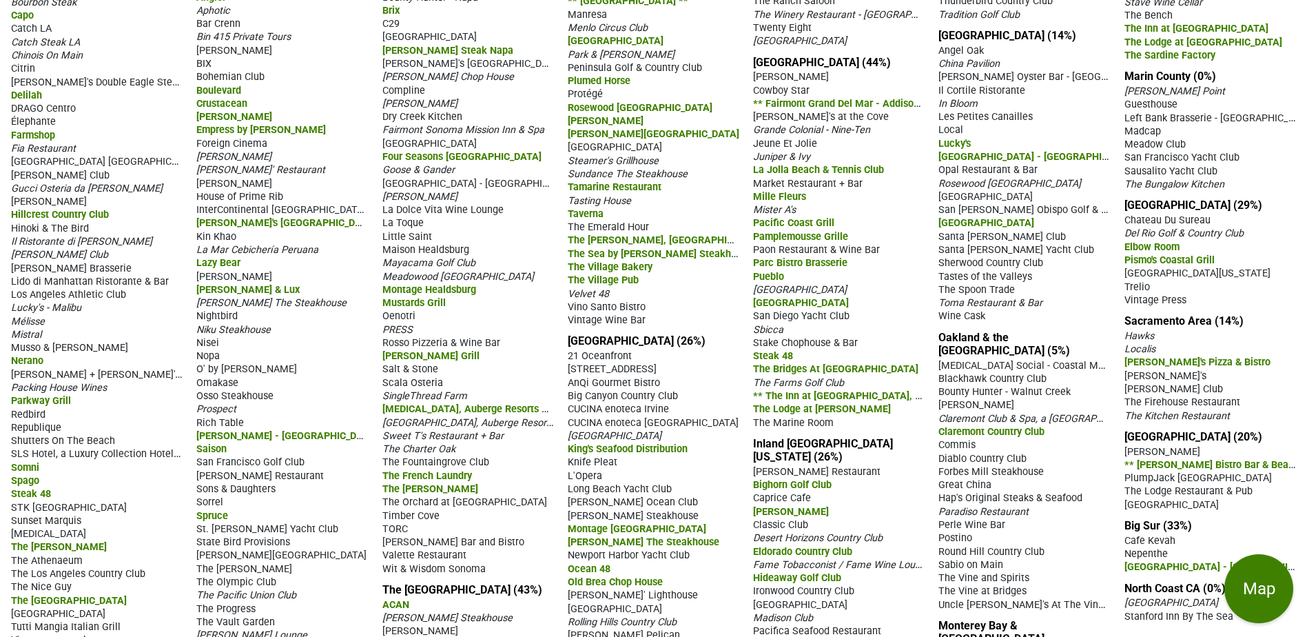
click at [779, 362] on span "Steak 48" at bounding box center [773, 356] width 40 height 12
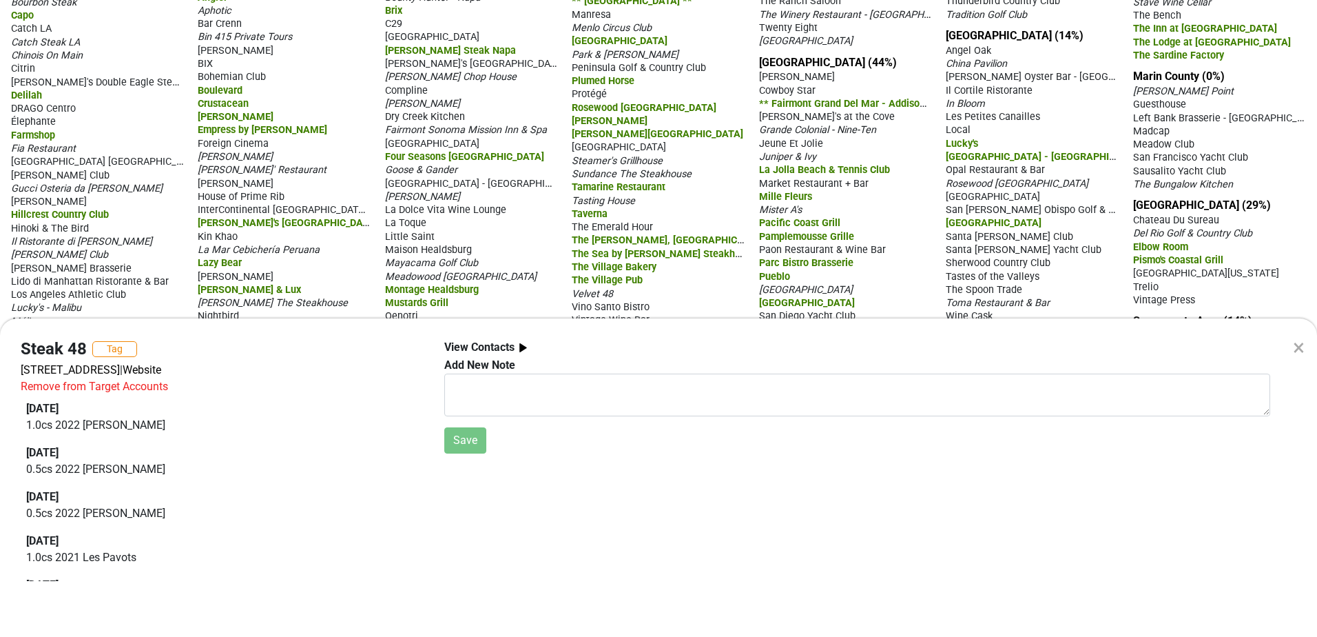
click at [742, 278] on div "× Steak 48 Tag [STREET_ADDRESS] | Website Remove from Target Accounts [DATE] 1.…" at bounding box center [658, 318] width 1317 height 637
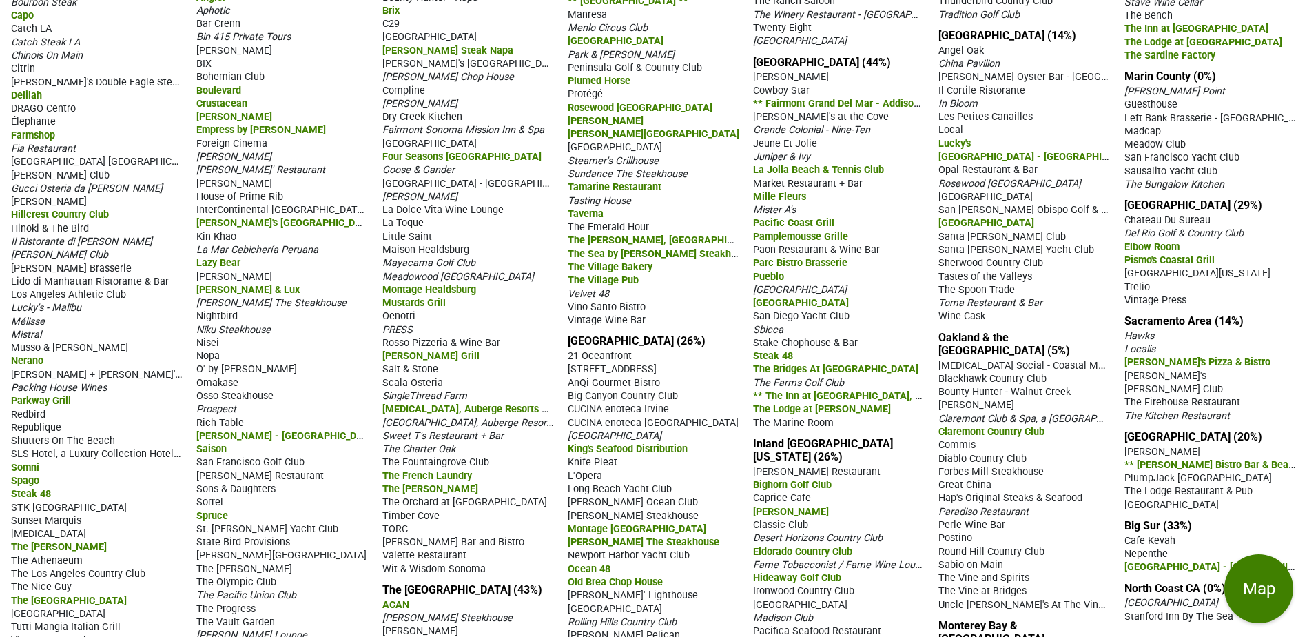
click at [790, 428] on span "The Marine Room" at bounding box center [793, 423] width 81 height 12
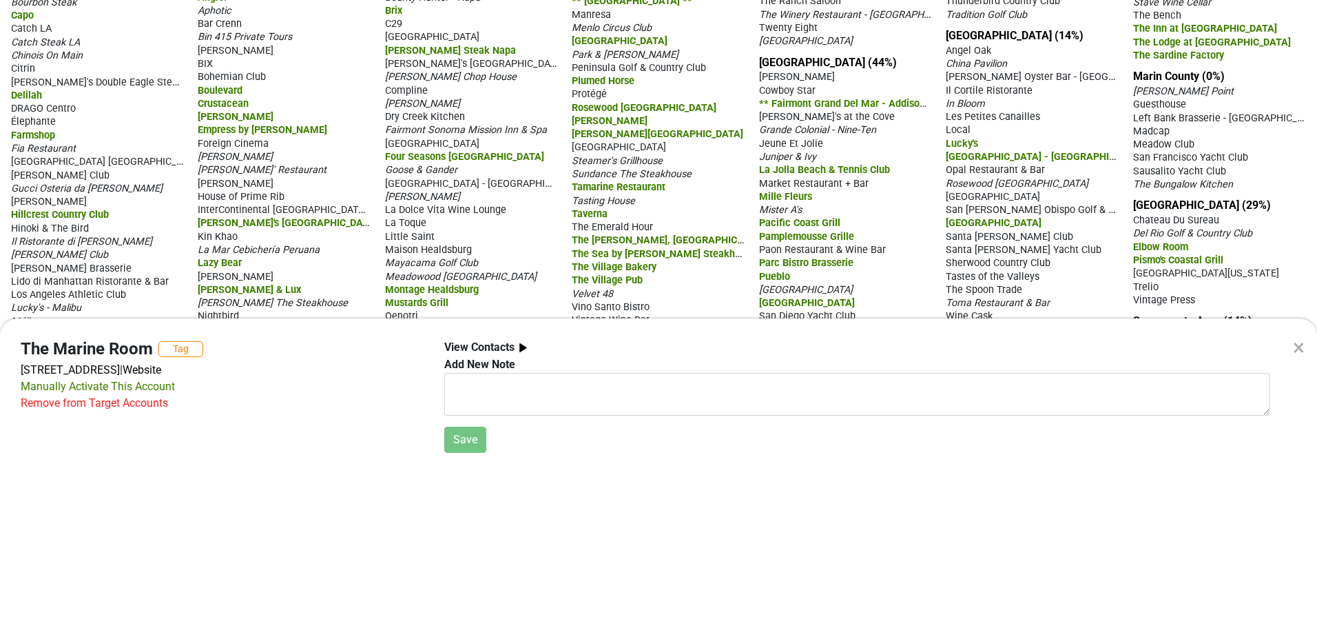
click at [736, 295] on div "× The Marine Room Tag [STREET_ADDRESS] | Website Manually Activate This Account…" at bounding box center [658, 318] width 1317 height 637
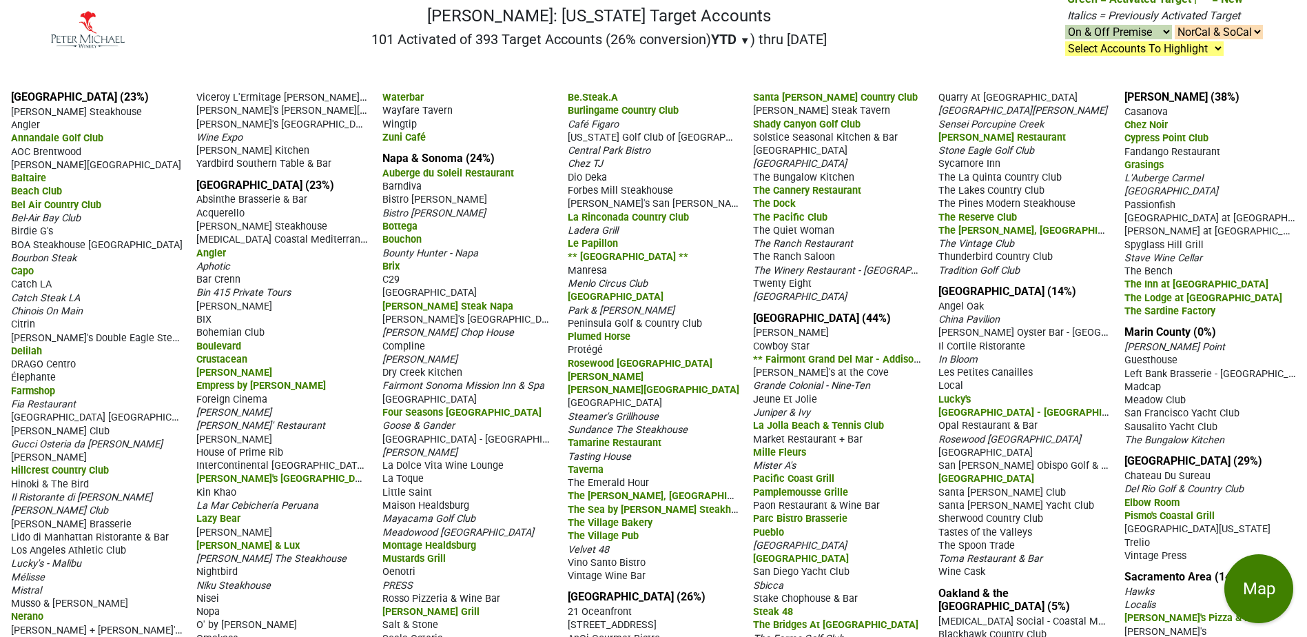
scroll to position [0, 0]
